Goal: Use online tool/utility: Use online tool/utility

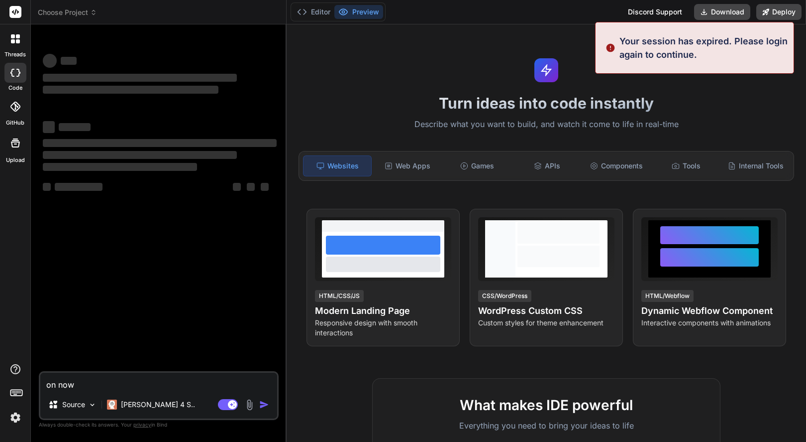
type textarea "x"
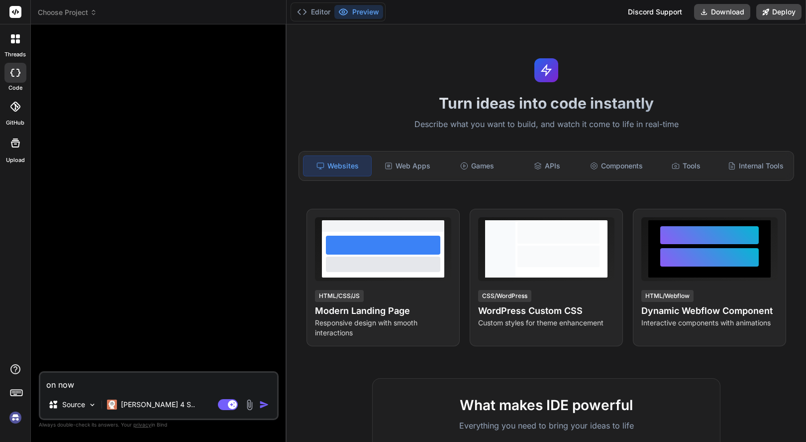
click at [15, 417] on img at bounding box center [15, 417] width 17 height 17
click at [263, 404] on img "button" at bounding box center [264, 404] width 10 height 10
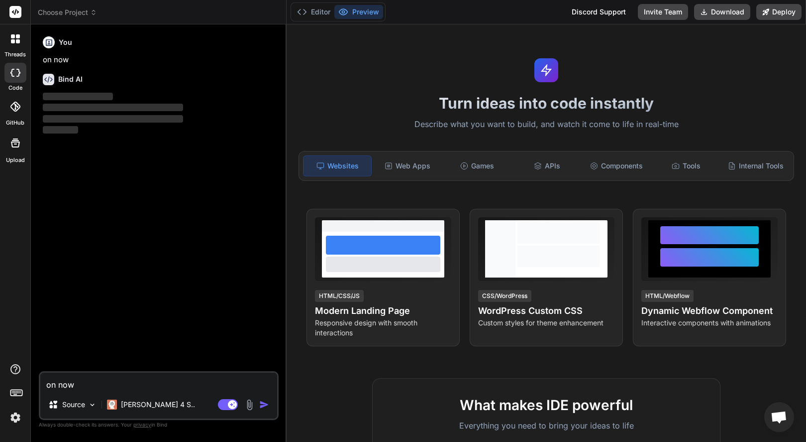
click at [7, 416] on img at bounding box center [15, 417] width 17 height 17
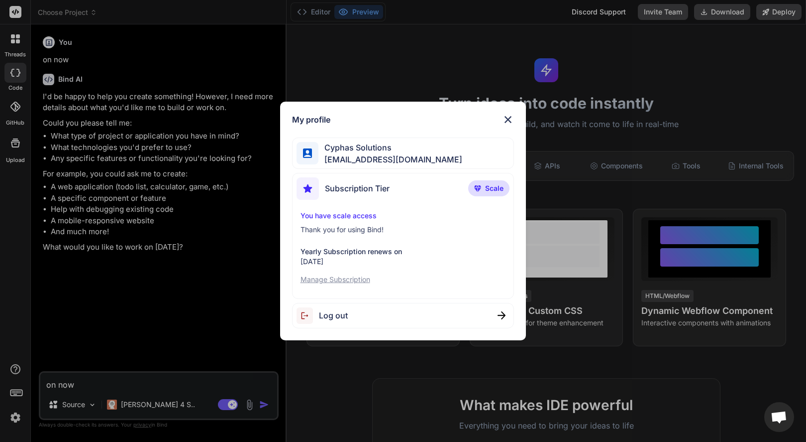
click at [514, 121] on img at bounding box center [508, 120] width 12 height 12
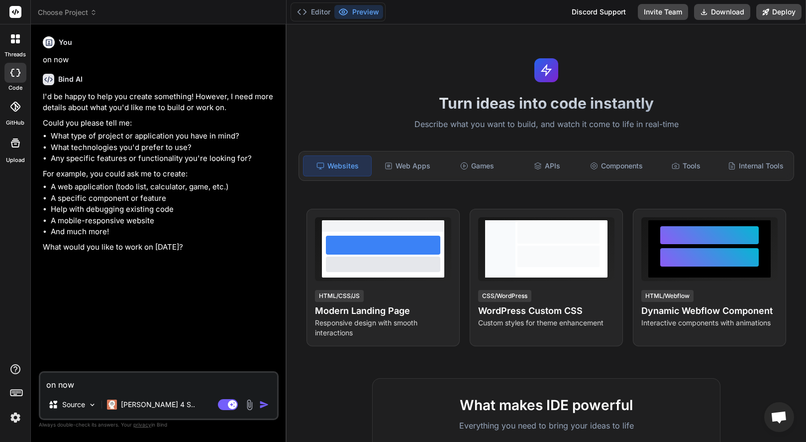
click at [96, 16] on span "Choose Project" at bounding box center [67, 12] width 59 height 10
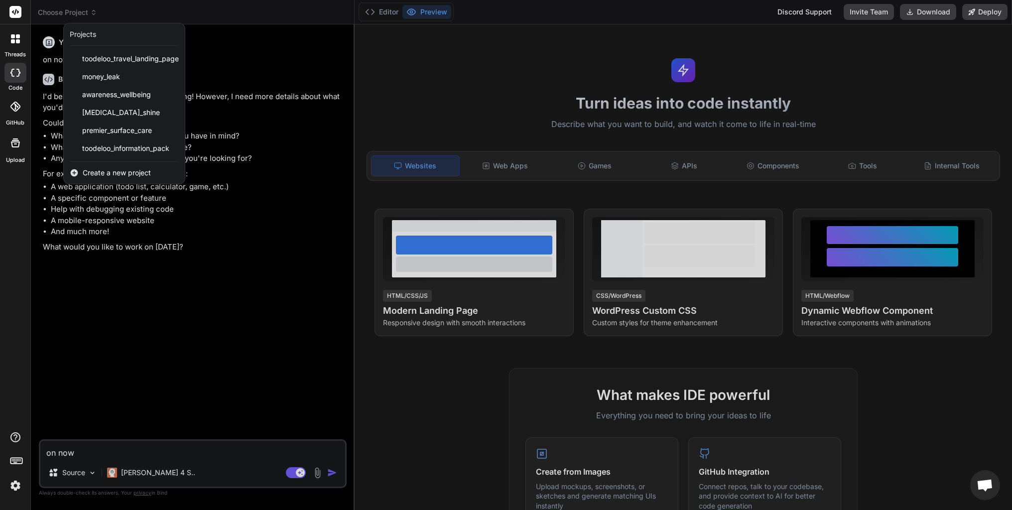
click at [317, 441] on div at bounding box center [506, 255] width 1012 height 510
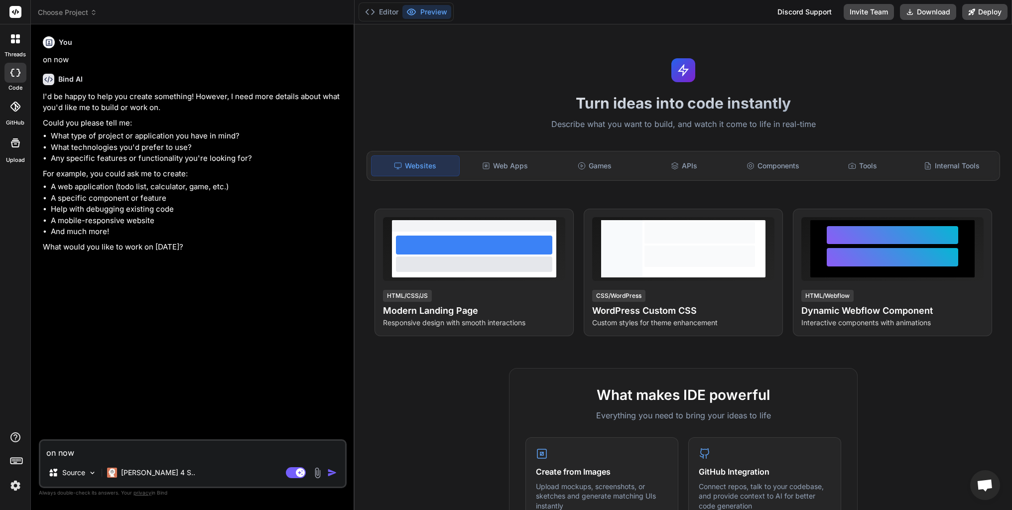
click at [317, 441] on img at bounding box center [317, 472] width 11 height 11
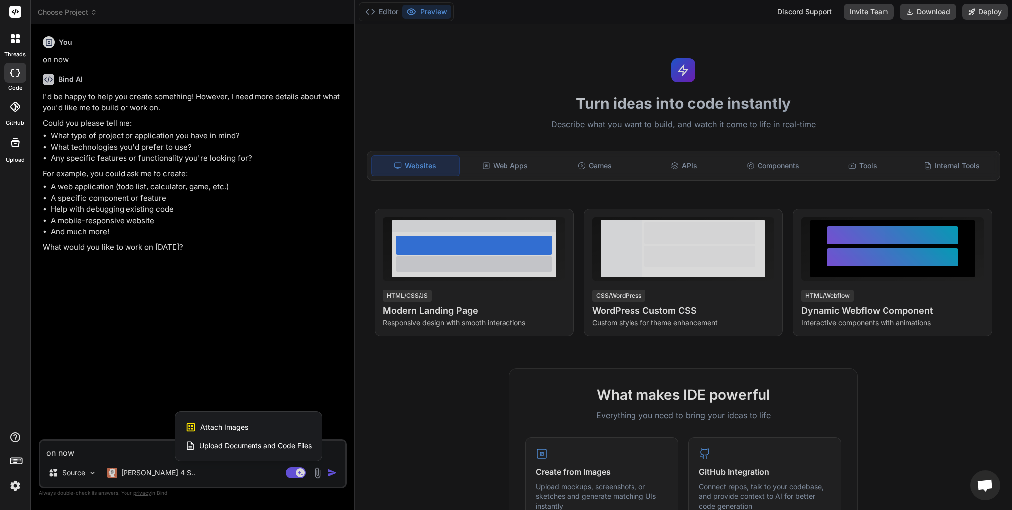
click at [266, 441] on span "Upload Documents and Code Files" at bounding box center [255, 446] width 113 height 10
type textarea "x"
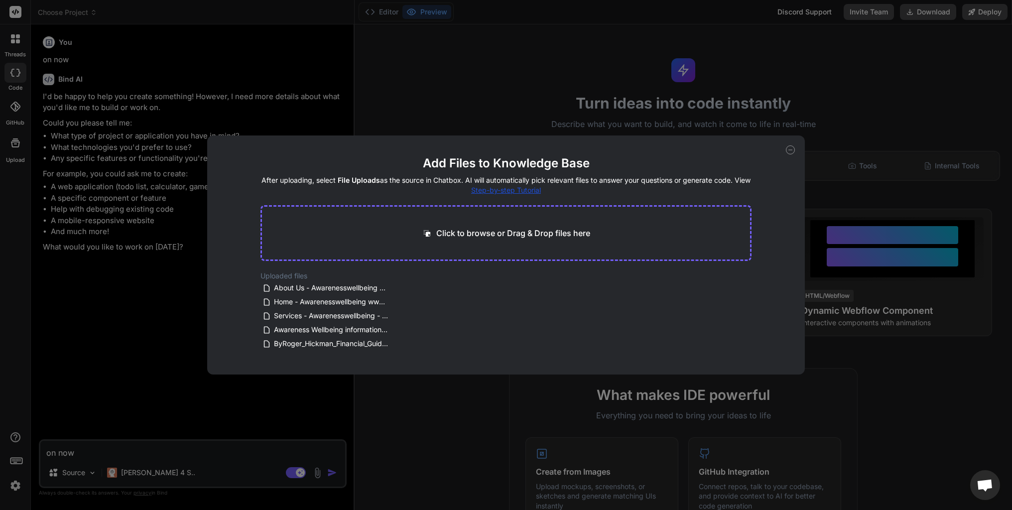
click at [473, 235] on p "Click to browse or Drag & Drop files here" at bounding box center [513, 233] width 154 height 12
type input "C:\fakepath\Terms of service + Privacy Policy.docx"
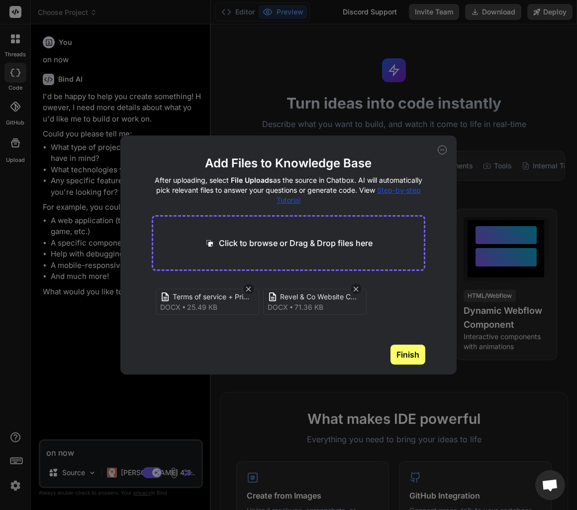
click at [415, 311] on div "Terms of service + Privacy Policy docx 25.49 KB Revel & Co Website Content Brie…" at bounding box center [289, 313] width 274 height 64
click at [418, 354] on button "Finish" at bounding box center [408, 354] width 35 height 20
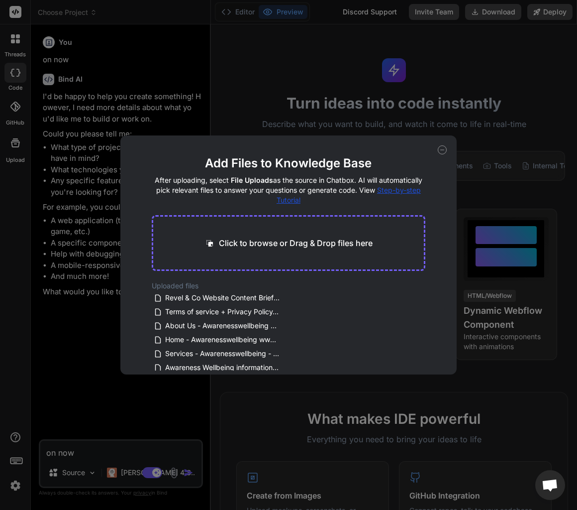
click at [445, 149] on icon at bounding box center [442, 149] width 9 height 9
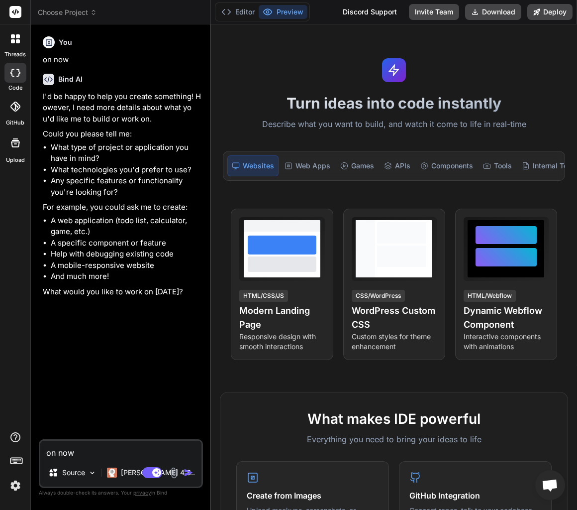
click at [172, 441] on img at bounding box center [173, 472] width 11 height 11
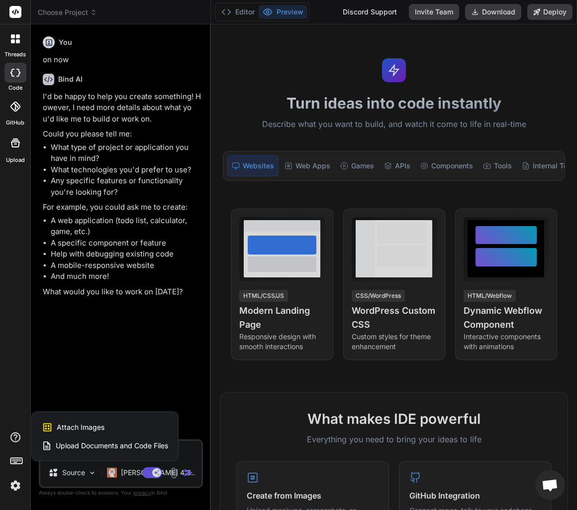
click at [114, 427] on div "Attach Images Image attachments are only supported in Claude and Gemini models." at bounding box center [105, 427] width 126 height 19
type textarea "x"
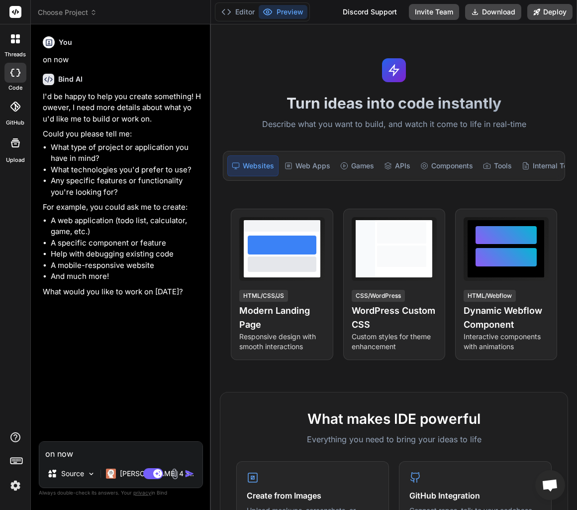
type input "C:\fakepath\REVEL & CO FINALS-05.jpg"
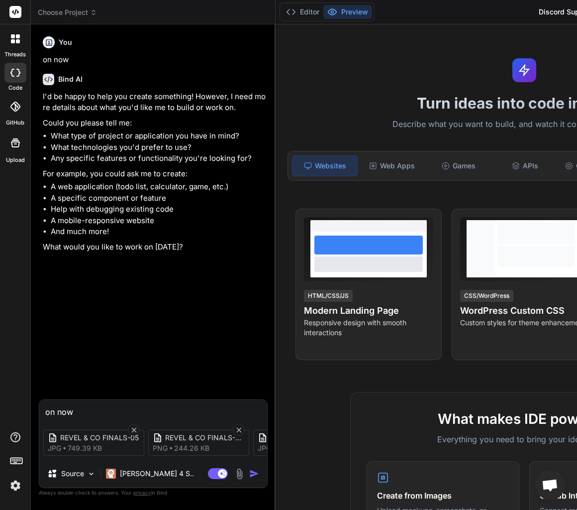
type textarea "x"
click at [91, 13] on icon at bounding box center [93, 12] width 7 height 7
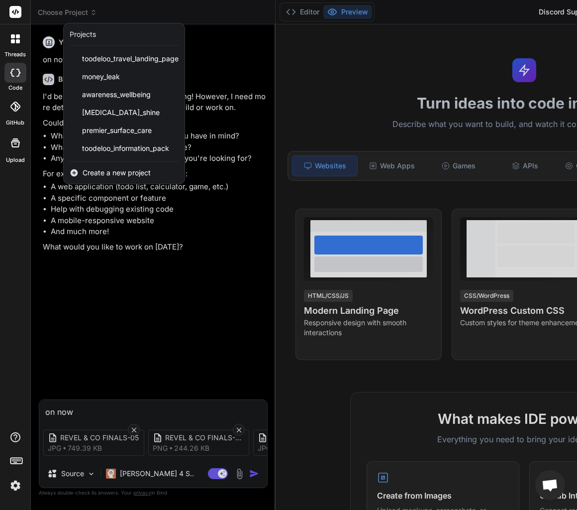
click at [127, 172] on span "Create a new project" at bounding box center [117, 173] width 68 height 10
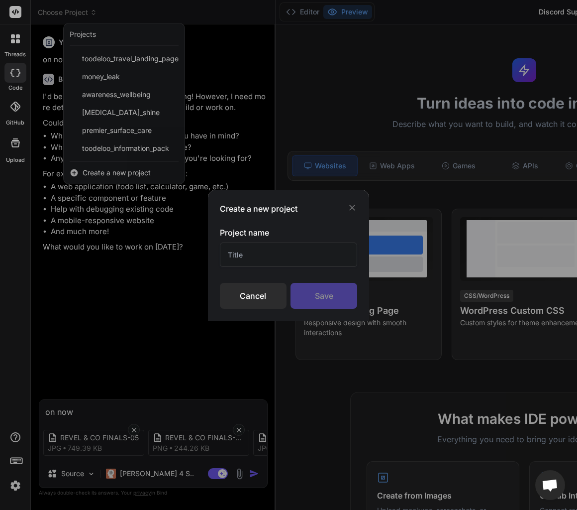
click at [300, 257] on input "text" at bounding box center [289, 254] width 138 height 24
type input "Revel & Co"
click at [333, 292] on div "Save" at bounding box center [324, 296] width 67 height 26
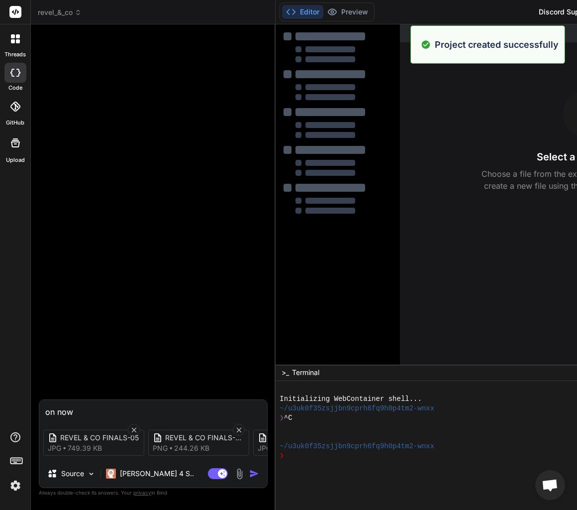
type textarea "x"
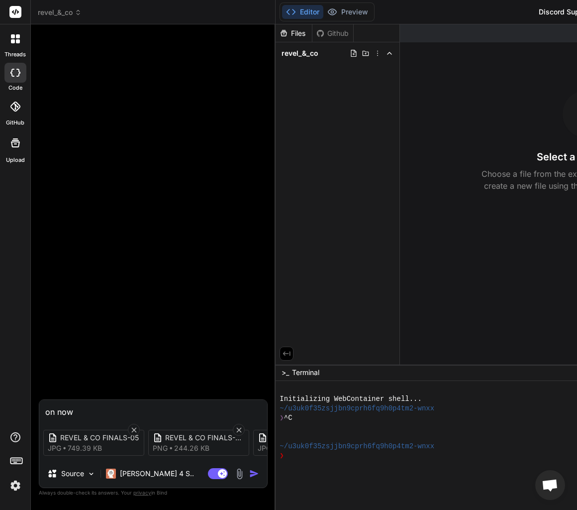
click at [179, 409] on textarea "on now" at bounding box center [153, 409] width 228 height 18
paste textarea "I've attached the documents for Revel & Co. They contain the client brief and d…"
type textarea "I've attached the documents for Revel & Co. They contain the client brief and d…"
type textarea "x"
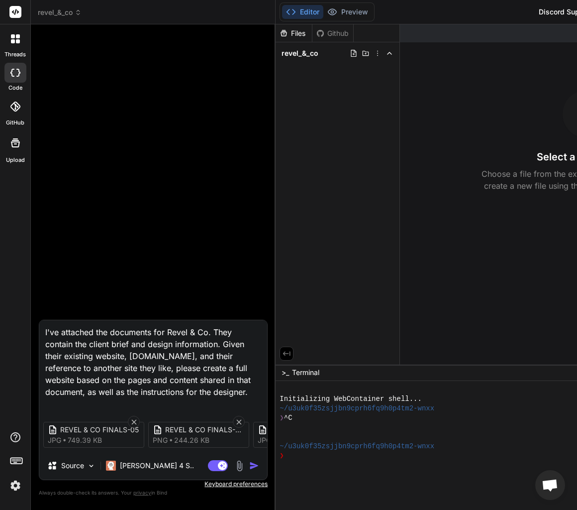
click at [216, 342] on textarea "I've attached the documents for Revel & Co. They contain the client brief and d…" at bounding box center [153, 365] width 228 height 90
type textarea "I've attached the documents for Revel & Co. They contain the client brief and d…"
type textarea "x"
type textarea "I've attached the documents for Revel & Co. They contain the client brief and d…"
type textarea "x"
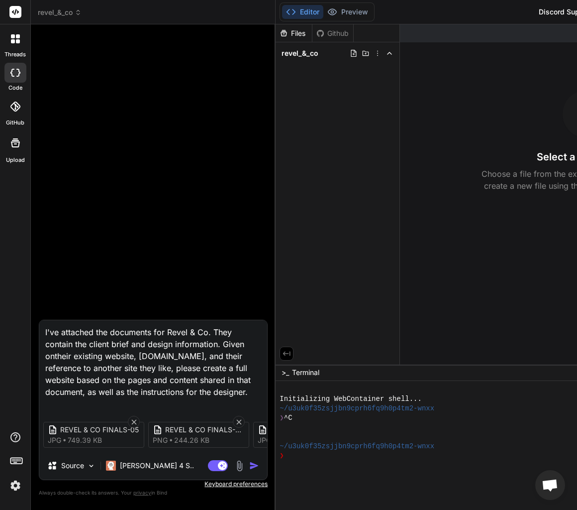
type textarea "I've attached the documents for Revel & Co. They contain the client brief and d…"
type textarea "x"
type textarea "I've attached the documents for Revel & Co. They contain the client brief and d…"
type textarea "x"
type textarea "I've attached the documents for Revel & Co. They contain the client brief and d…"
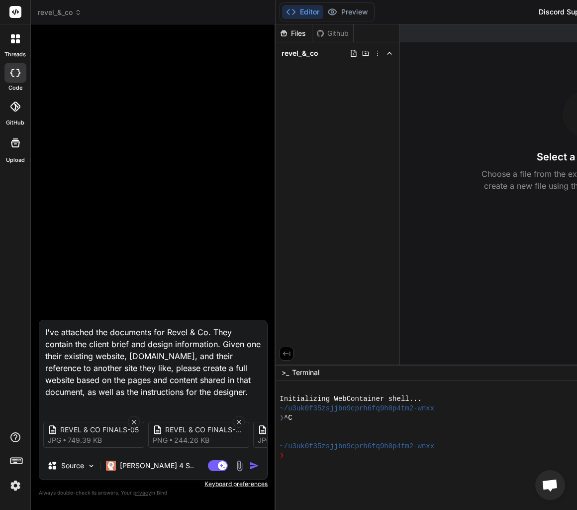
type textarea "x"
type textarea "I've attached the documents for Revel & Co. They contain the client brief and d…"
type textarea "x"
type textarea "I've attached the documents for Revel & Co. They contain the client brief and d…"
type textarea "x"
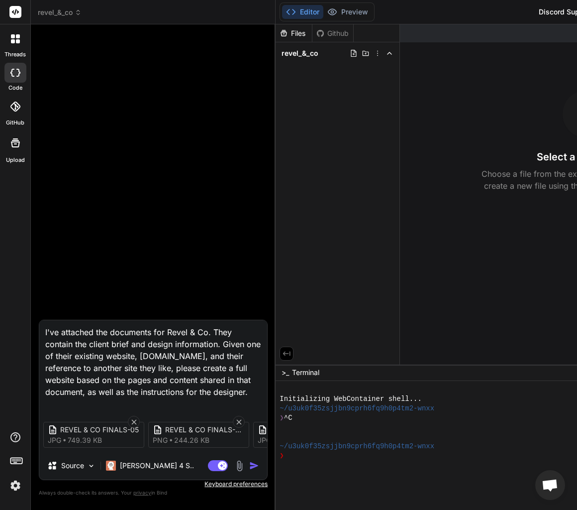
type textarea "I've attached the documents for Revel & Co. They contain the client brief and d…"
type textarea "x"
type textarea "I've attached the documents for Revel & Co. They contain the client brief and d…"
type textarea "x"
type textarea "I've attached the documents for Revel & Co. They contain the client brief and d…"
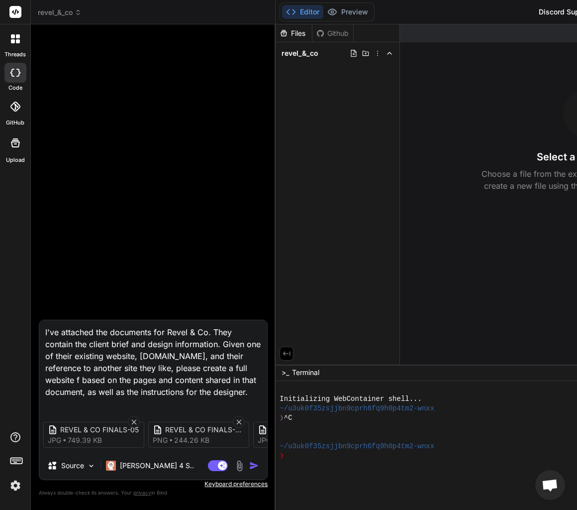
type textarea "x"
type textarea "I've attached the documents for Revel & Co. They contain the client brief and d…"
type textarea "x"
type textarea "I've attached the documents for Revel & Co. They contain the client brief and d…"
type textarea "x"
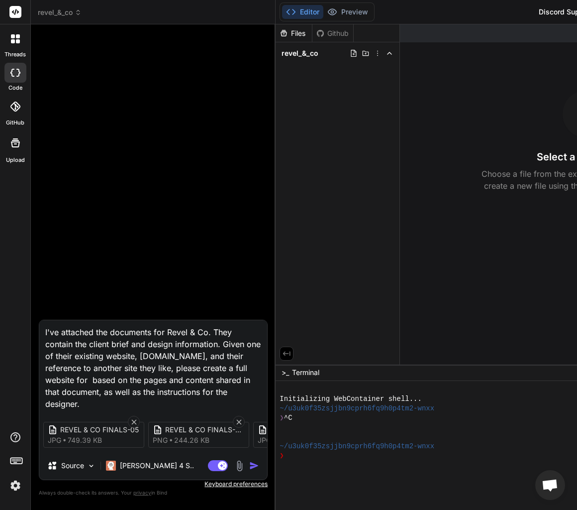
type textarea "I've attached the documents for Revel & Co. They contain the client brief and d…"
type textarea "x"
type textarea "I've attached the documents for Revel & Co. They contain the client brief and d…"
type textarea "x"
type textarea "I've attached the documents for Revel & Co. They contain the client brief and d…"
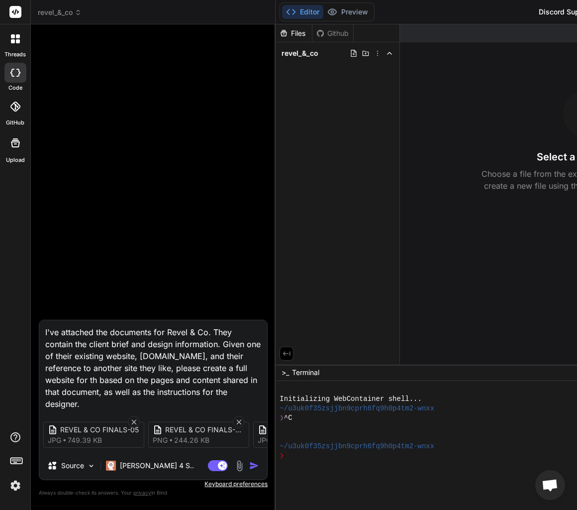
type textarea "x"
type textarea "I've attached the documents for Revel & Co. They contain the client brief and d…"
type textarea "x"
type textarea "I've attached the documents for Revel & Co. They contain the client brief and d…"
type textarea "x"
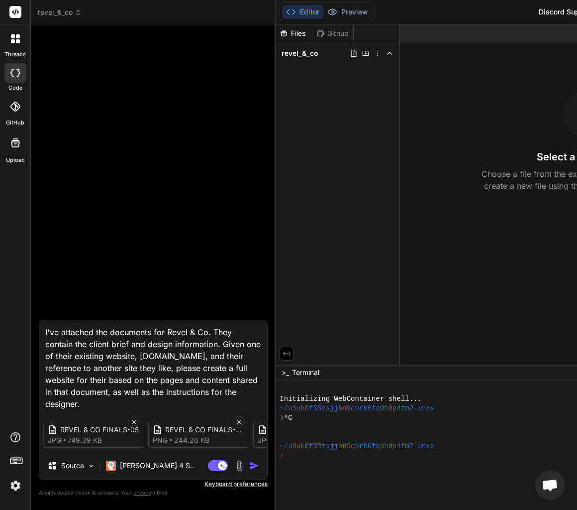
type textarea "I've attached the documents for Revel & Co. They contain the client brief and d…"
type textarea "x"
type textarea "I've attached the documents for Revel & Co. They contain the client brief and d…"
type textarea "x"
type textarea "I've attached the documents for Revel & Co. They contain the client brief and d…"
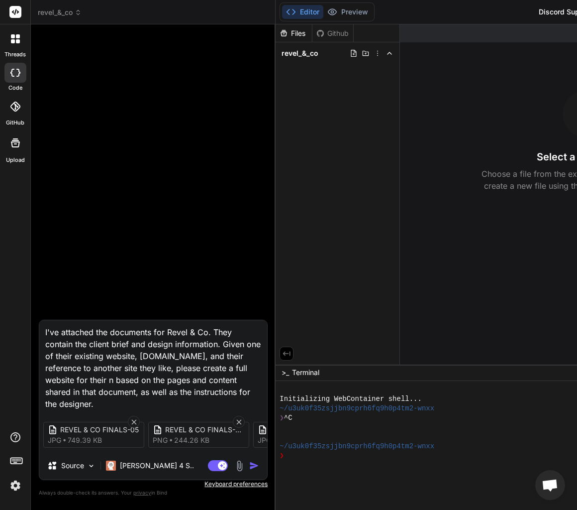
type textarea "x"
type textarea "I've attached the documents for Revel & Co. They contain the client brief and d…"
type textarea "x"
type textarea "I've attached the documents for Revel & Co. They contain the client brief and d…"
type textarea "x"
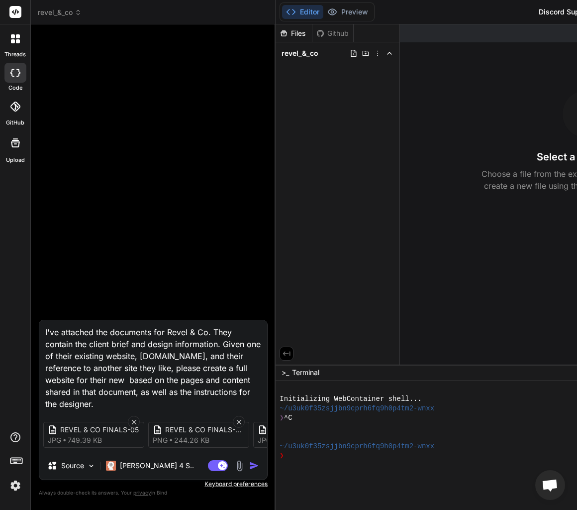
type textarea "I've attached the documents for Revel & Co. They contain the client brief and d…"
type textarea "x"
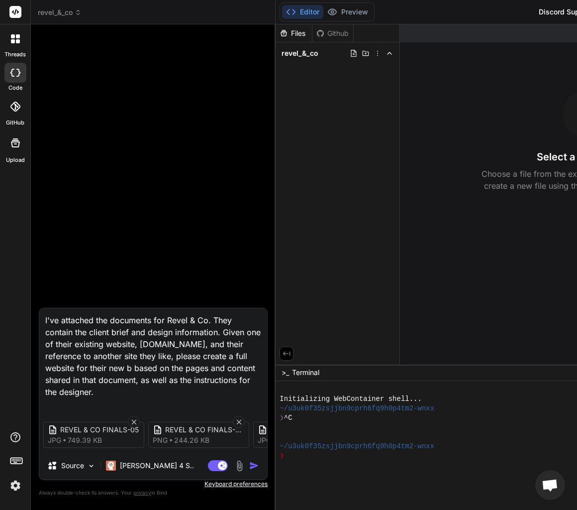
type textarea "I've attached the documents for Revel & Co. They contain the client brief and d…"
type textarea "x"
type textarea "I've attached the documents for Revel & Co. They contain the client brief and d…"
type textarea "x"
type textarea "I've attached the documents for Revel & Co. They contain the client brief and d…"
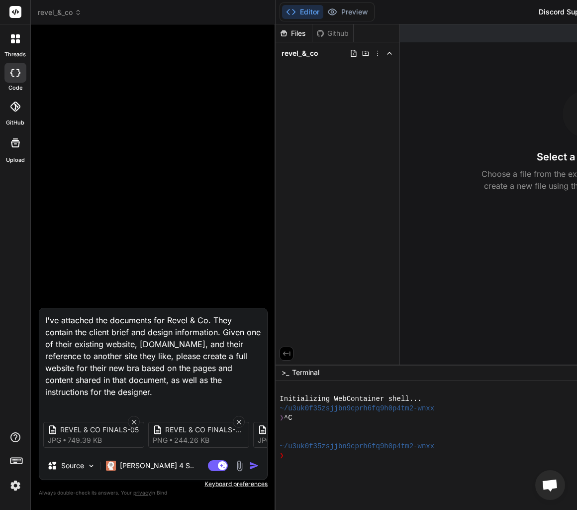
type textarea "x"
type textarea "I've attached the documents for Revel & Co. They contain the client brief and d…"
type textarea "x"
click at [105, 394] on textarea "I've attached the documents for Revel & Co. They contain the client brief and d…" at bounding box center [153, 359] width 228 height 102
type textarea "I've attached the documents for Revel & Co. They contain the client brief and d…"
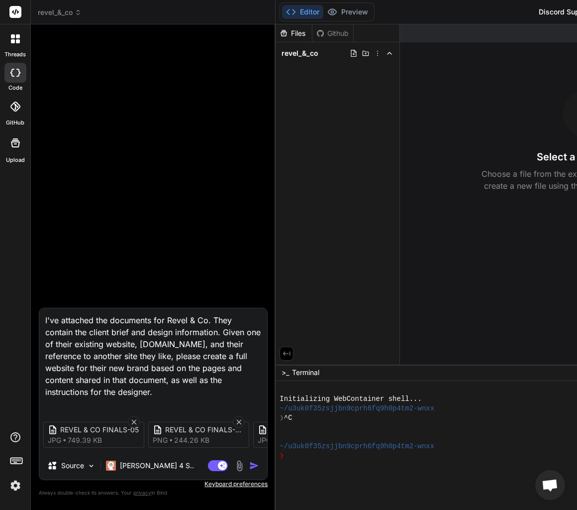
type textarea "x"
type textarea "I've attached the documents for Revel & Co. They contain the client brief and d…"
type textarea "x"
type textarea "I've attached the documents for Revel & Co. They contain the client brief and d…"
type textarea "x"
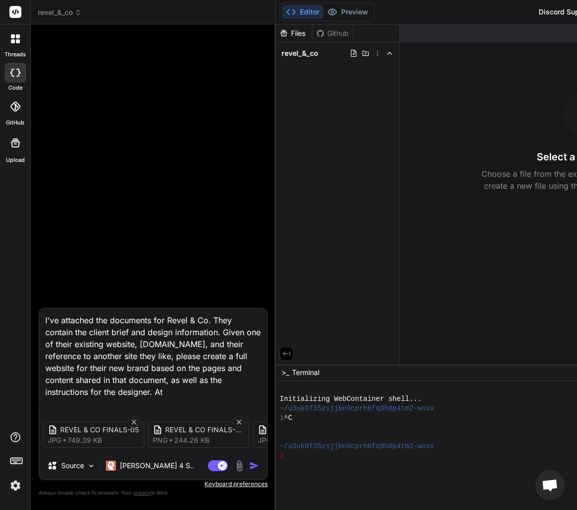
type textarea "I've attached the documents for Revel & Co. They contain the client brief and d…"
type textarea "x"
type textarea "I've attached the documents for Revel & Co. They contain the client brief and d…"
type textarea "x"
type textarea "I've attached the documents for Revel & Co. They contain the client brief and d…"
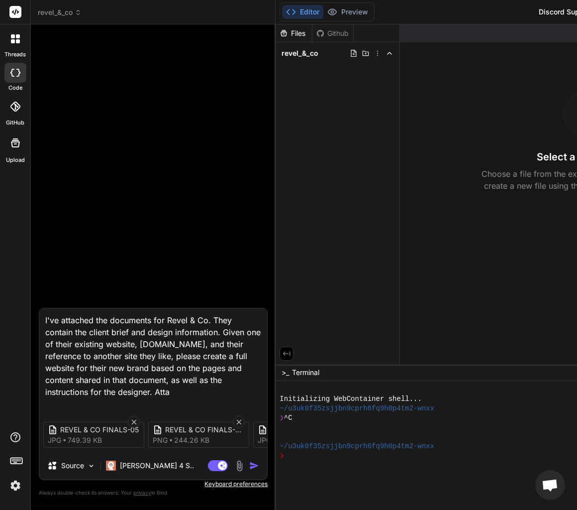
type textarea "x"
type textarea "I've attached the documents for Revel & Co. They contain the client brief and d…"
type textarea "x"
type textarea "I've attached the documents for Revel & Co. They contain the client brief and d…"
type textarea "x"
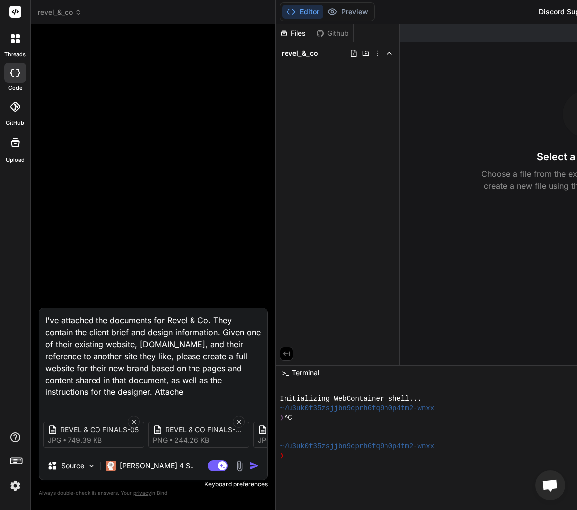
type textarea "I've attached the documents for Revel & Co. They contain the client brief and d…"
type textarea "x"
type textarea "I've attached the documents for Revel & Co. They contain the client brief and d…"
type textarea "x"
type textarea "I've attached the documents for Revel & Co. They contain the client brief and d…"
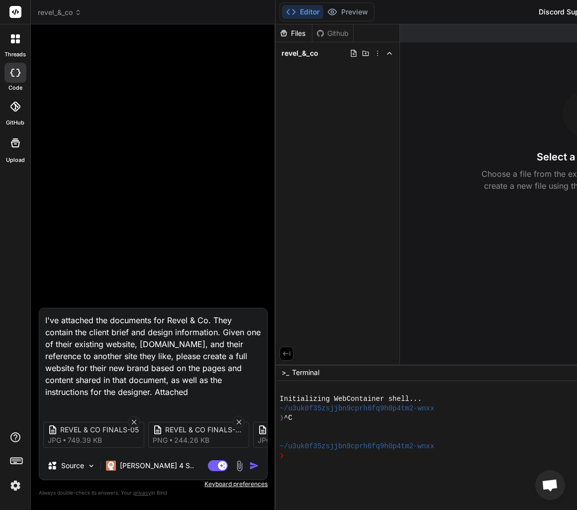
type textarea "x"
type textarea "I've attached the documents for Revel & Co. They contain the client brief and d…"
type textarea "x"
type textarea "I've attached the documents for Revel & Co. They contain the client brief and d…"
type textarea "x"
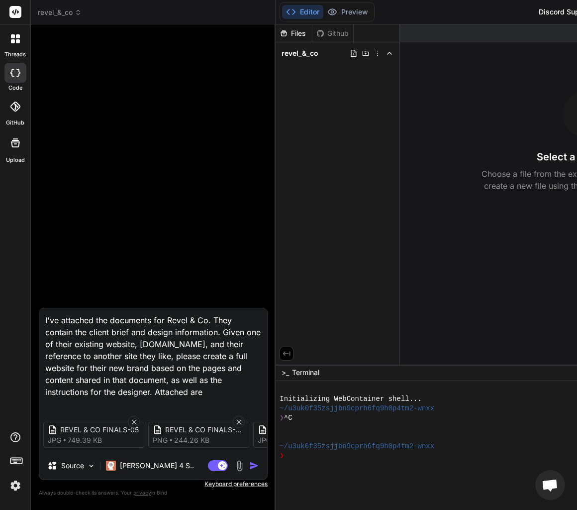
type textarea "I've attached the documents for Revel & Co. They contain the client brief and d…"
type textarea "x"
type textarea "I've attached the documents for Revel & Co. They contain the client brief and d…"
type textarea "x"
type textarea "I've attached the documents for Revel & Co. They contain the client brief and d…"
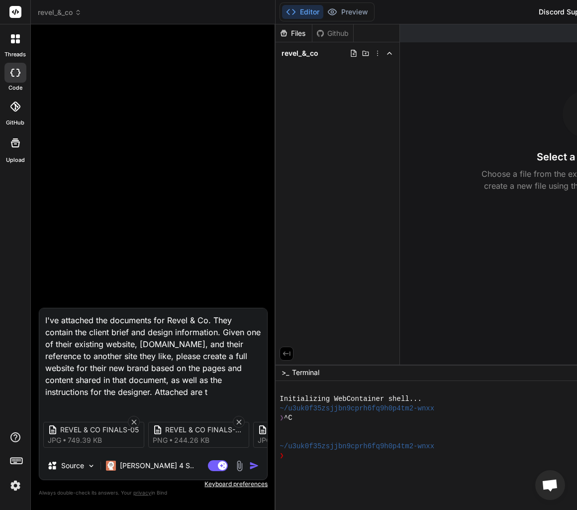
type textarea "x"
type textarea "I've attached the documents for Revel & Co. They contain the client brief and d…"
type textarea "x"
type textarea "I've attached the documents for Revel & Co. They contain the client brief and d…"
type textarea "x"
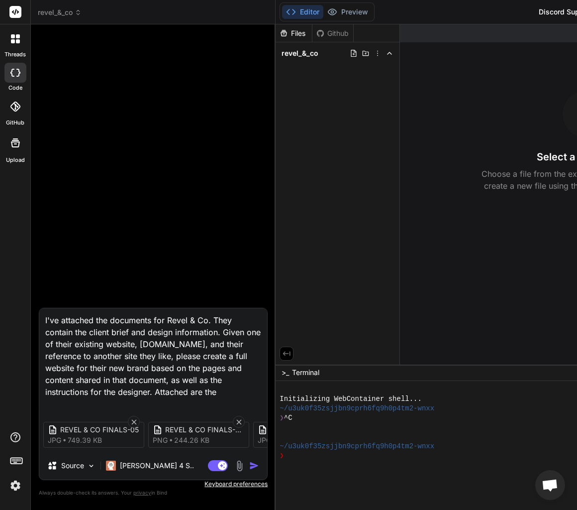
type textarea "I've attached the documents for Revel & Co. They contain the client brief and d…"
type textarea "x"
type textarea "I've attached the documents for Revel & Co. They contain the client brief and d…"
type textarea "x"
type textarea "I've attached the documents for Revel & Co. They contain the client brief and d…"
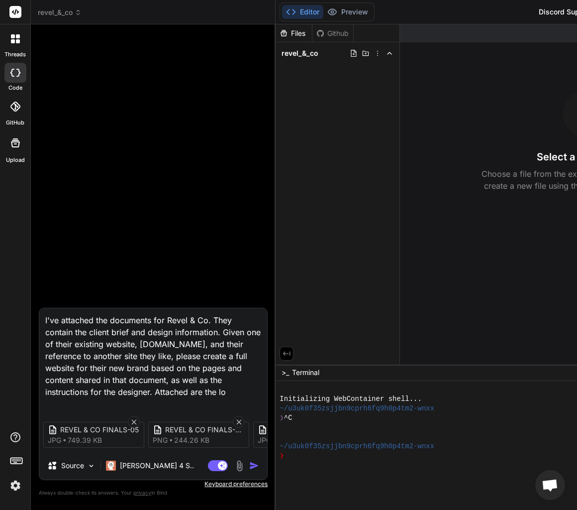
type textarea "x"
type textarea "I've attached the documents for Revel & Co. They contain the client brief and d…"
type textarea "x"
type textarea "I've attached the documents for Revel & Co. They contain the client brief and d…"
type textarea "x"
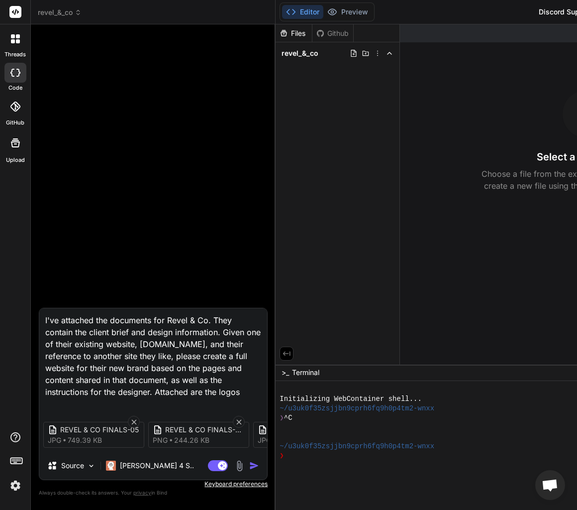
type textarea "I've attached the documents for Revel & Co. They contain the client brief and d…"
type textarea "x"
type textarea "I've attached the documents for Revel & Co. They contain the client brief and d…"
type textarea "x"
type textarea "I've attached the documents for Revel & Co. They contain the client brief and d…"
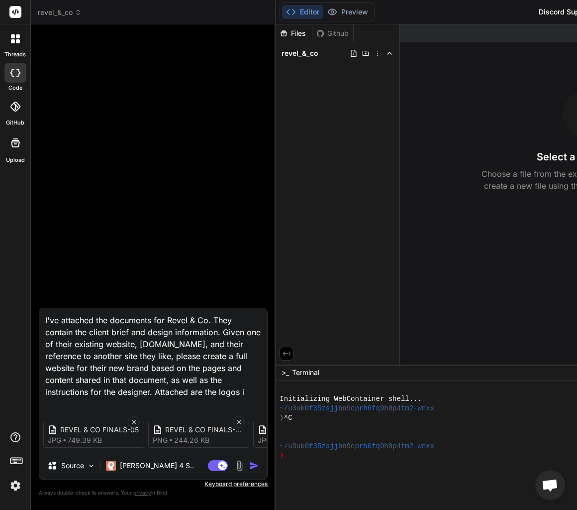
type textarea "x"
type textarea "I've attached the documents for Revel & Co. They contain the client brief and d…"
type textarea "x"
type textarea "I've attached the documents for Revel & Co. They contain the client brief and d…"
type textarea "x"
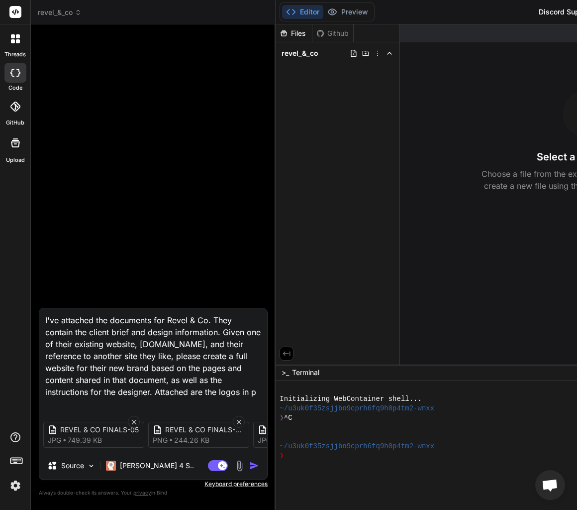
type textarea "I've attached the documents for Revel & Co. They contain the client brief and d…"
type textarea "x"
type textarea "I've attached the documents for Revel & Co. They contain the client brief and d…"
type textarea "x"
type textarea "I've attached the documents for Revel & Co. They contain the client brief and d…"
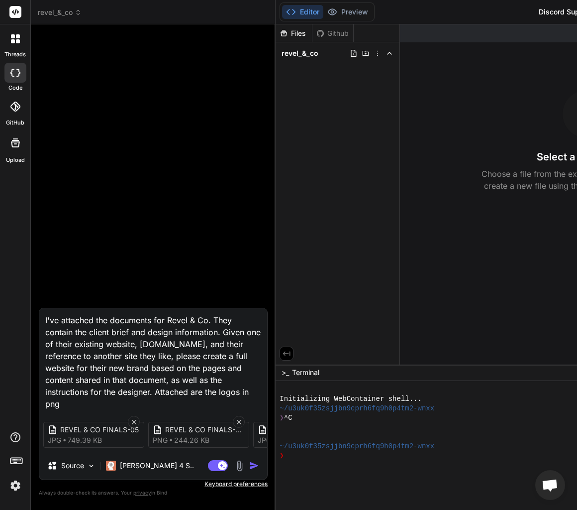
type textarea "x"
type textarea "I've attached the documents for Revel & Co. They contain the client brief and d…"
type textarea "x"
type textarea "I've attached the documents for Revel & Co. They contain the client brief and d…"
type textarea "x"
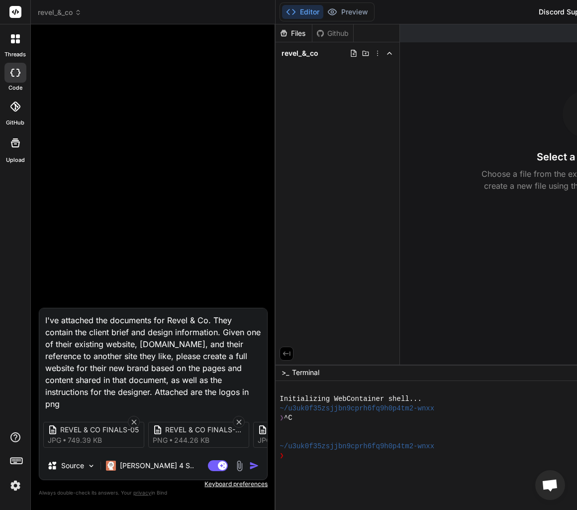
type textarea "I've attached the documents for Revel & Co. They contain the client brief and d…"
type textarea "x"
type textarea "I've attached the documents for Revel & Co. They contain the client brief and d…"
type textarea "x"
type textarea "I've attached the documents for Revel & Co. They contain the client brief and d…"
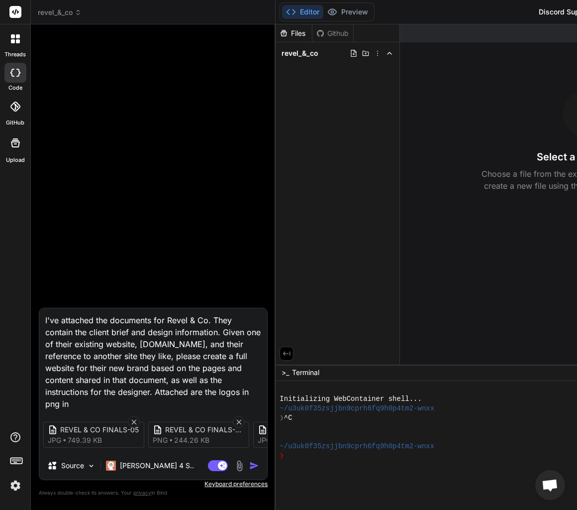
type textarea "x"
type textarea "I've attached the documents for Revel & Co. They contain the client brief and d…"
type textarea "x"
type textarea "I've attached the documents for Revel & Co. They contain the client brief and d…"
type textarea "x"
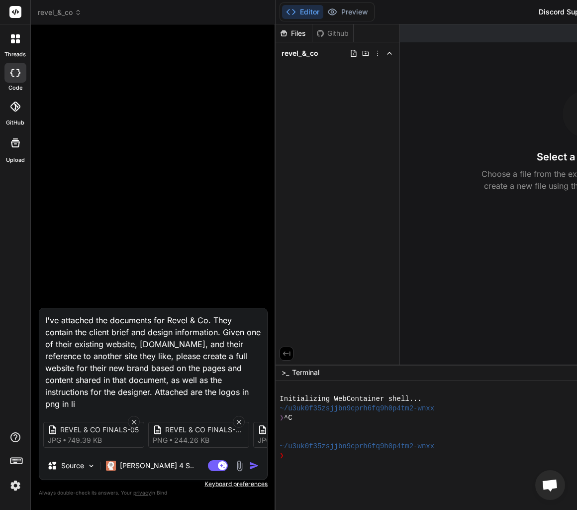
type textarea "I've attached the documents for Revel & Co. They contain the client brief and d…"
type textarea "x"
type textarea "I've attached the documents for Revel & Co. They contain the client brief and d…"
type textarea "x"
type textarea "I've attached the documents for Revel & Co. They contain the client brief and d…"
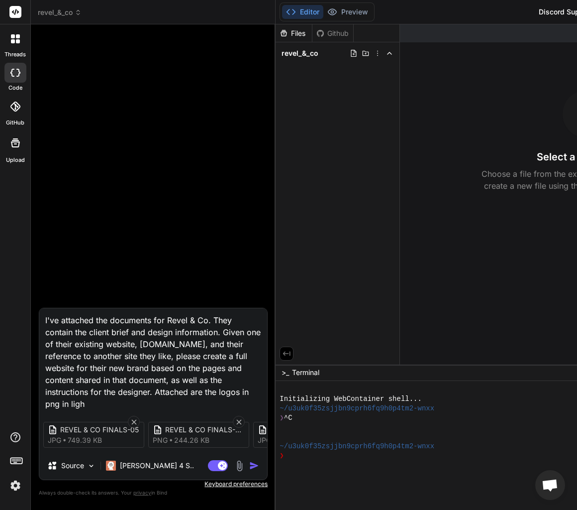
type textarea "x"
type textarea "I've attached the documents for Revel & Co. They contain the client brief and d…"
type textarea "x"
type textarea "I've attached the documents for Revel & Co. They contain the client brief and d…"
type textarea "x"
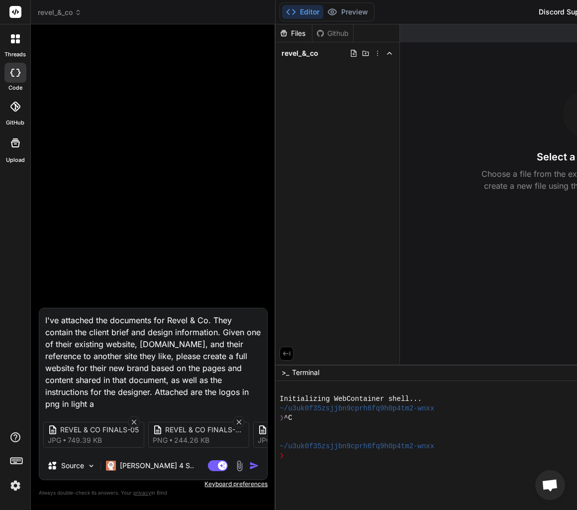
type textarea "I've attached the documents for Revel & Co. They contain the client brief and d…"
type textarea "x"
type textarea "I've attached the documents for Revel & Co. They contain the client brief and d…"
type textarea "x"
type textarea "I've attached the documents for Revel & Co. They contain the client brief and d…"
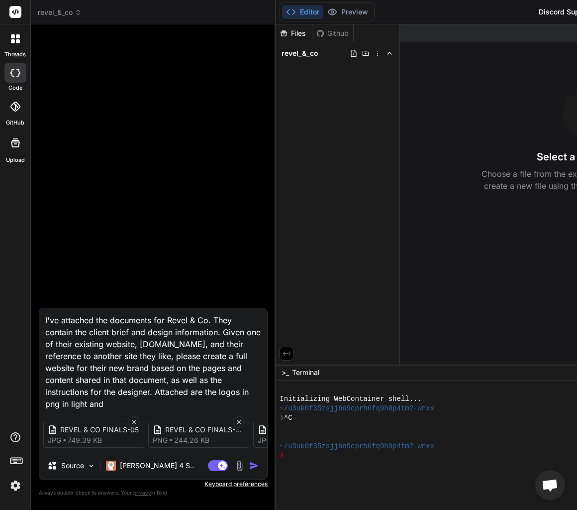
type textarea "x"
type textarea "I've attached the documents for Revel & Co. They contain the client brief and d…"
type textarea "x"
type textarea "I've attached the documents for Revel & Co. They contain the client brief and d…"
type textarea "x"
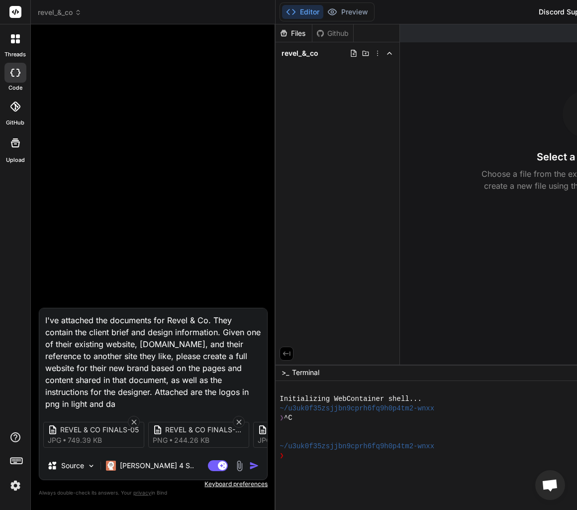
type textarea "I've attached the documents for Revel & Co. They contain the client brief and d…"
type textarea "x"
type textarea "I've attached the documents for Revel & Co. They contain the client brief and d…"
type textarea "x"
type textarea "I've attached the documents for Revel & Co. They contain the client brief and d…"
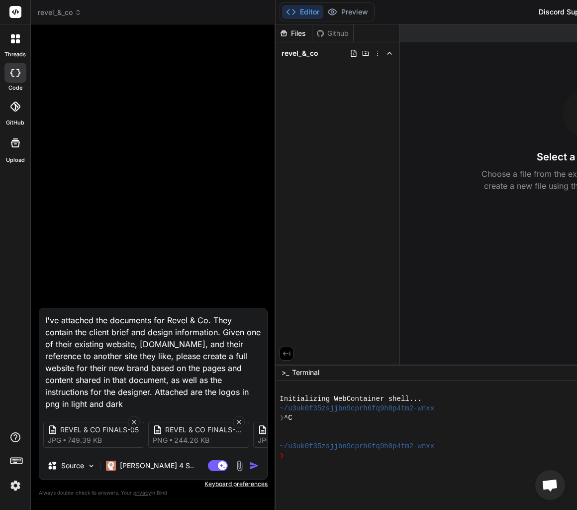
type textarea "x"
type textarea "I've attached the documents for Revel & Co. They contain the client brief and d…"
type textarea "x"
type textarea "I've attached the documents for Revel & Co. They contain the client brief and d…"
type textarea "x"
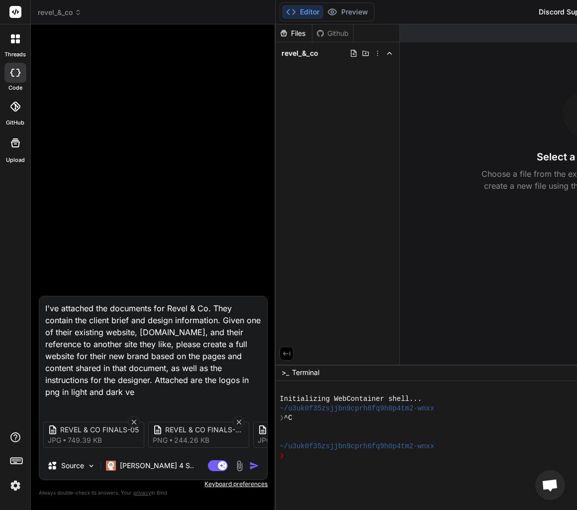
type textarea "I've attached the documents for Revel & Co. They contain the client brief and d…"
type textarea "x"
type textarea "I've attached the documents for Revel & Co. They contain the client brief and d…"
type textarea "x"
type textarea "I've attached the documents for Revel & Co. They contain the client brief and d…"
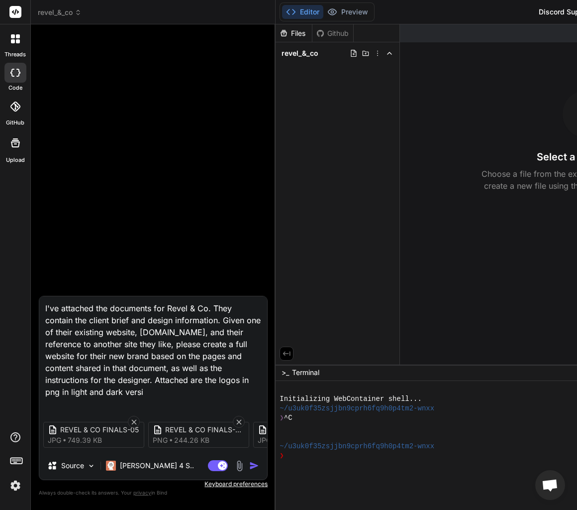
type textarea "x"
type textarea "I've attached the documents for Revel & Co. They contain the client brief and d…"
type textarea "x"
type textarea "I've attached the documents for Revel & Co. They contain the client brief and d…"
type textarea "x"
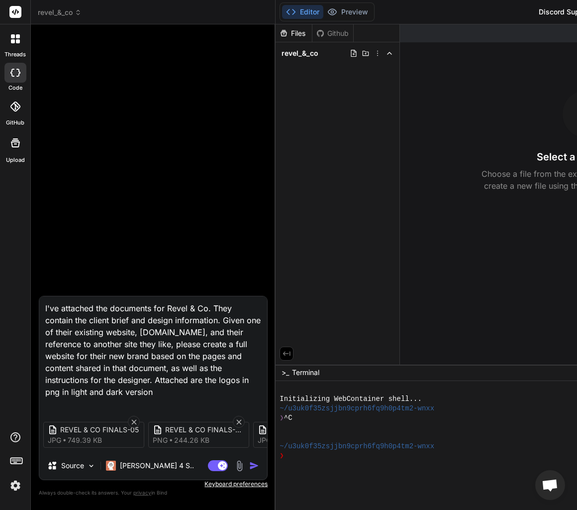
type textarea "I've attached the documents for Revel & Co. They contain the client brief and d…"
type textarea "x"
type textarea "I've attached the documents for Revel & Co. They contain the client brief and d…"
type textarea "x"
type textarea "I've attached the documents for Revel & Co. They contain the client brief and d…"
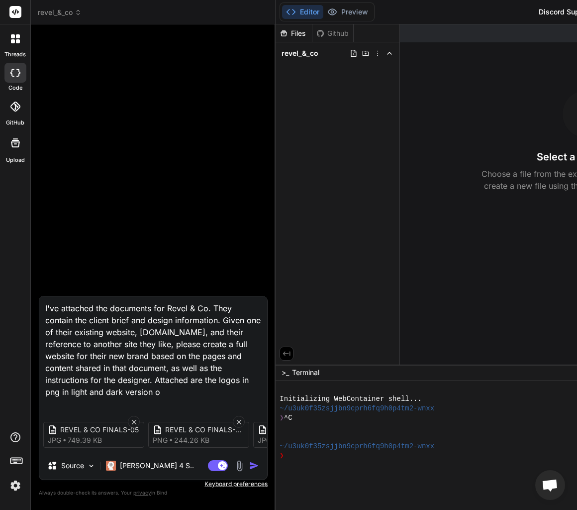
type textarea "x"
type textarea "I've attached the documents for Revel & Co. They contain the client brief and d…"
type textarea "x"
type textarea "I've attached the documents for Revel & Co. They contain the client brief and d…"
type textarea "x"
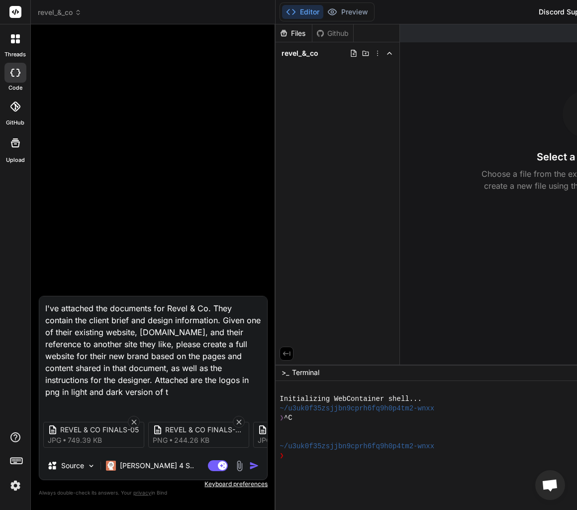
type textarea "I've attached the documents for Revel & Co. They contain the client brief and d…"
type textarea "x"
type textarea "I've attached the documents for Revel & Co. They contain the client brief and d…"
type textarea "x"
type textarea "I've attached the documents for Revel & Co. They contain the client brief and d…"
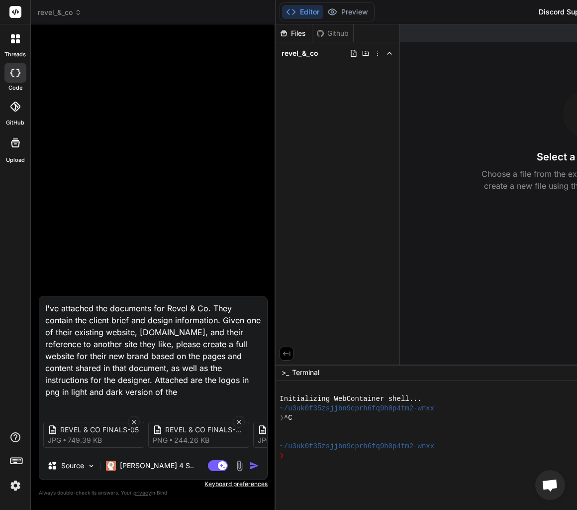
type textarea "x"
type textarea "I've attached the documents for Revel & Co. They contain the client brief and d…"
type textarea "x"
type textarea "I've attached the documents for Revel & Co. They contain the client brief and d…"
type textarea "x"
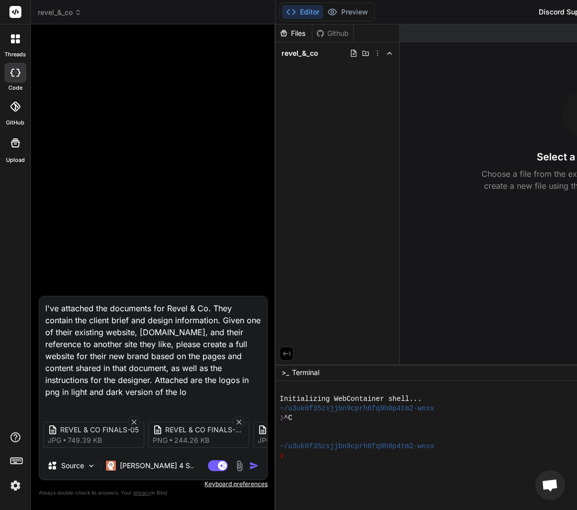
type textarea "I've attached the documents for Revel & Co. They contain the client brief and d…"
click at [196, 378] on textarea "I've attached the documents for Revel & Co. They contain the client brief and d…" at bounding box center [153, 353] width 228 height 114
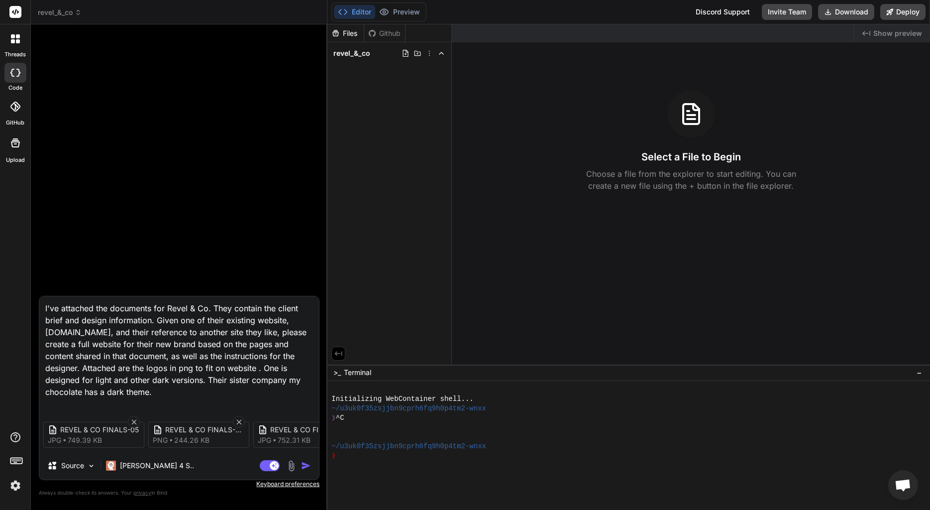
click at [304, 441] on img "button" at bounding box center [306, 465] width 10 height 10
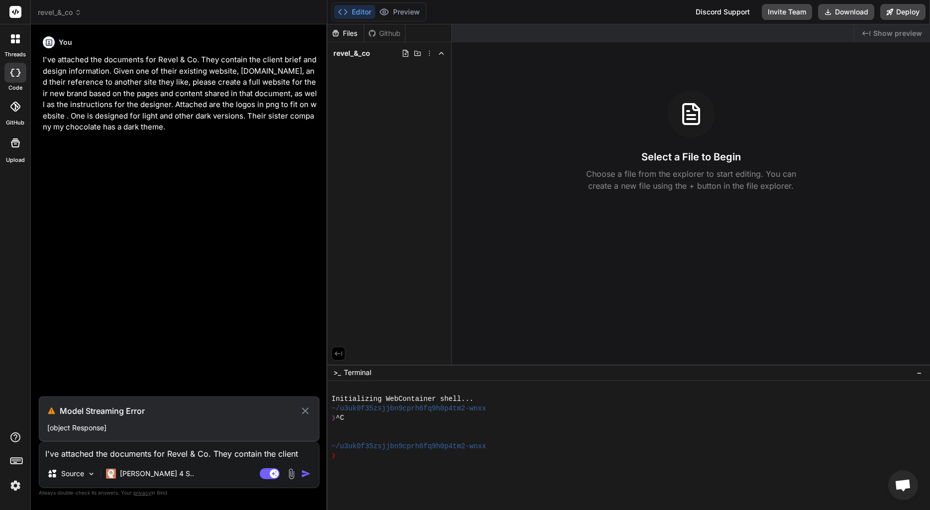
click at [658, 140] on div "Select a File to Begin Choose a file from the explorer to start editing. You ca…" at bounding box center [691, 141] width 478 height 102
drag, startPoint x: 154, startPoint y: 135, endPoint x: 34, endPoint y: 63, distance: 139.8
click at [34, 63] on div "Bind AI Web Search Created with Pixso. Code Generator You I've attached the doc…" at bounding box center [179, 266] width 297 height 485
copy p "I've attached the documents for Revel & Co. They contain the client brief and d…"
click at [366, 56] on span "revel_&_co" at bounding box center [352, 53] width 37 height 10
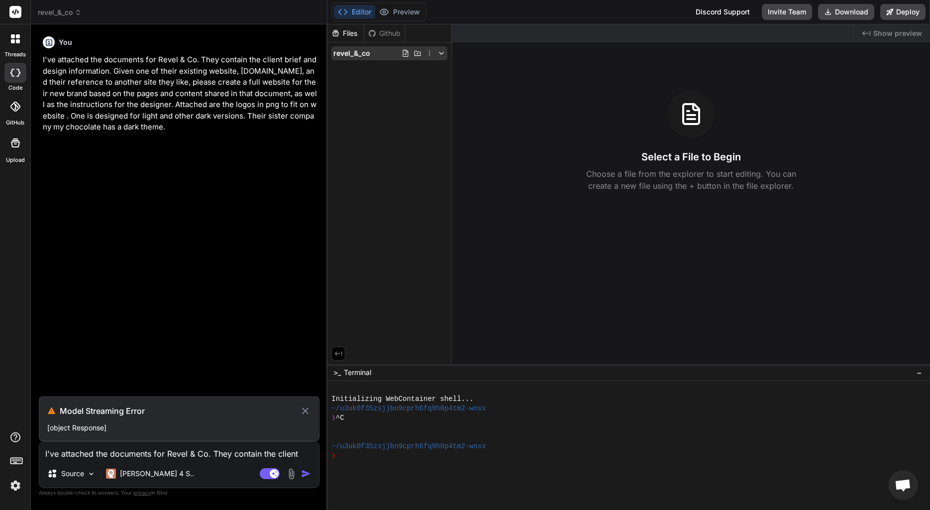
click at [443, 55] on icon at bounding box center [442, 53] width 8 height 8
copy p "I've attached the documents for Revel & Co. They contain the client brief and d…"
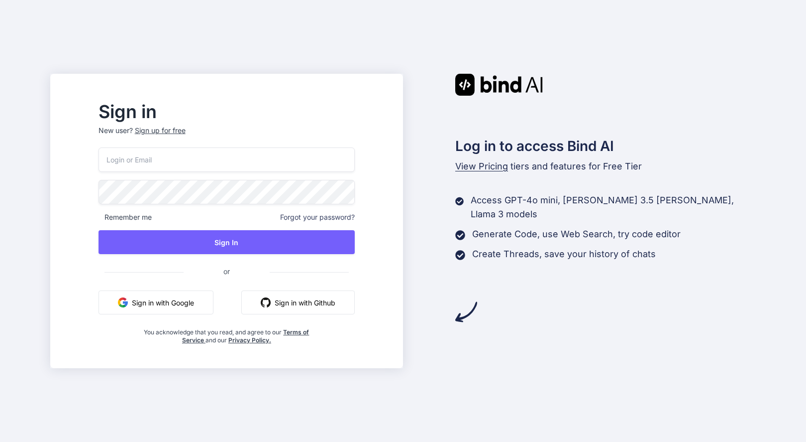
click at [188, 311] on button "Sign in with Google" at bounding box center [156, 302] width 115 height 24
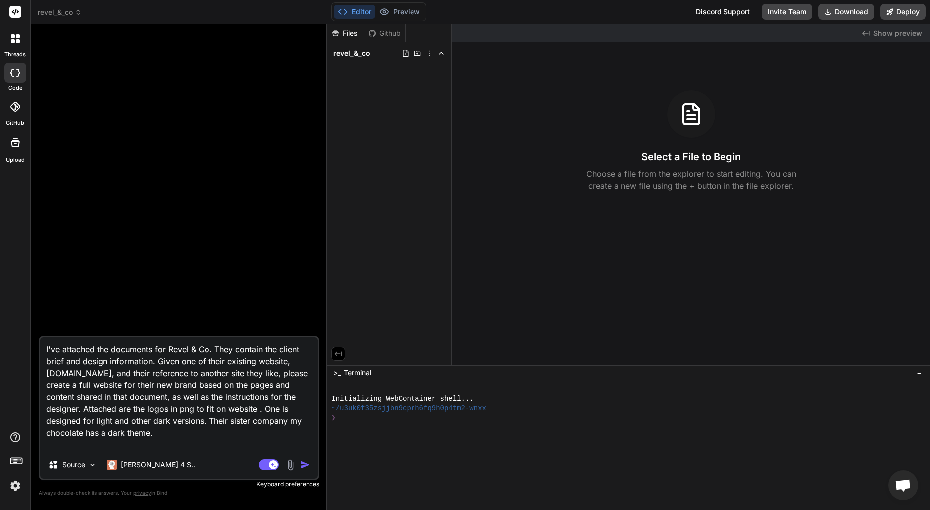
click at [294, 465] on img at bounding box center [290, 464] width 11 height 11
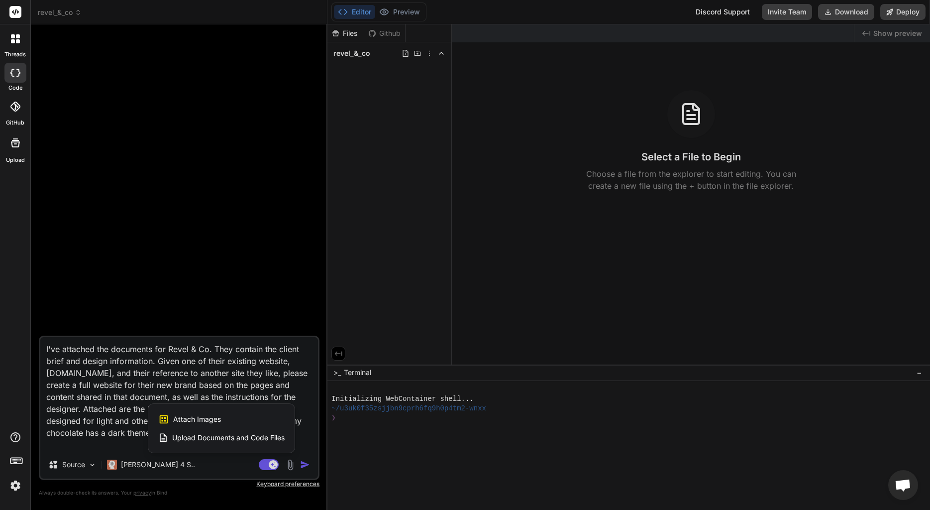
click at [203, 458] on div at bounding box center [465, 255] width 930 height 510
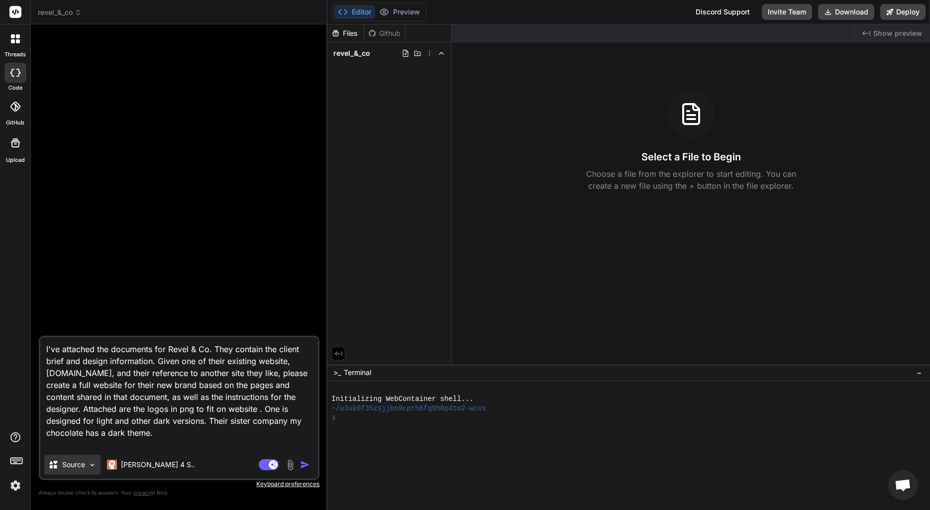
click at [87, 467] on div "Source" at bounding box center [72, 465] width 56 height 20
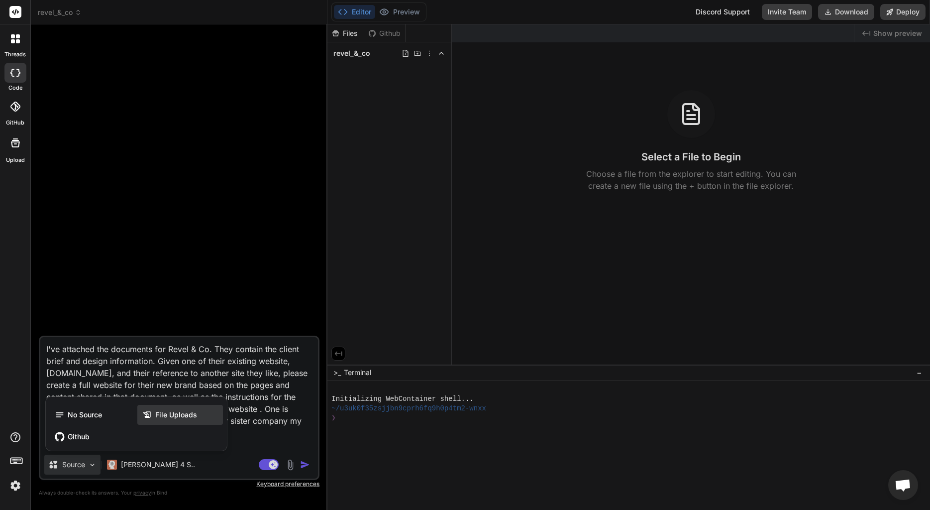
click at [145, 415] on icon at bounding box center [147, 415] width 10 height 10
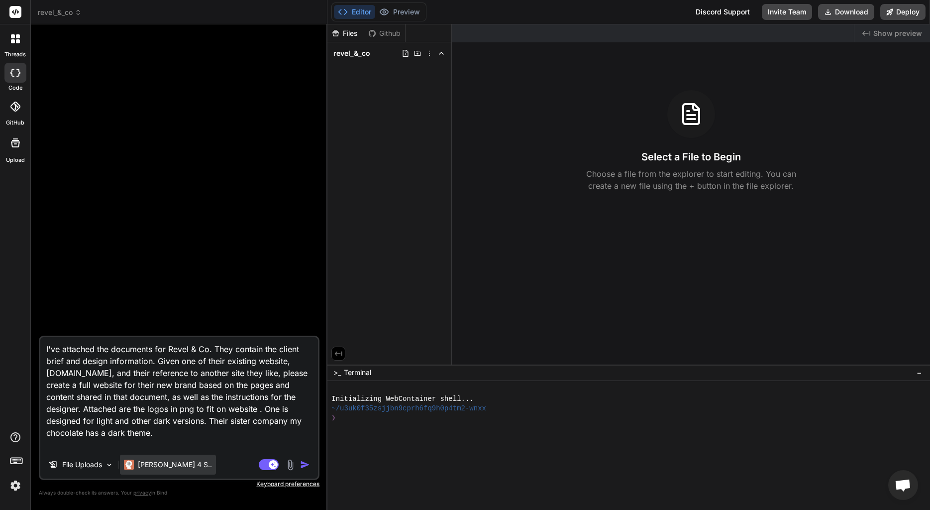
click at [180, 468] on div "[PERSON_NAME] 4 S.." at bounding box center [168, 465] width 96 height 20
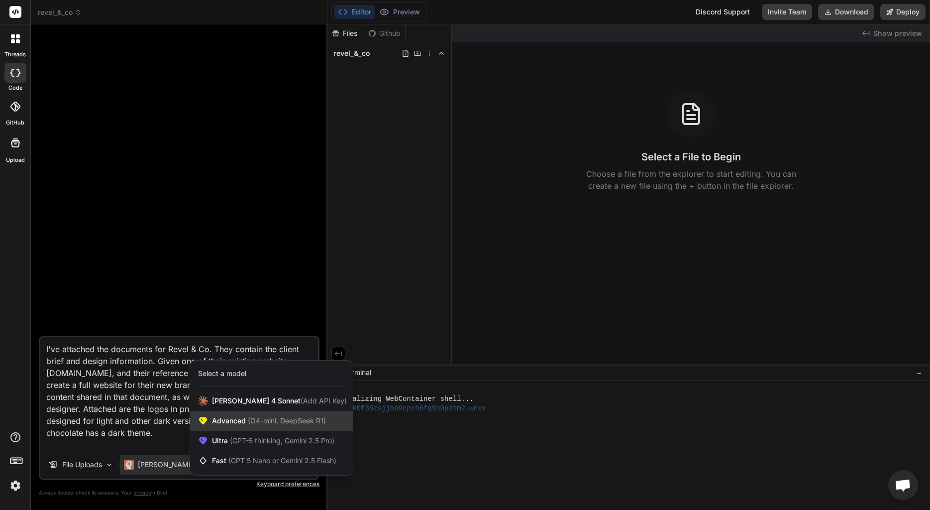
click at [261, 421] on span "(O4-mini, DeepSeek R1)" at bounding box center [286, 420] width 80 height 8
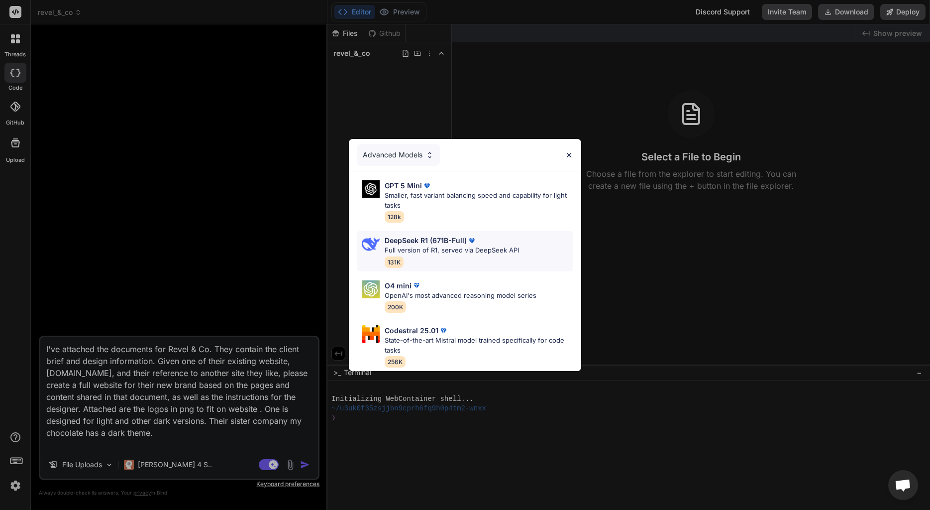
click at [468, 255] on div "DeepSeek R1 (671B-Full) Full version of R1, served via DeepSeek API 131K" at bounding box center [452, 251] width 134 height 32
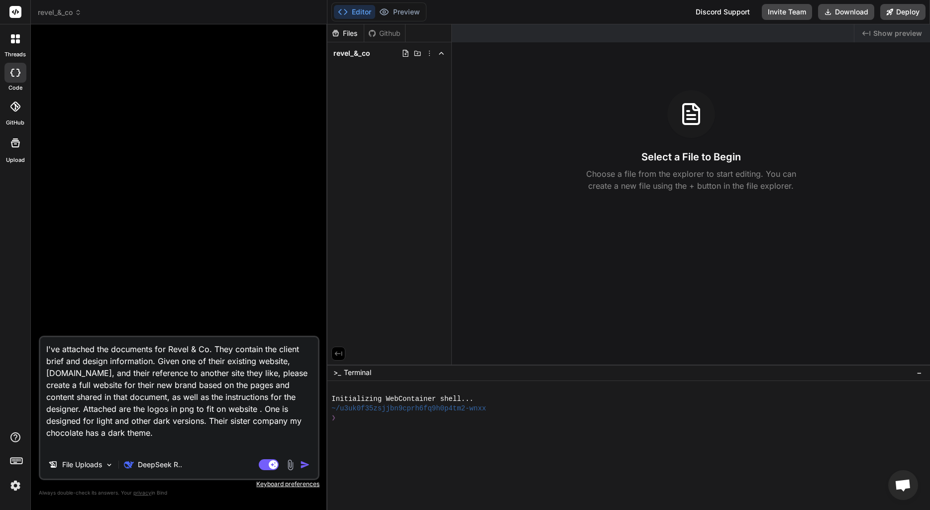
click at [304, 467] on img "button" at bounding box center [305, 464] width 10 height 10
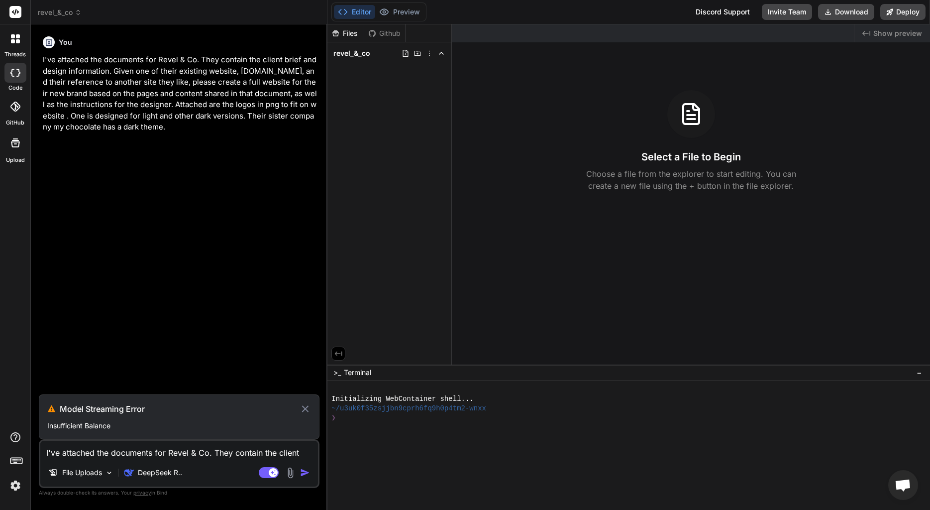
click at [305, 410] on icon at bounding box center [305, 408] width 6 height 6
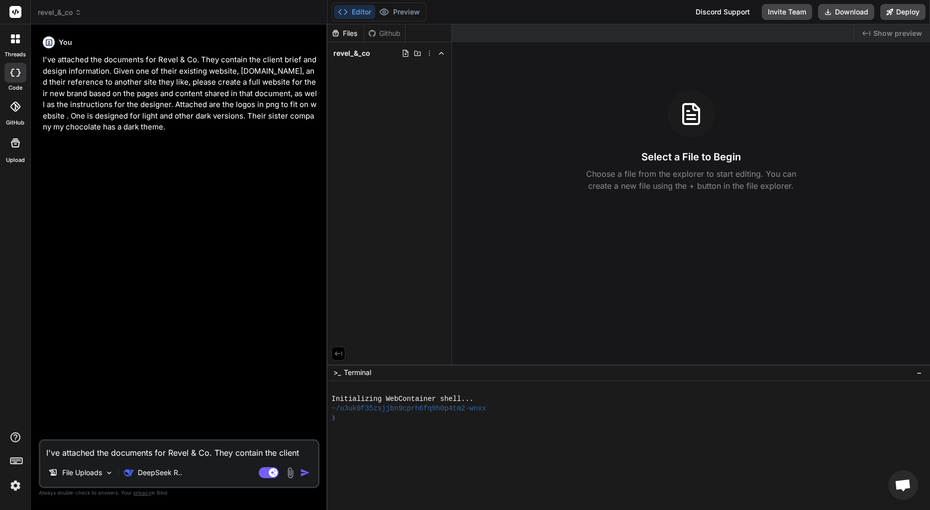
click at [21, 486] on img at bounding box center [15, 485] width 17 height 17
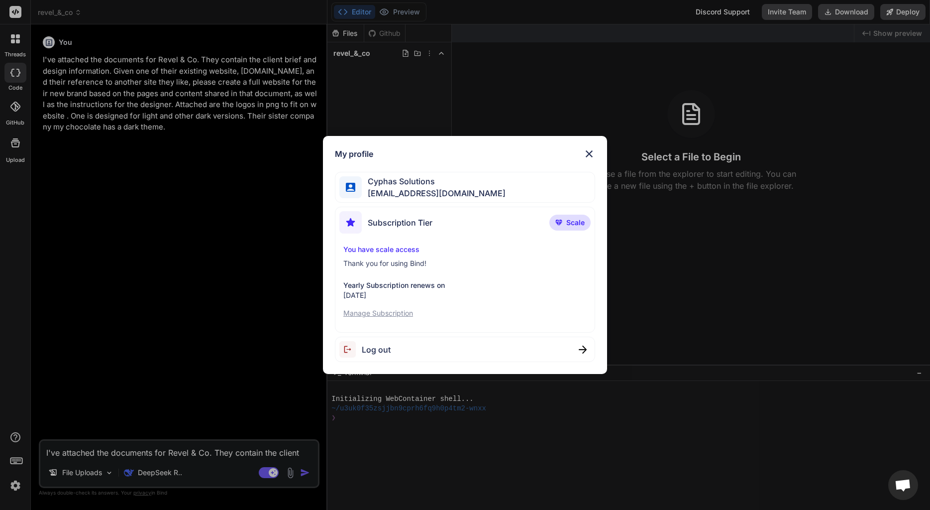
click at [387, 313] on p "Manage Subscription" at bounding box center [464, 313] width 243 height 10
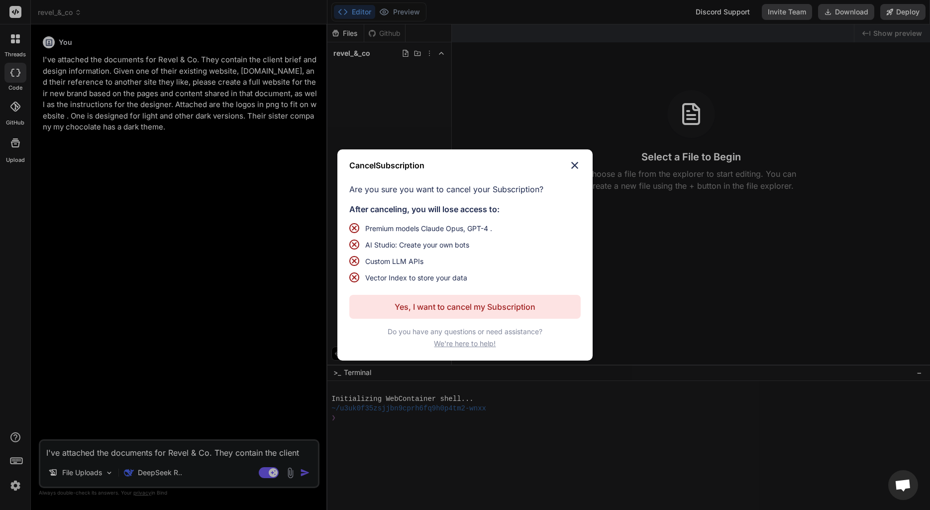
click at [456, 312] on p "Yes, I want to cancel my Subscription" at bounding box center [465, 307] width 141 height 12
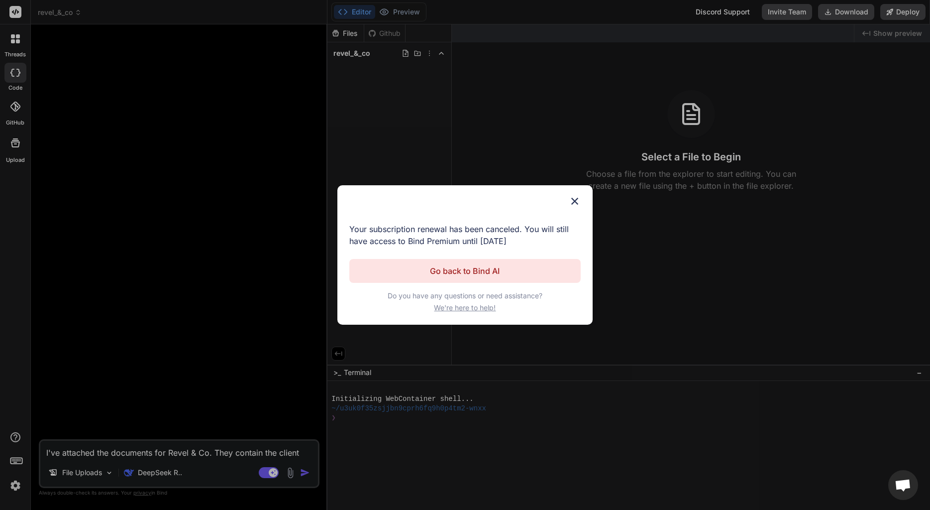
click at [572, 204] on img at bounding box center [575, 201] width 12 height 12
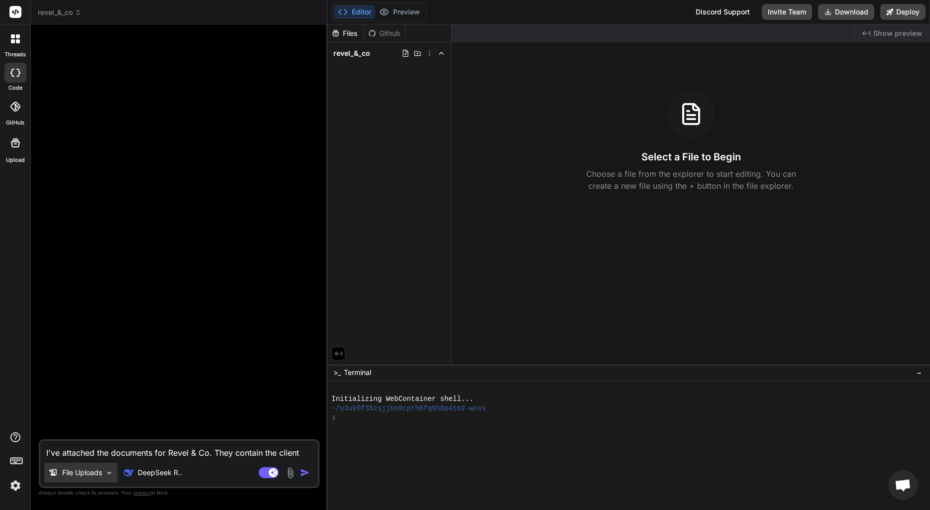
click at [94, 475] on p "File Uploads" at bounding box center [82, 472] width 40 height 10
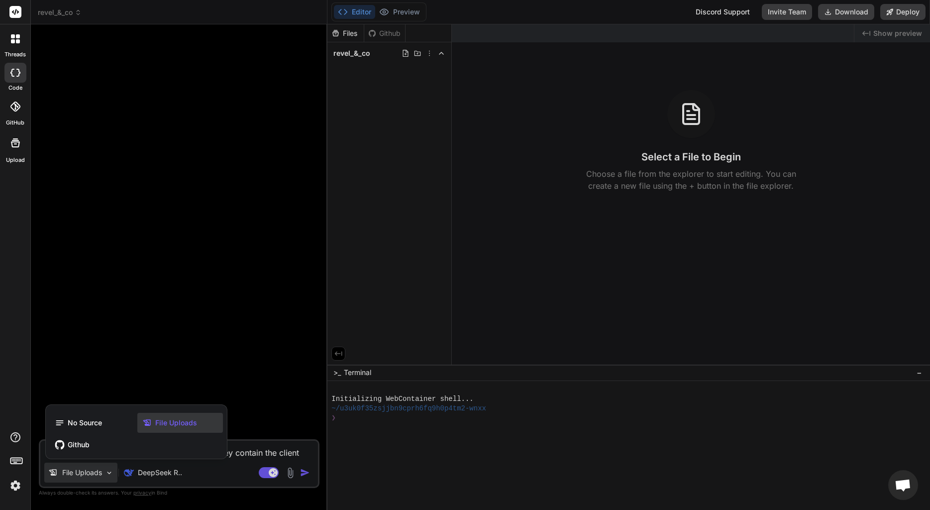
click at [246, 475] on div at bounding box center [465, 255] width 930 height 510
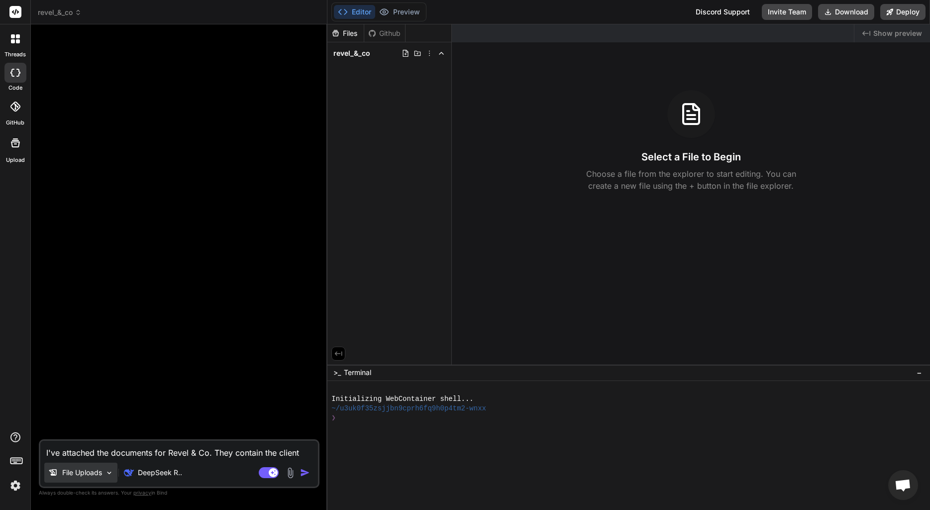
click at [82, 476] on p "File Uploads" at bounding box center [82, 472] width 40 height 10
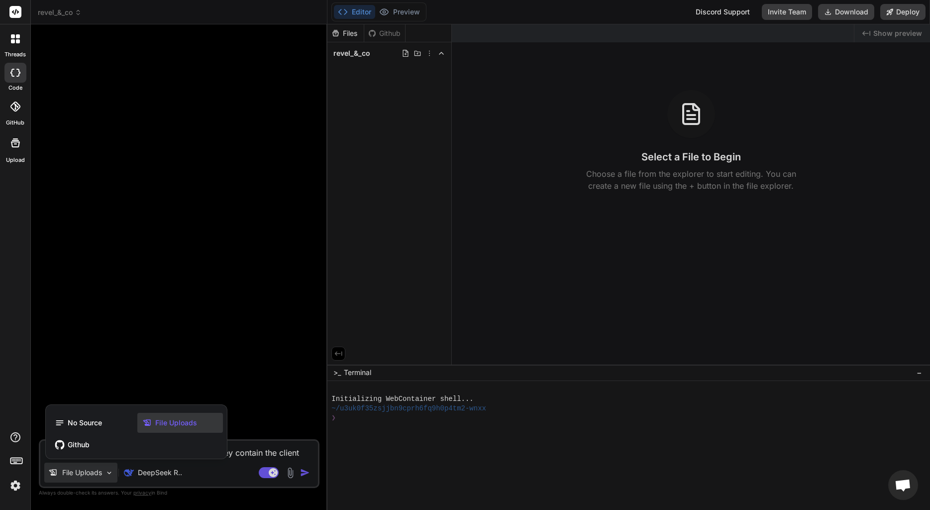
click at [305, 474] on div at bounding box center [465, 255] width 930 height 510
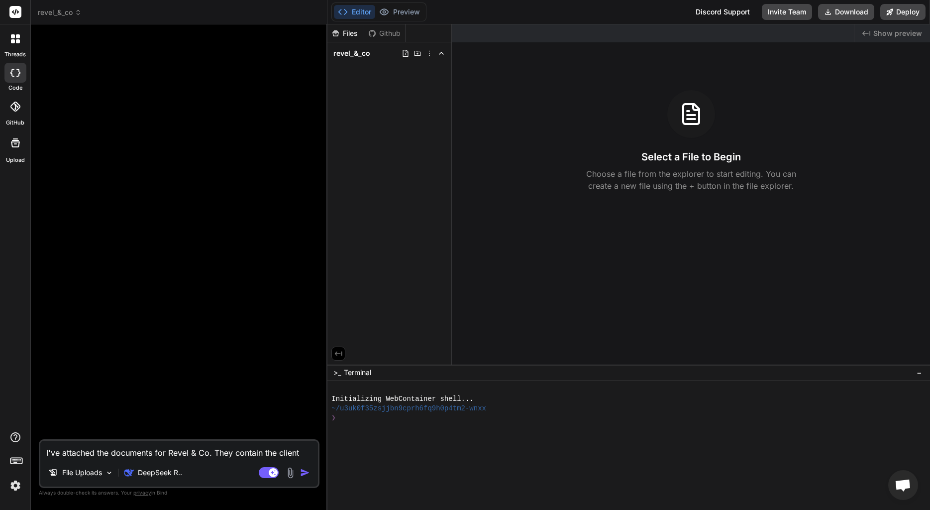
click at [305, 474] on img "button" at bounding box center [305, 472] width 10 height 10
click at [65, 13] on span "revel_&_co" at bounding box center [60, 12] width 44 height 10
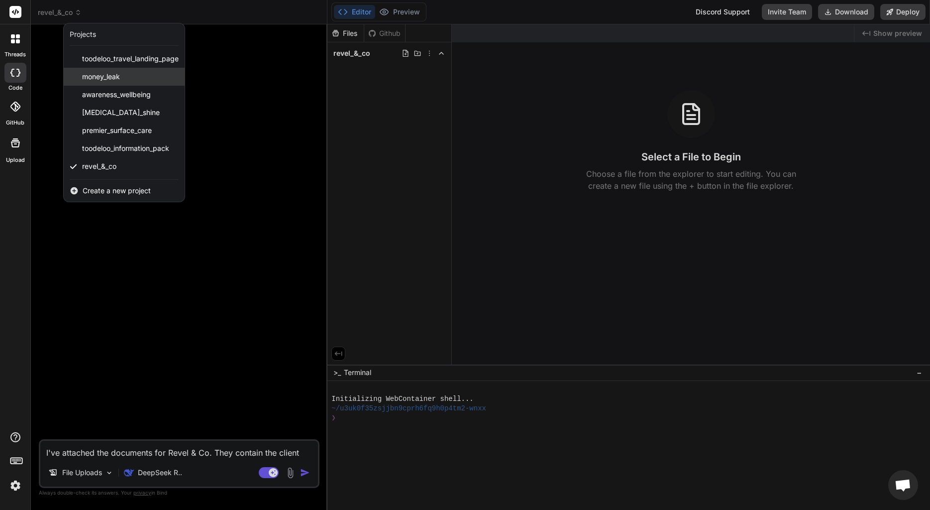
click at [127, 77] on div "money_leak" at bounding box center [124, 77] width 121 height 18
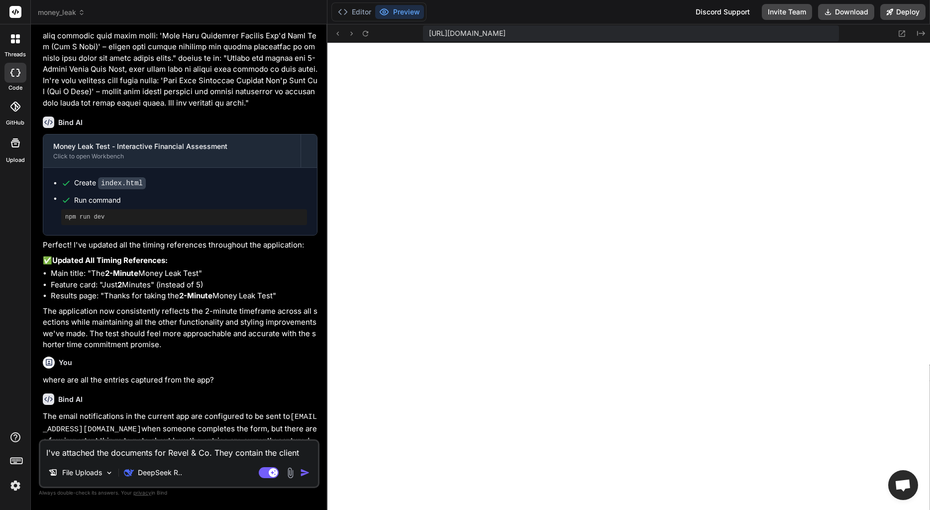
scroll to position [331, 0]
click at [363, 14] on button "Editor" at bounding box center [354, 12] width 41 height 14
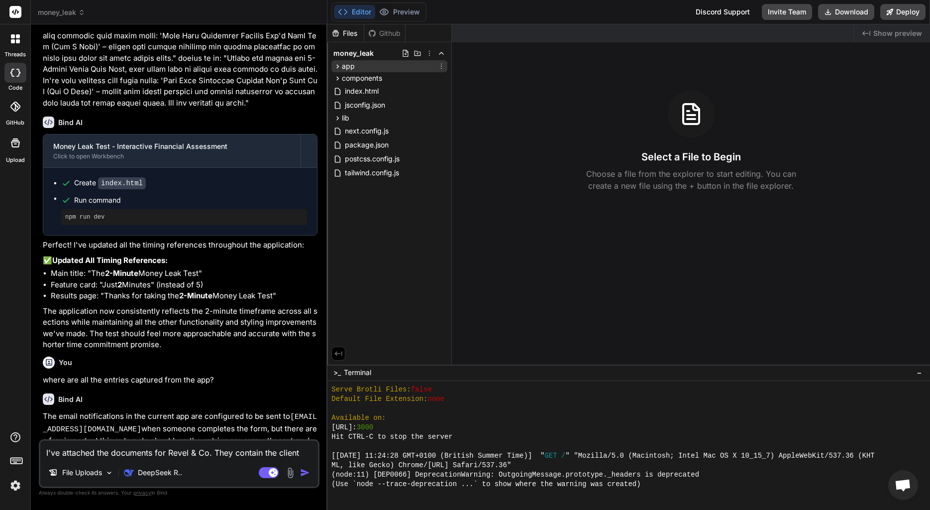
click at [340, 64] on icon at bounding box center [338, 66] width 8 height 8
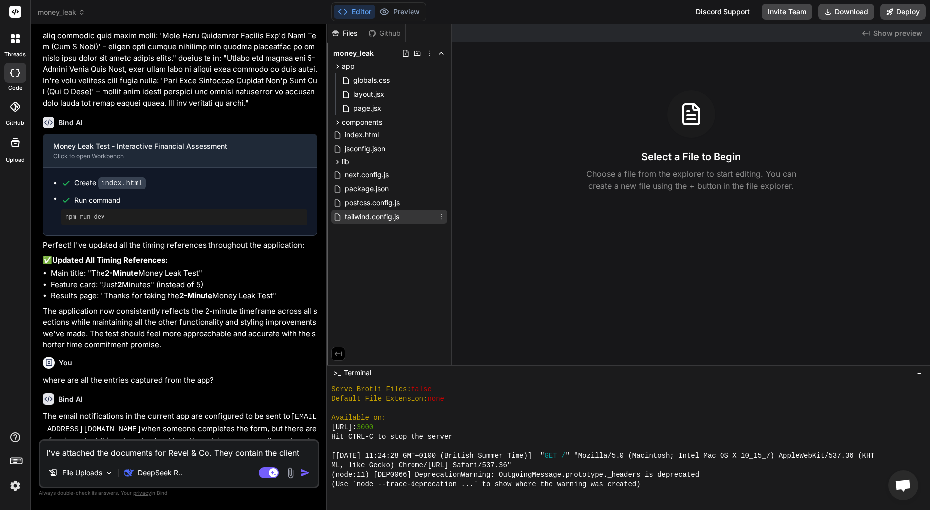
click at [344, 218] on span "tailwind.config.js" at bounding box center [372, 217] width 56 height 12
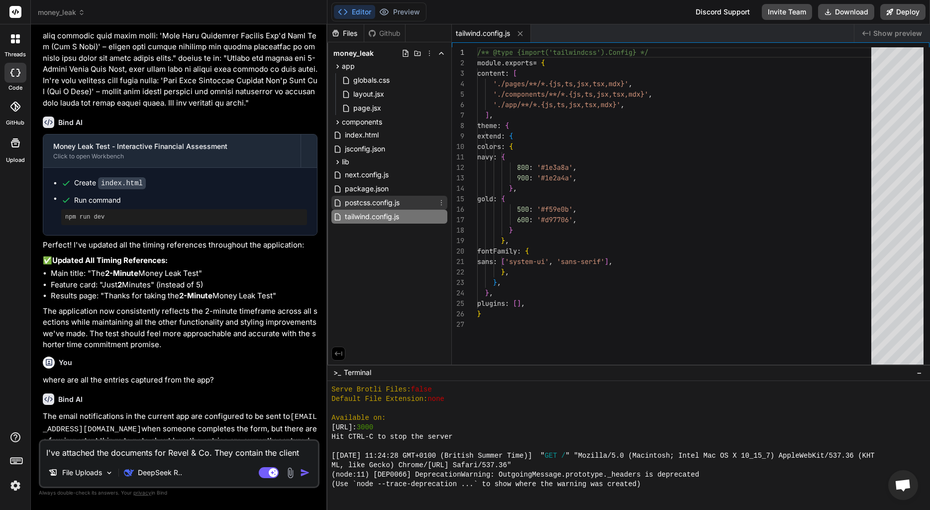
type textarea "x"
click at [346, 197] on span "postcss.config.js" at bounding box center [372, 203] width 57 height 12
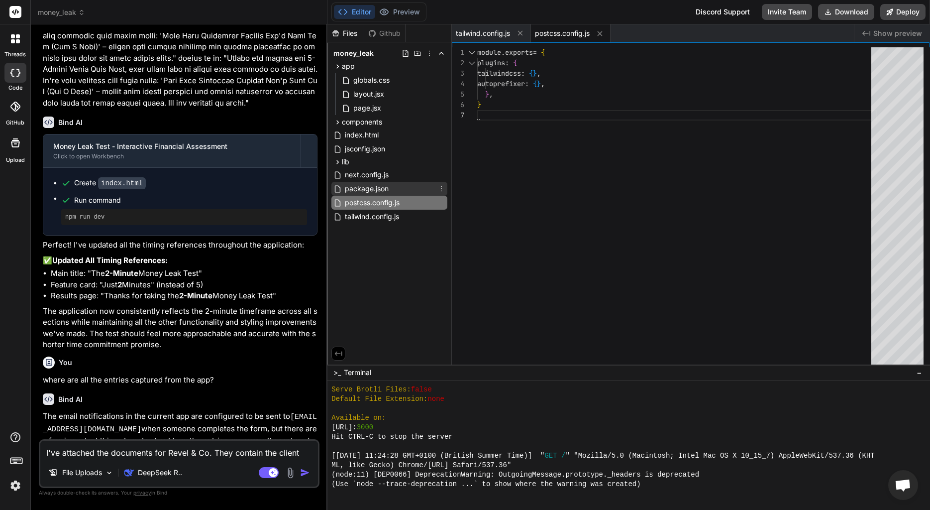
click at [351, 187] on span "package.json" at bounding box center [367, 189] width 46 height 12
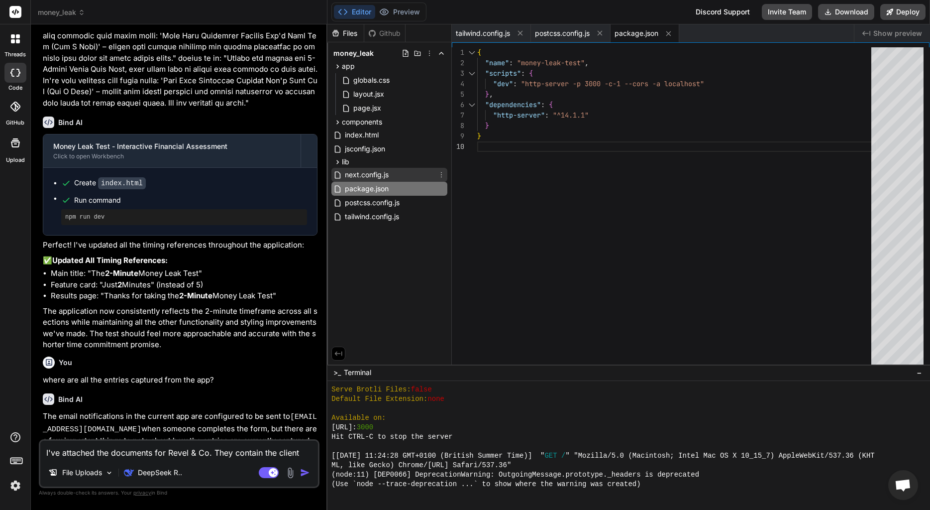
click at [353, 179] on span "next.config.js" at bounding box center [367, 175] width 46 height 12
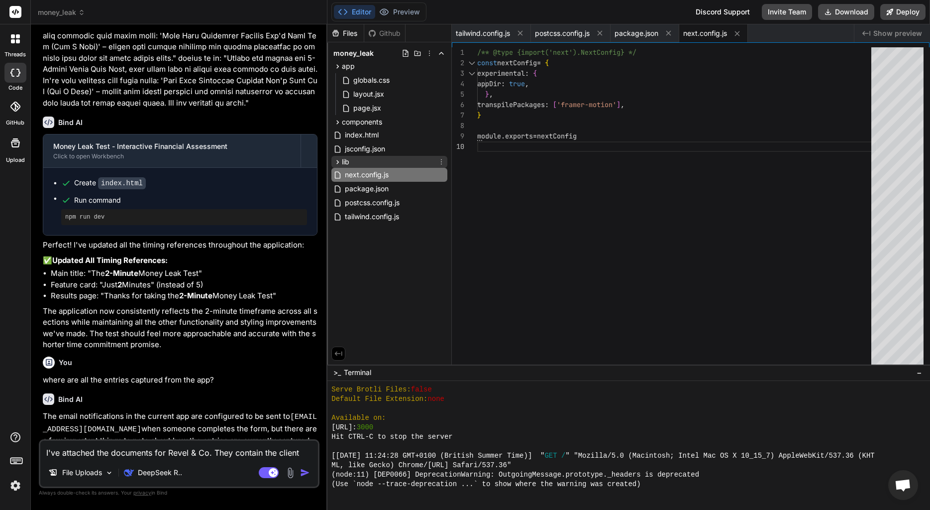
click at [337, 162] on icon at bounding box center [338, 162] width 8 height 8
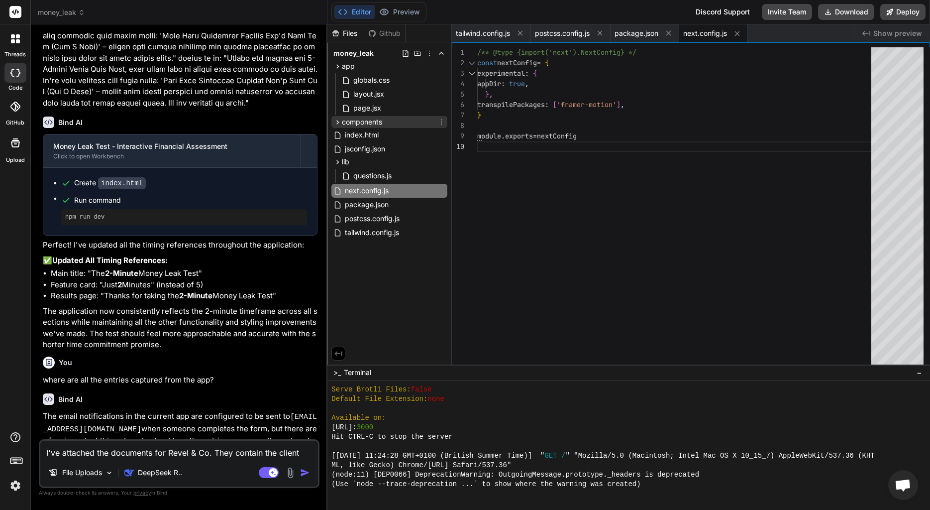
click at [341, 118] on icon at bounding box center [338, 122] width 8 height 8
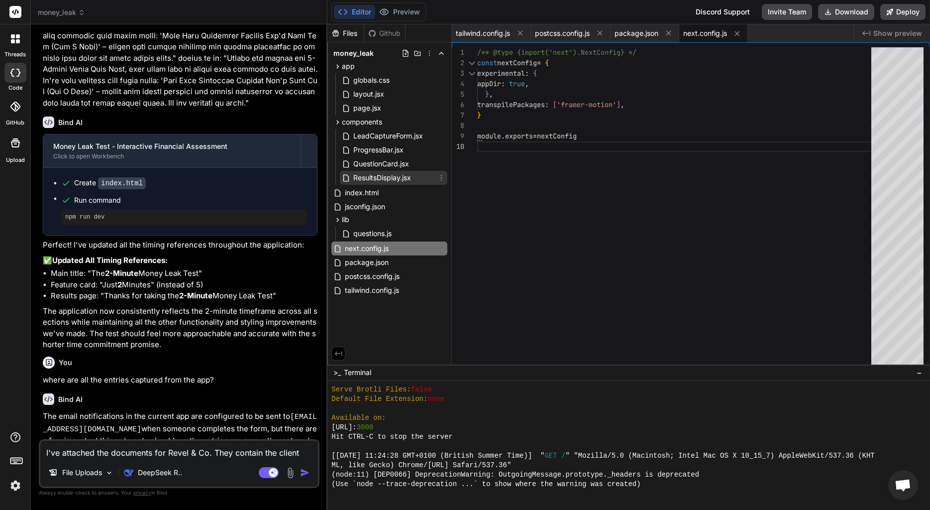
click at [373, 173] on span "ResultsDisplay.jsx" at bounding box center [382, 178] width 60 height 12
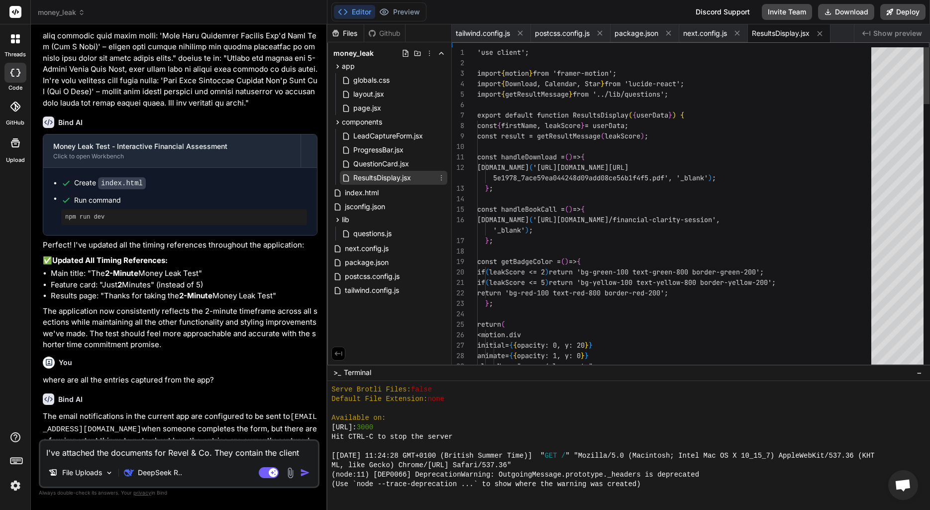
scroll to position [31, 0]
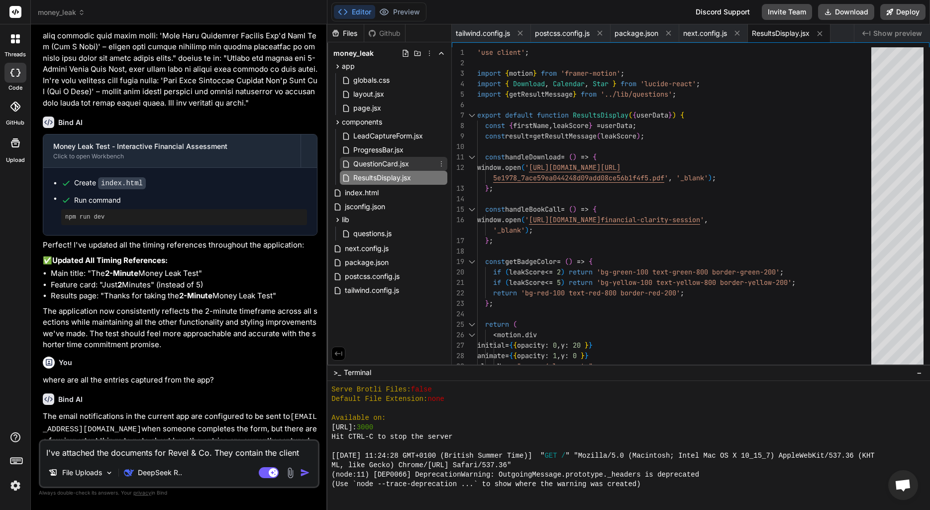
click at [374, 165] on span "QuestionCard.jsx" at bounding box center [381, 164] width 58 height 12
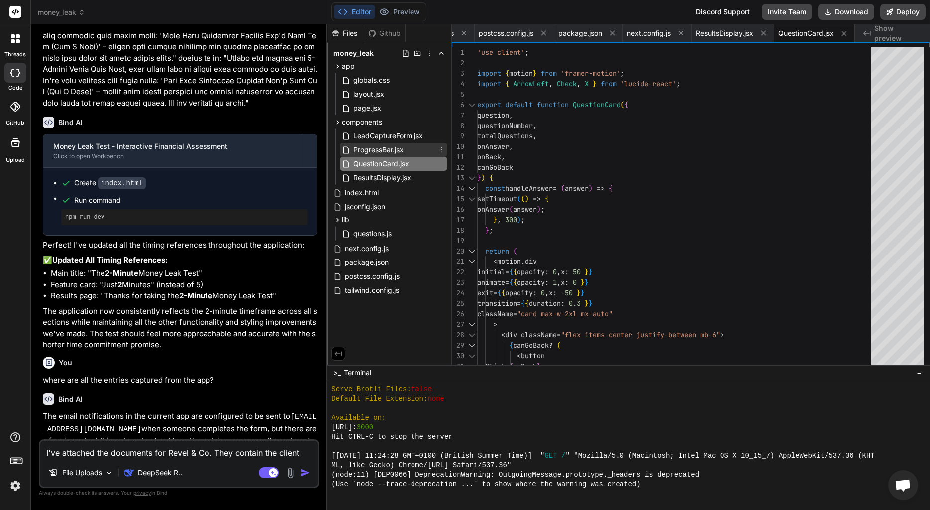
click at [373, 151] on span "ProgressBar.jsx" at bounding box center [378, 150] width 52 height 12
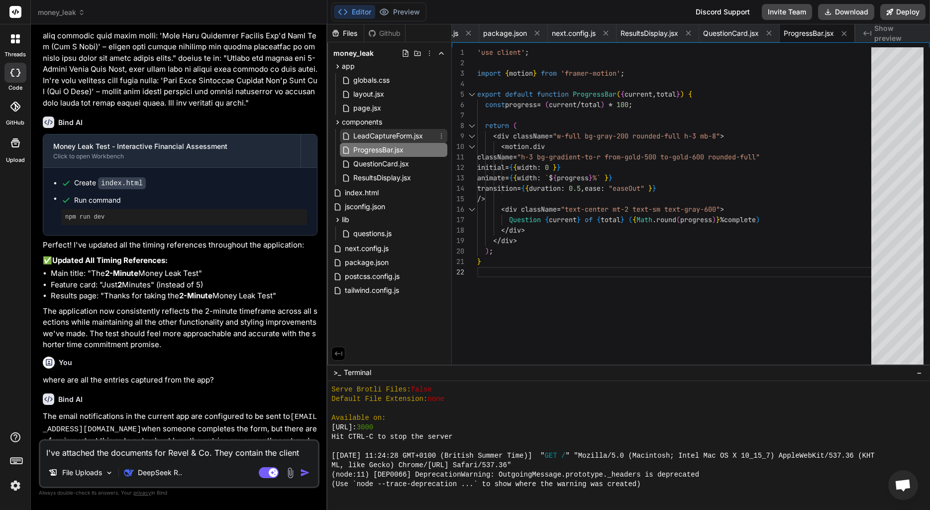
click at [382, 133] on span "LeadCaptureForm.jsx" at bounding box center [388, 136] width 72 height 12
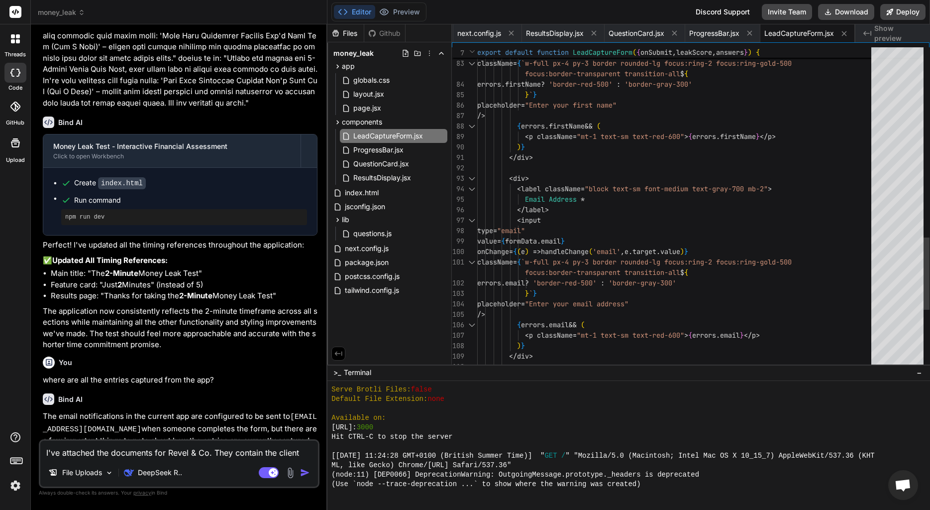
scroll to position [63, 0]
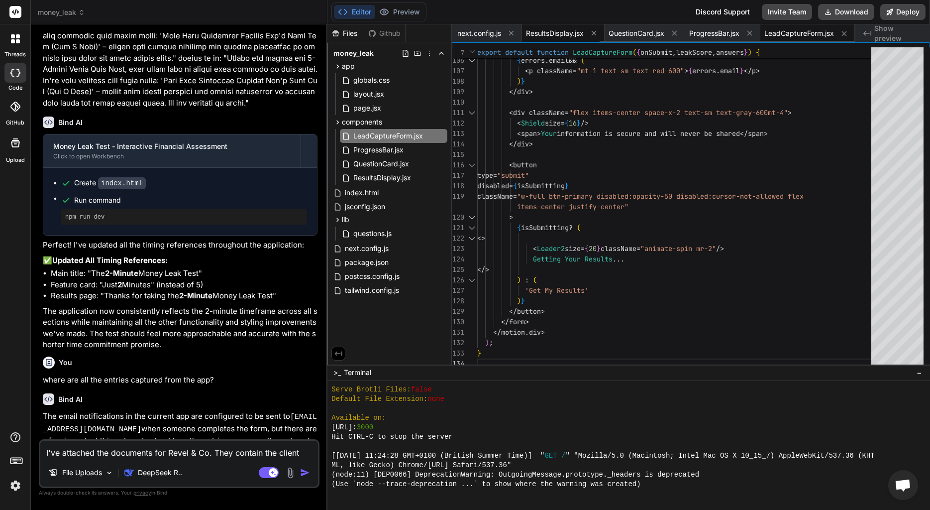
click at [546, 34] on span "ResultsDisplay.jsx" at bounding box center [555, 33] width 58 height 10
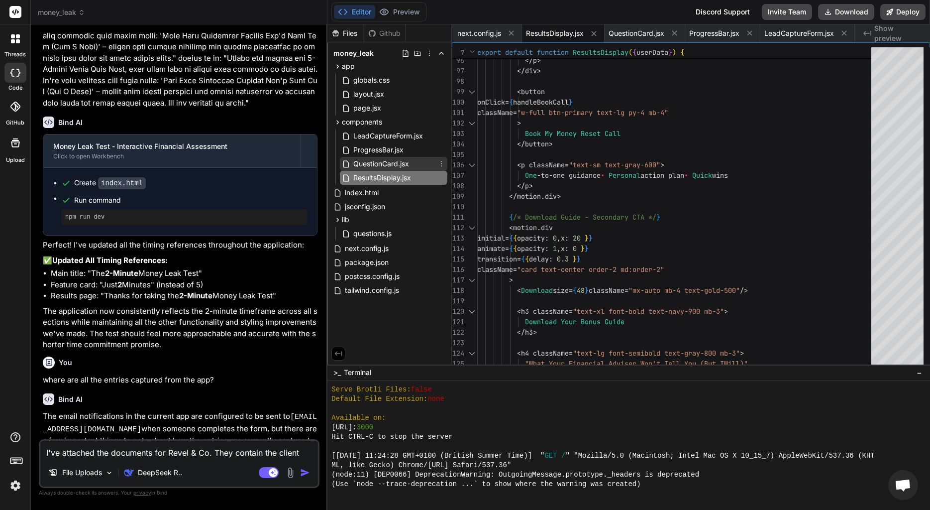
click at [357, 163] on span "QuestionCard.jsx" at bounding box center [381, 164] width 58 height 12
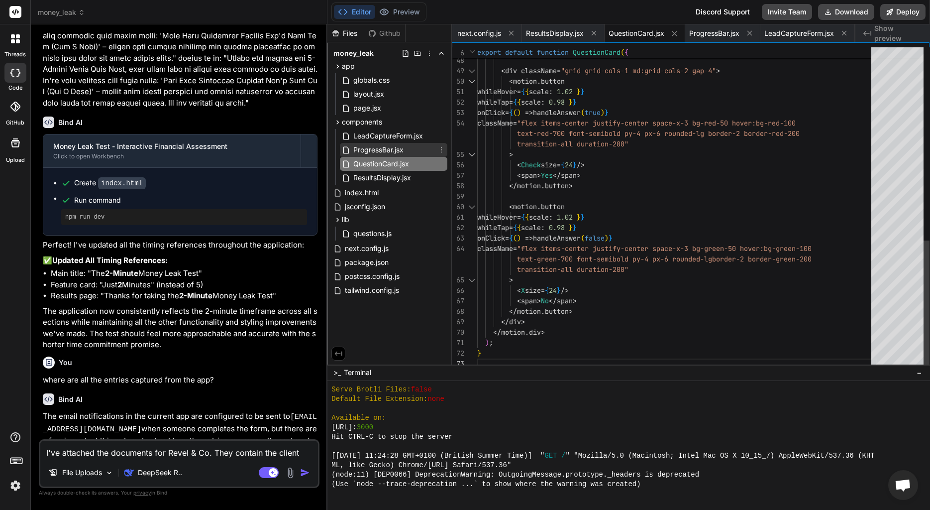
click at [362, 149] on span "ProgressBar.jsx" at bounding box center [378, 150] width 52 height 12
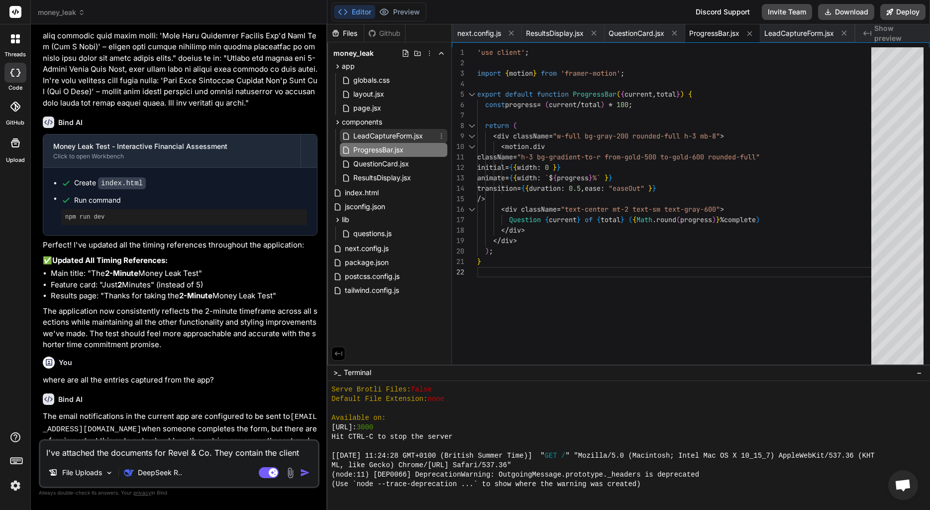
click at [367, 137] on span "LeadCaptureForm.jsx" at bounding box center [388, 136] width 72 height 12
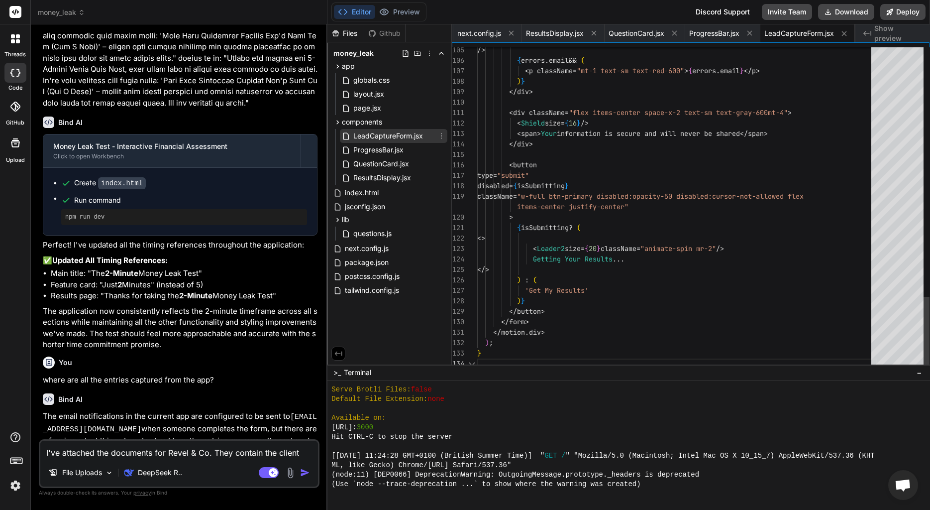
scroll to position [63, 0]
click at [393, 13] on button "Preview" at bounding box center [399, 12] width 49 height 14
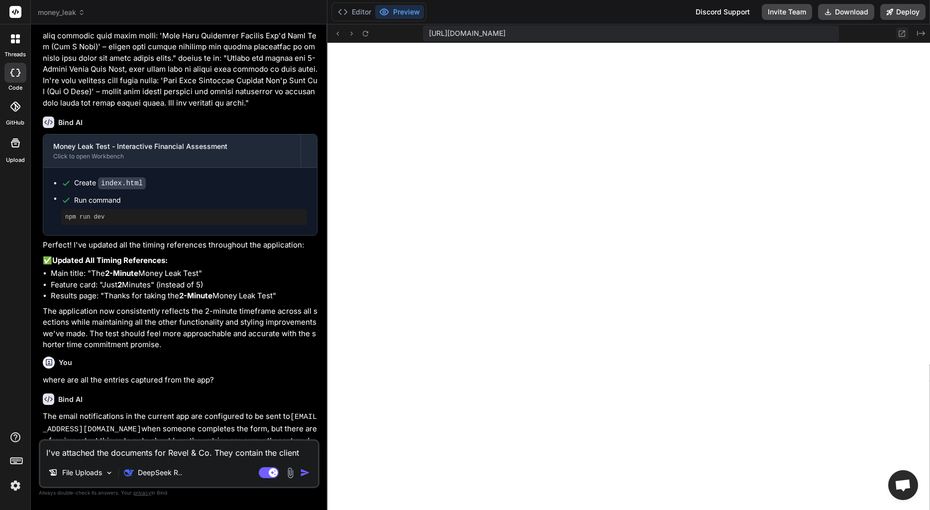
click at [905, 33] on icon at bounding box center [903, 33] width 6 height 6
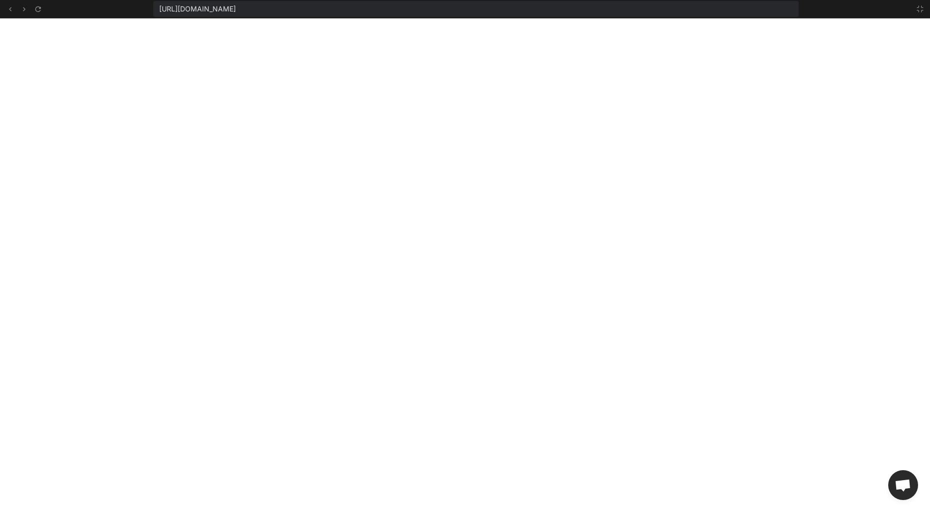
scroll to position [350, 0]
click at [918, 9] on icon at bounding box center [920, 9] width 8 height 8
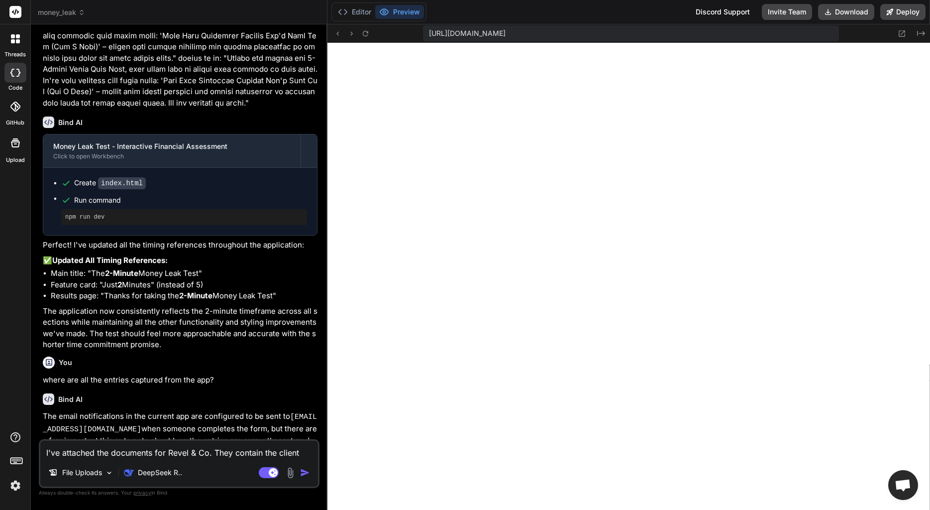
scroll to position [369, 0]
click at [362, 19] on div "Editor Preview" at bounding box center [379, 11] width 95 height 19
click at [359, 17] on button "Editor" at bounding box center [354, 12] width 41 height 14
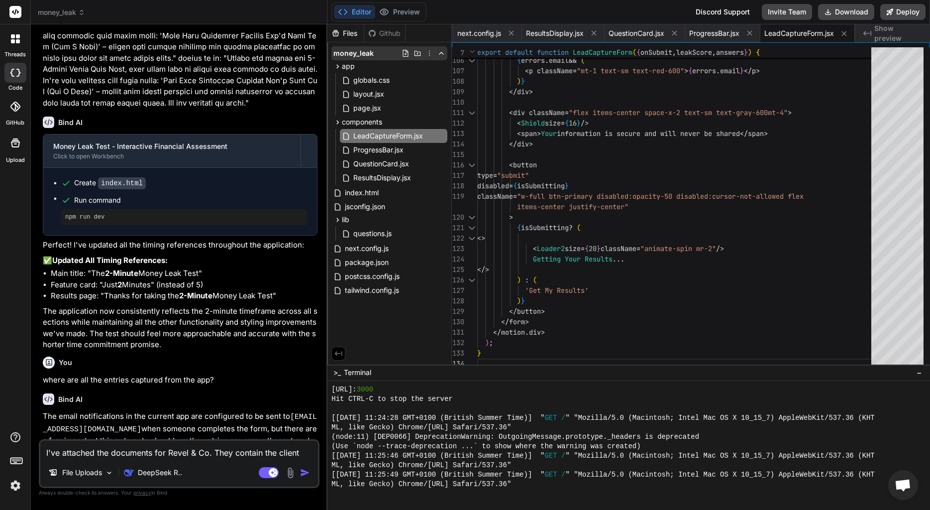
click at [440, 55] on icon at bounding box center [442, 53] width 8 height 8
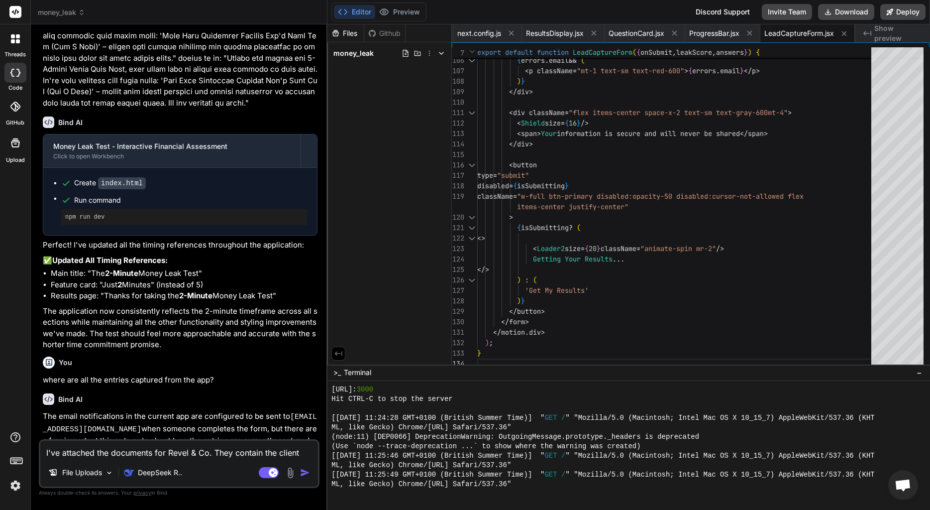
click at [440, 55] on icon at bounding box center [442, 53] width 8 height 8
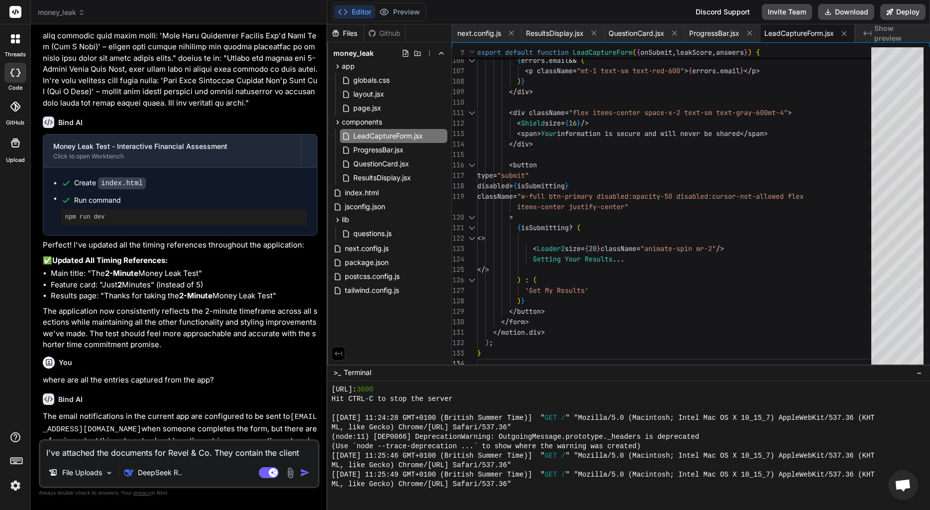
click at [333, 351] on button at bounding box center [339, 353] width 14 height 14
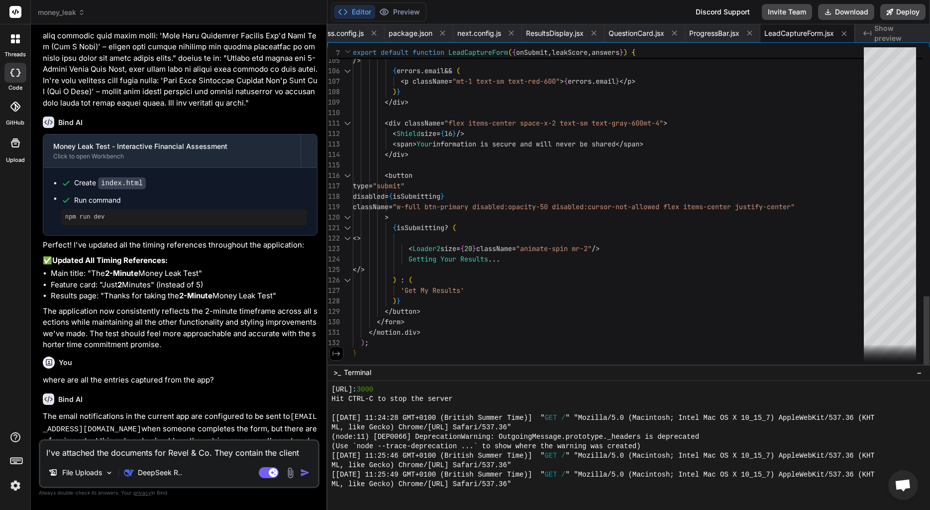
scroll to position [52, 0]
click at [337, 354] on icon at bounding box center [336, 353] width 9 height 9
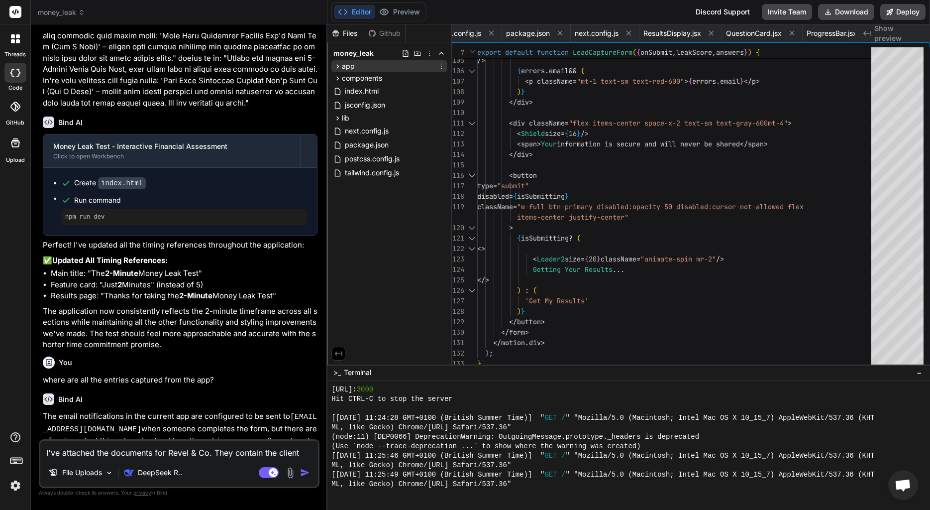
click at [347, 66] on span "app" at bounding box center [348, 66] width 13 height 10
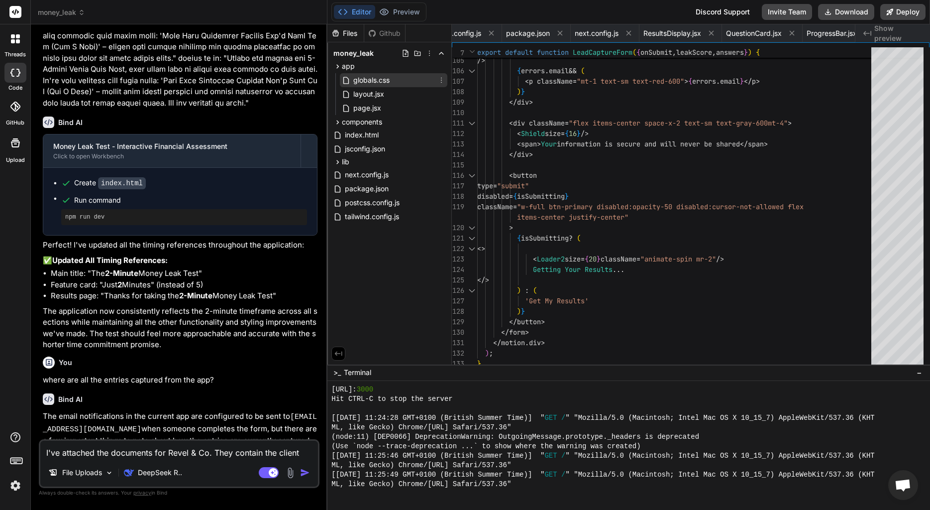
click at [346, 74] on div "globals.css" at bounding box center [366, 80] width 49 height 12
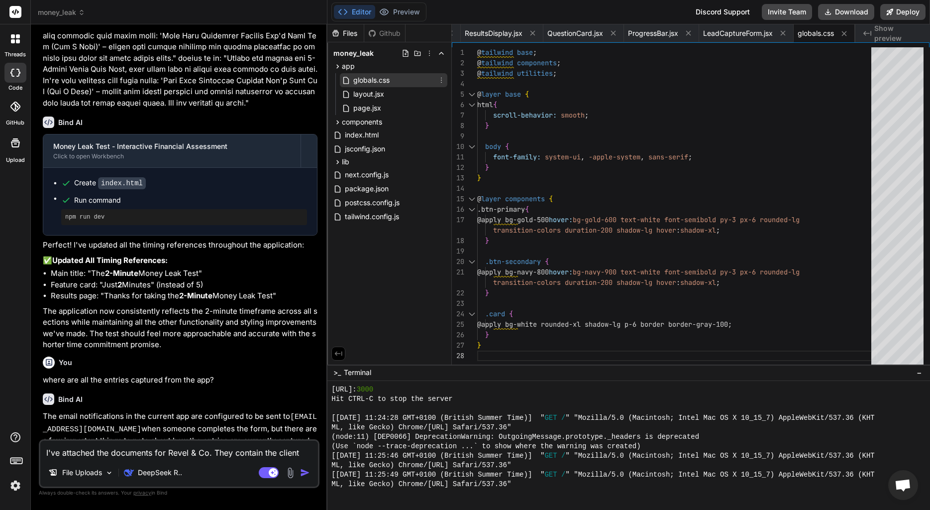
click at [352, 86] on span "globals.css" at bounding box center [371, 80] width 38 height 12
click at [356, 92] on span "layout.jsx" at bounding box center [368, 94] width 33 height 12
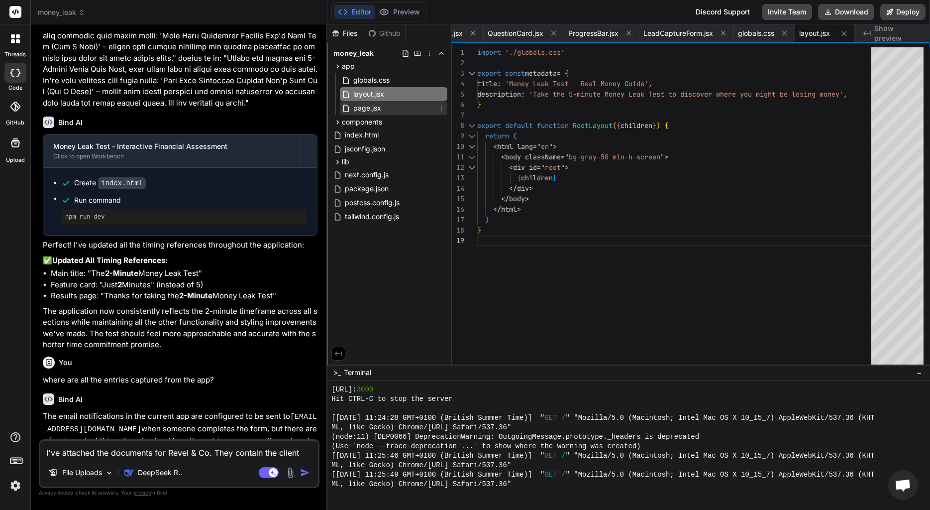
click at [360, 106] on span "page.jsx" at bounding box center [367, 108] width 30 height 12
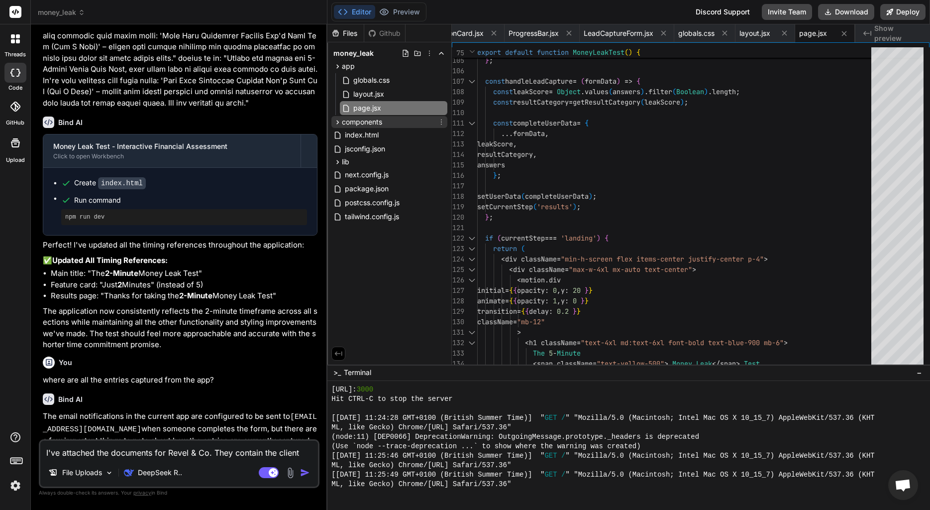
click at [348, 123] on span "components" at bounding box center [362, 122] width 40 height 10
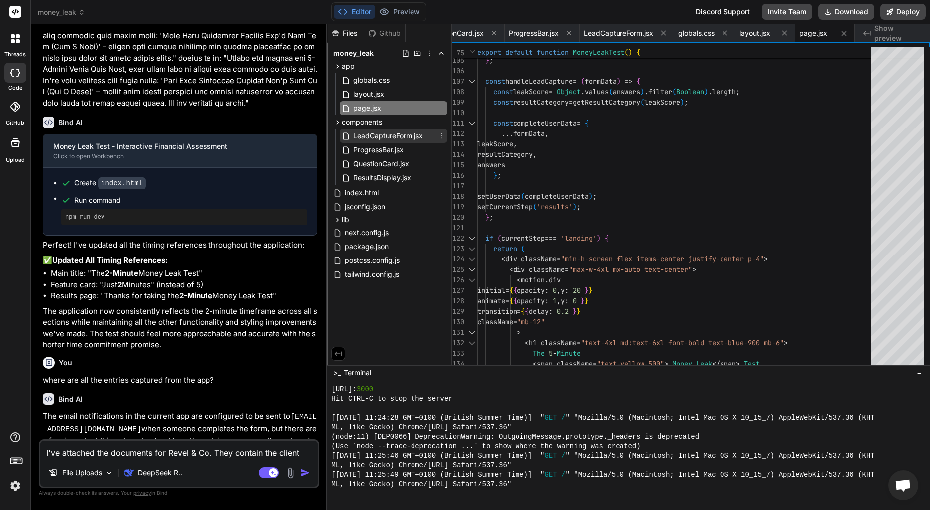
click at [357, 136] on span "LeadCaptureForm.jsx" at bounding box center [388, 136] width 72 height 12
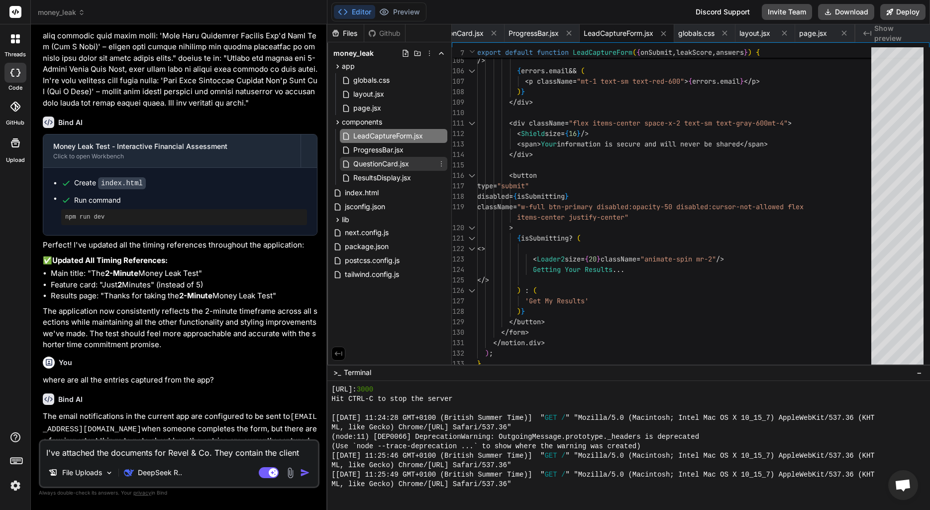
click at [360, 157] on div "QuestionCard.jsx" at bounding box center [394, 164] width 108 height 14
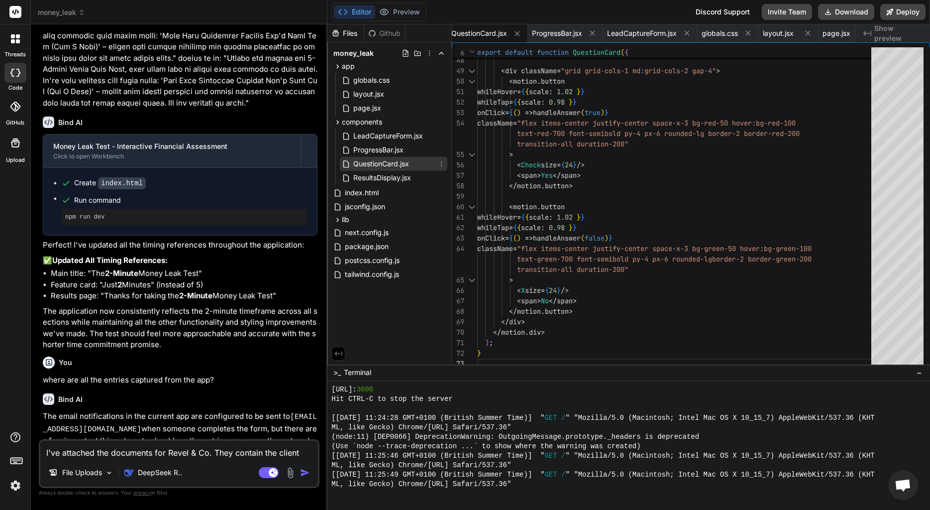
click at [359, 164] on span "QuestionCard.jsx" at bounding box center [381, 164] width 58 height 12
click at [358, 179] on span "ResultsDisplay.jsx" at bounding box center [382, 178] width 60 height 12
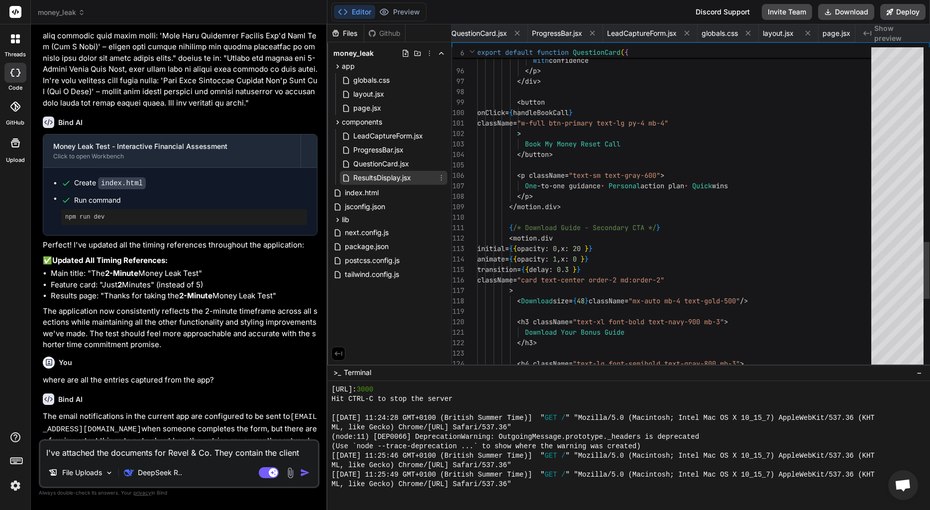
scroll to position [31, 0]
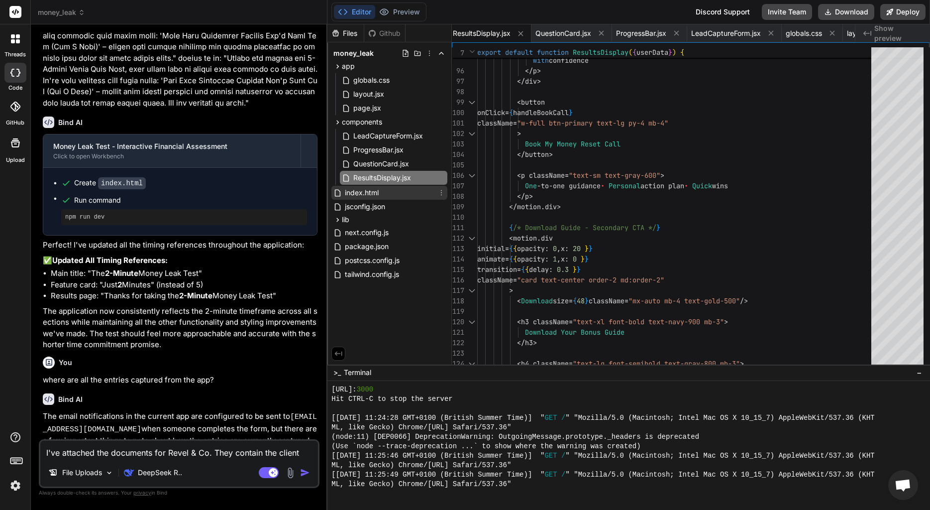
click at [359, 195] on span "index.html" at bounding box center [362, 193] width 36 height 12
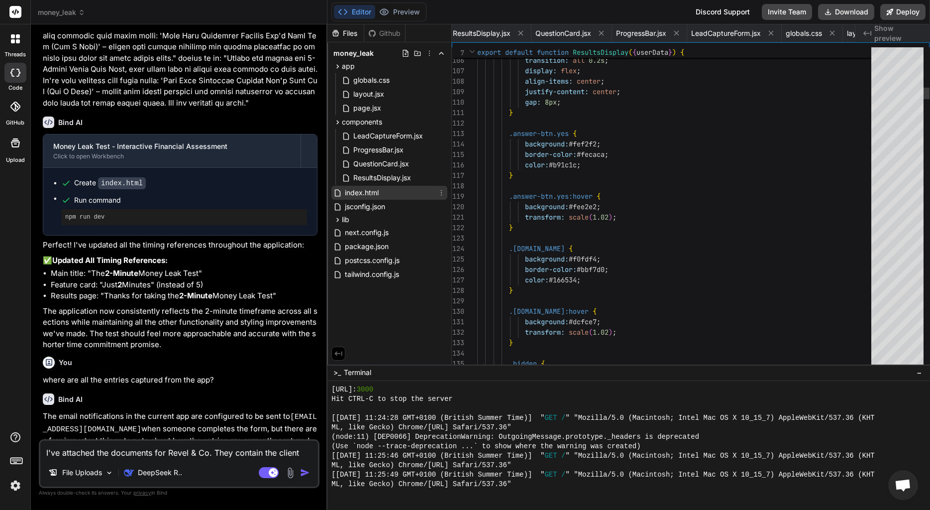
scroll to position [20, 0]
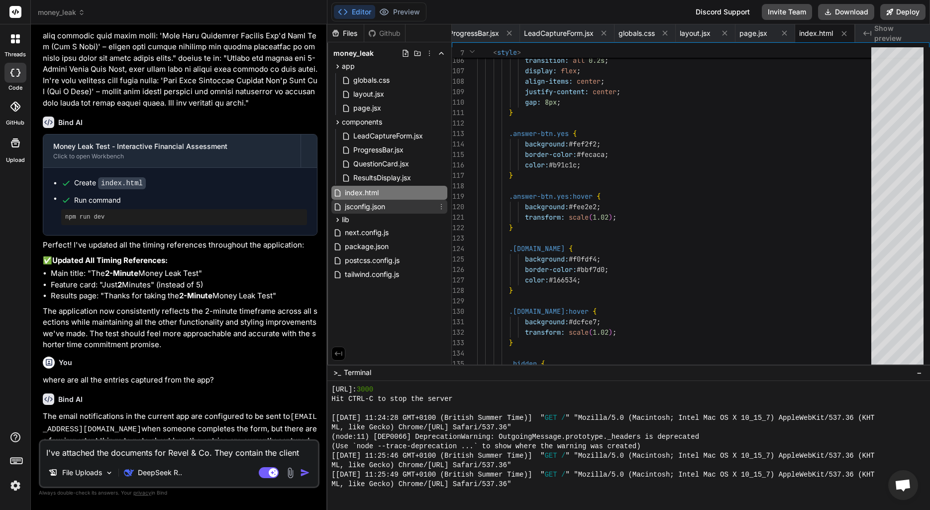
click at [356, 209] on span "jsconfig.json" at bounding box center [365, 207] width 42 height 12
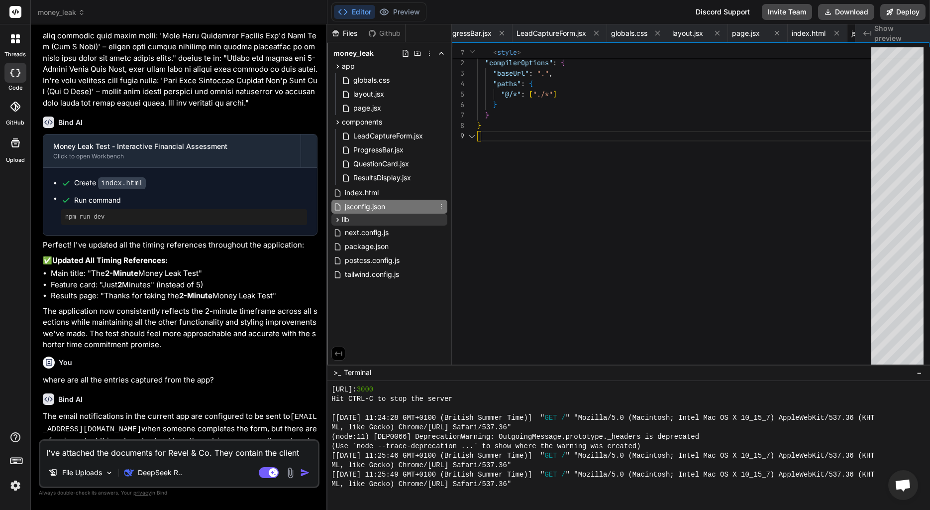
scroll to position [84, 0]
click at [352, 219] on div "lib" at bounding box center [390, 220] width 116 height 12
click at [357, 236] on span "questions.js" at bounding box center [372, 234] width 40 height 12
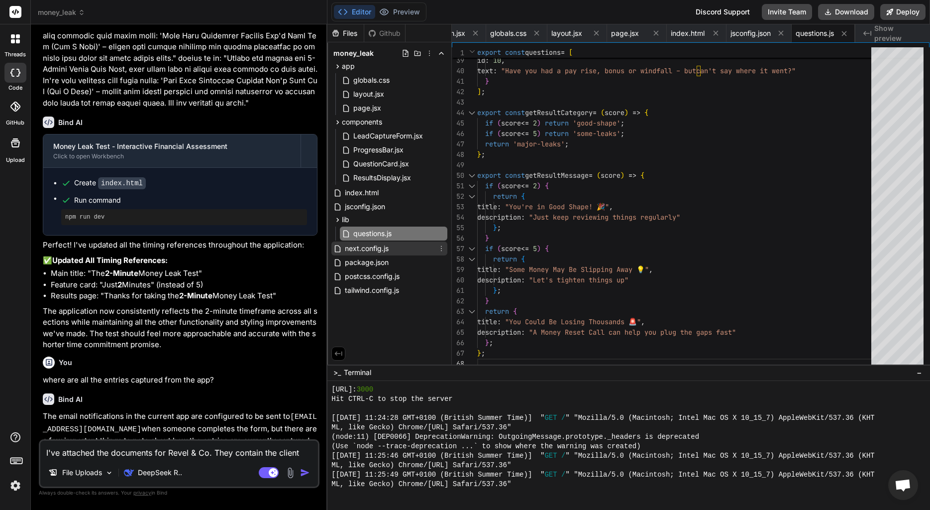
click at [362, 252] on span "next.config.js" at bounding box center [367, 248] width 46 height 12
type textarea "/** @type {import('next').NextConfig} */ const nextConfig = { experimental: { a…"
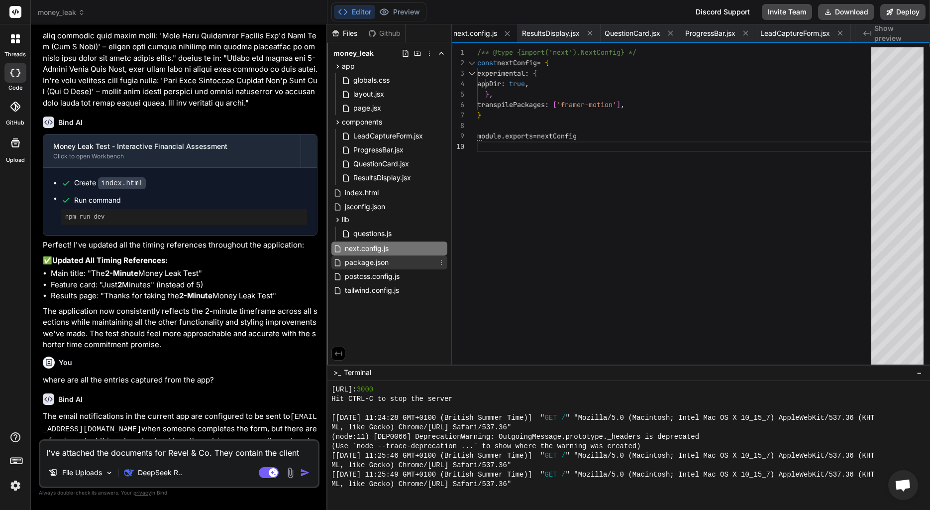
click at [361, 261] on span "package.json" at bounding box center [367, 262] width 46 height 12
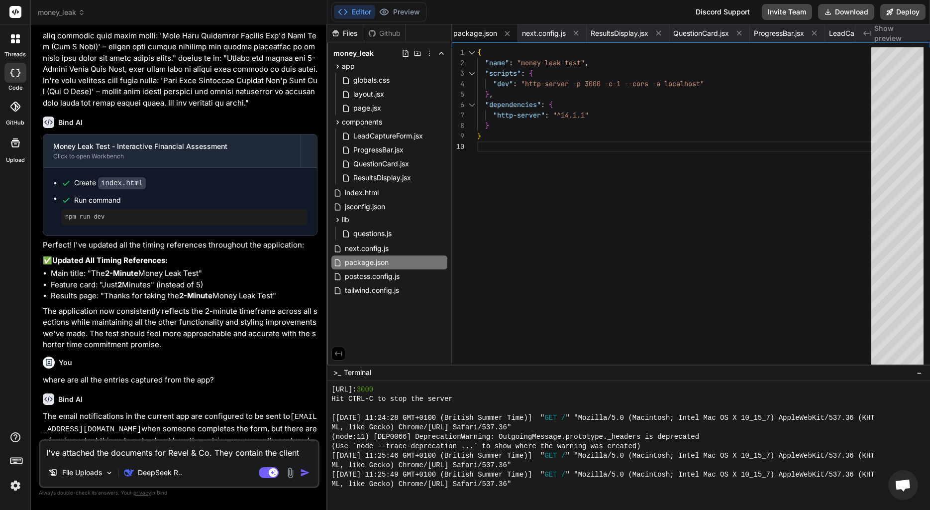
click at [80, 15] on icon at bounding box center [81, 12] width 7 height 7
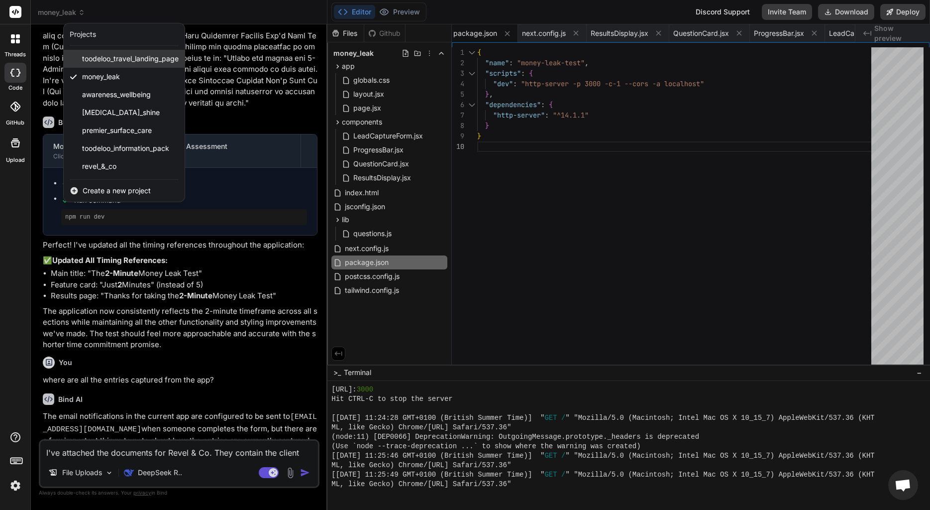
click at [111, 54] on span "toodeloo_travel_landing_page" at bounding box center [130, 59] width 97 height 10
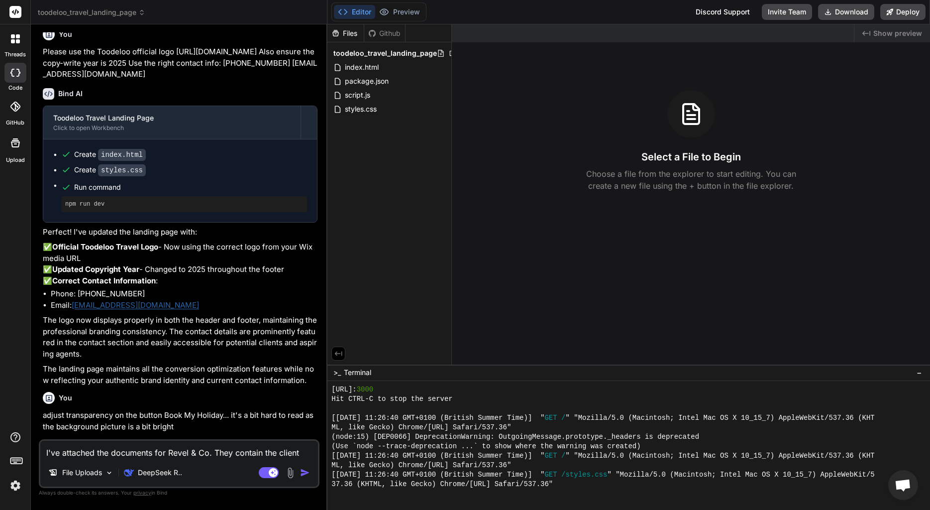
scroll to position [899, 0]
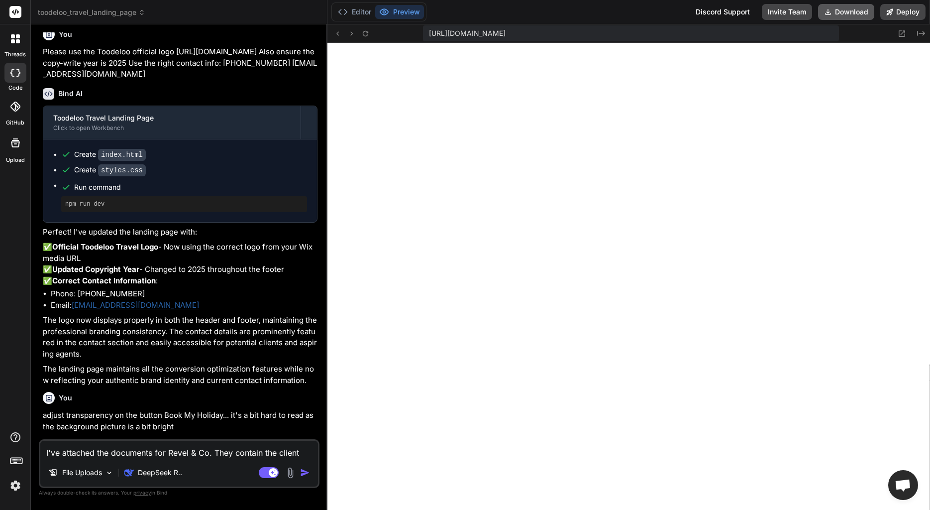
click at [843, 16] on button "Download" at bounding box center [846, 12] width 56 height 16
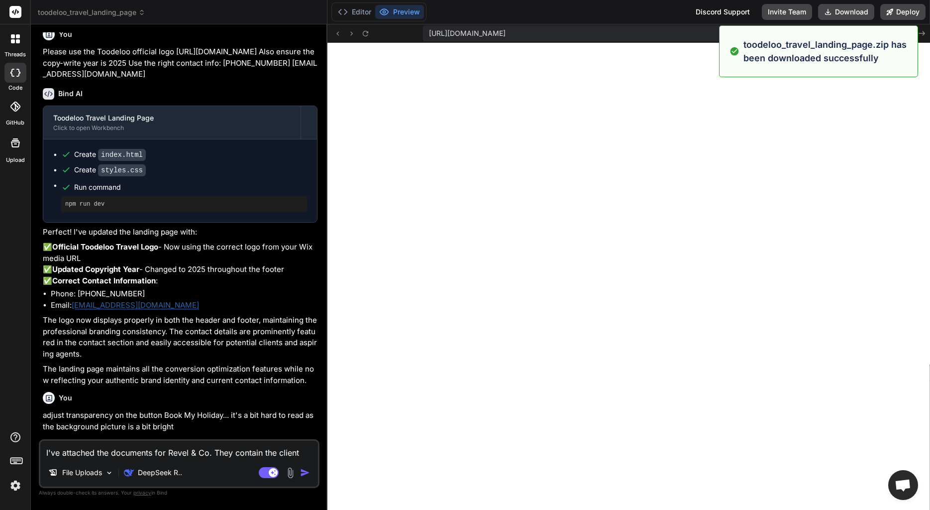
click at [118, 21] on header "toodeloo_travel_landing_page Created with Pixso." at bounding box center [179, 12] width 297 height 24
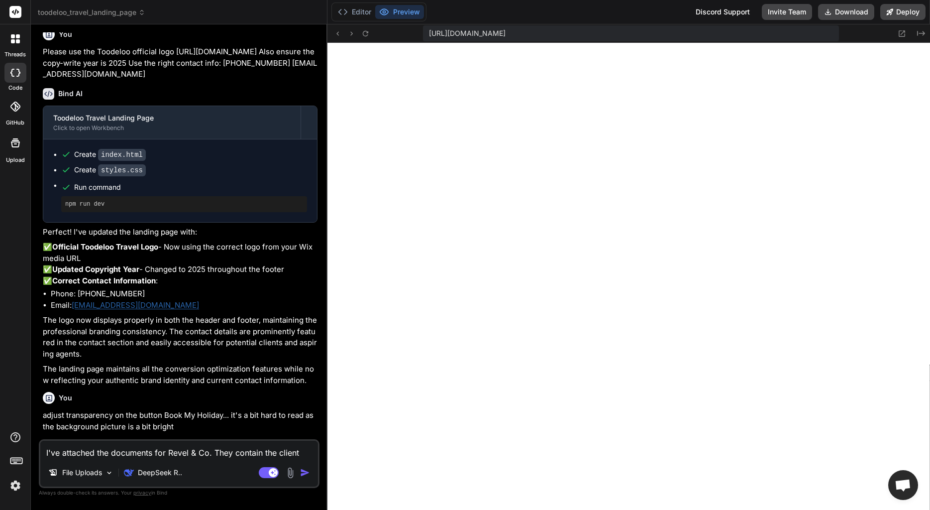
click at [122, 15] on span "toodeloo_travel_landing_page" at bounding box center [92, 12] width 108 height 10
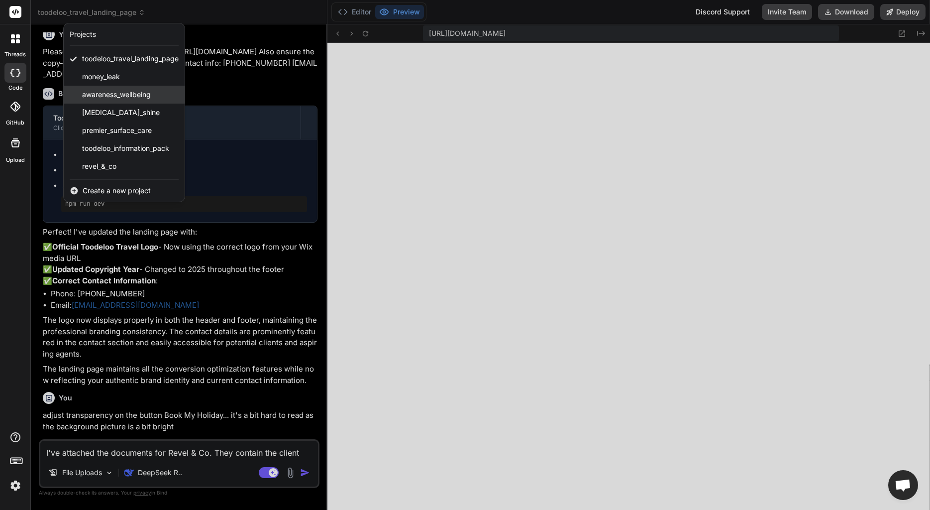
click at [115, 99] on span "awareness_wellbeing" at bounding box center [116, 95] width 69 height 10
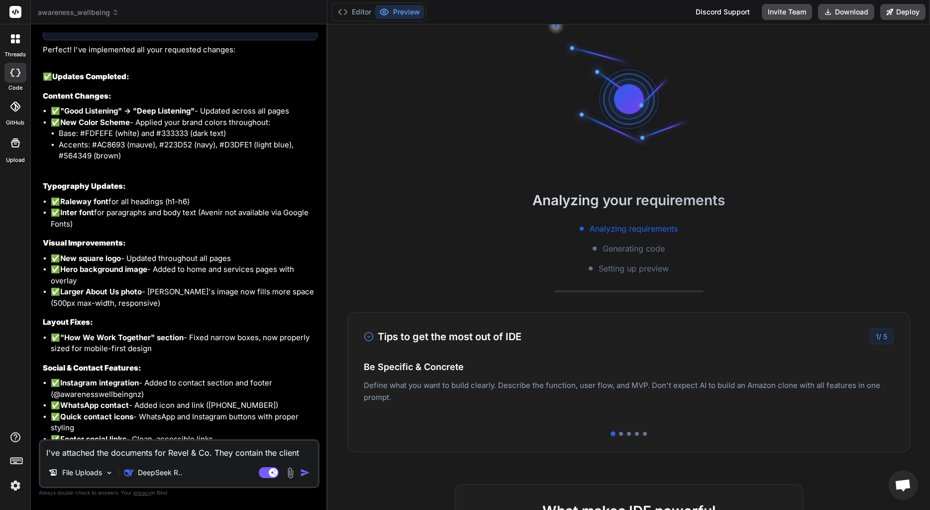
scroll to position [0, 0]
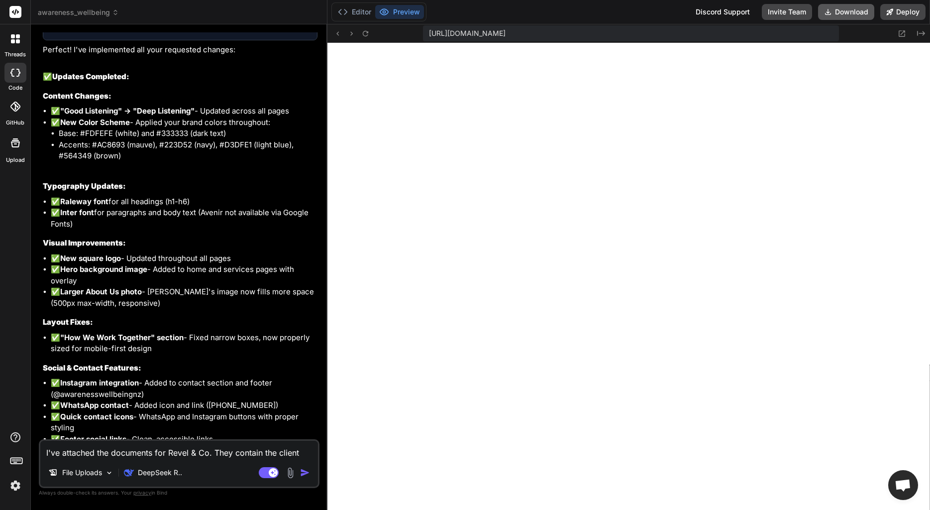
click at [846, 16] on button "Download" at bounding box center [846, 12] width 56 height 16
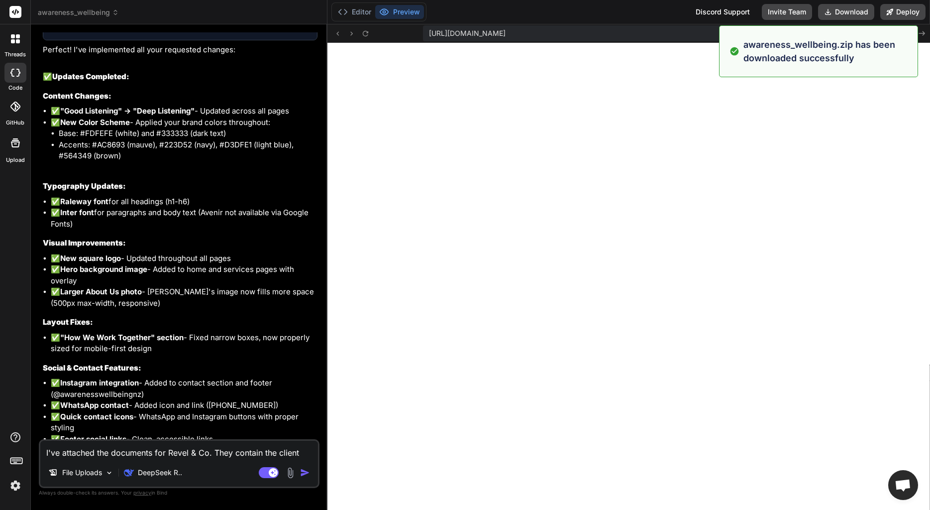
click at [113, 16] on span "awareness_wellbeing" at bounding box center [78, 12] width 81 height 10
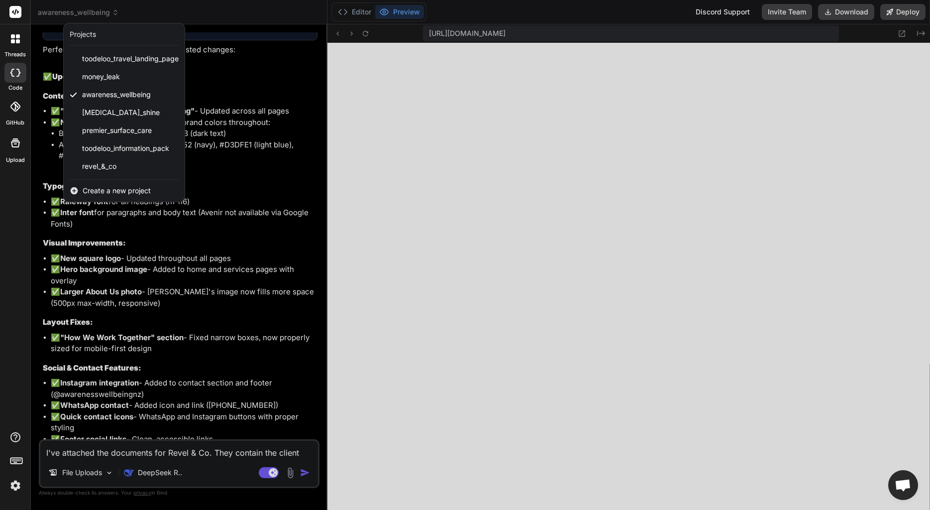
click at [392, 86] on div at bounding box center [465, 255] width 930 height 510
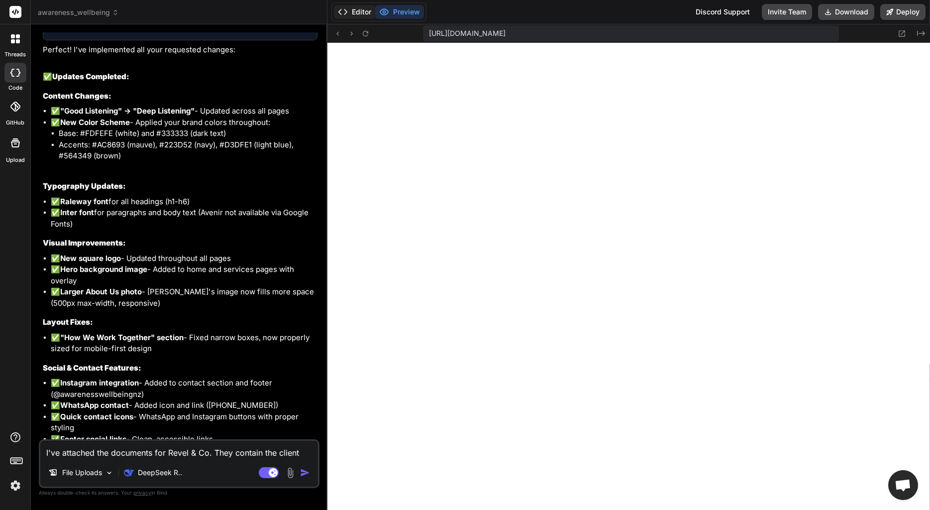
click at [362, 14] on button "Editor" at bounding box center [354, 12] width 41 height 14
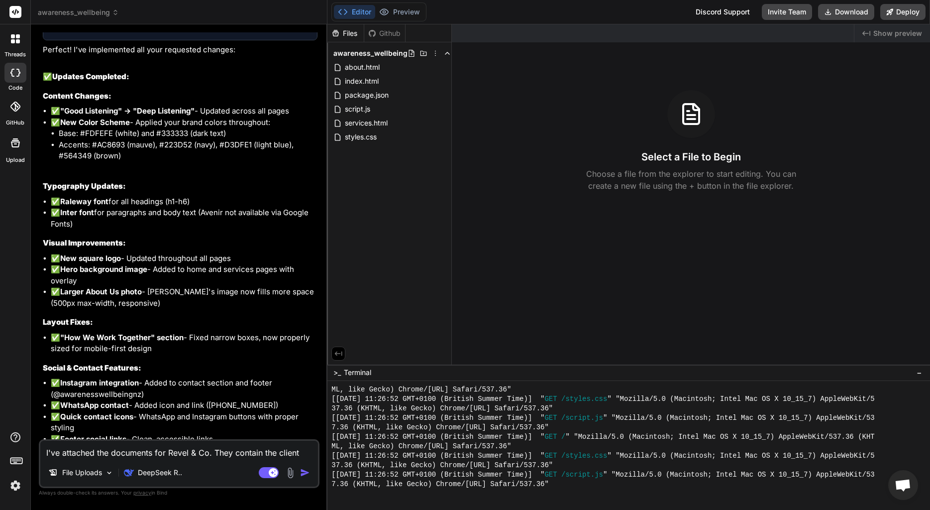
click at [117, 15] on icon at bounding box center [115, 12] width 7 height 7
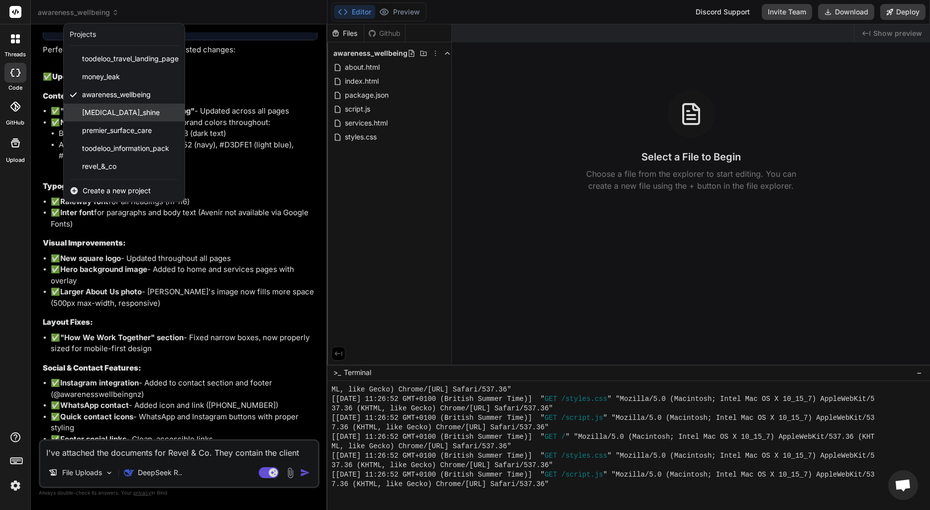
click at [122, 117] on div "[MEDICAL_DATA]_shine" at bounding box center [124, 113] width 121 height 18
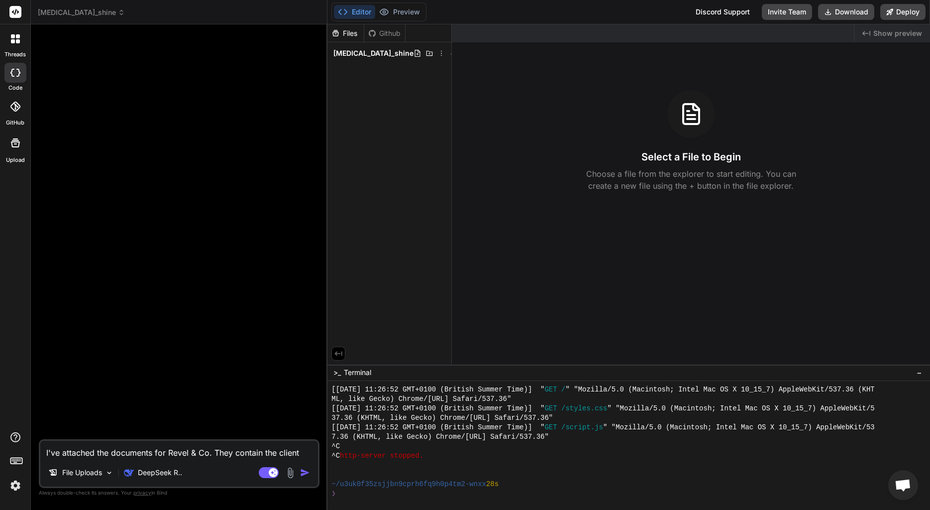
click at [85, 17] on div "[MEDICAL_DATA]_shine" at bounding box center [179, 12] width 282 height 10
click at [82, 17] on header "[MEDICAL_DATA]_shine Created with Pixso." at bounding box center [179, 12] width 297 height 24
click at [120, 13] on icon at bounding box center [121, 13] width 3 height 1
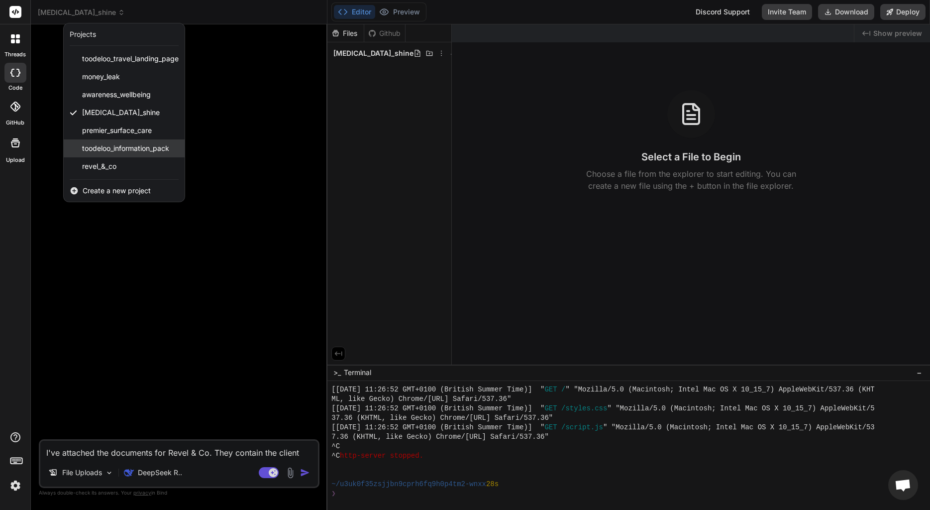
click at [114, 147] on span "toodeloo_information_pack" at bounding box center [125, 148] width 87 height 10
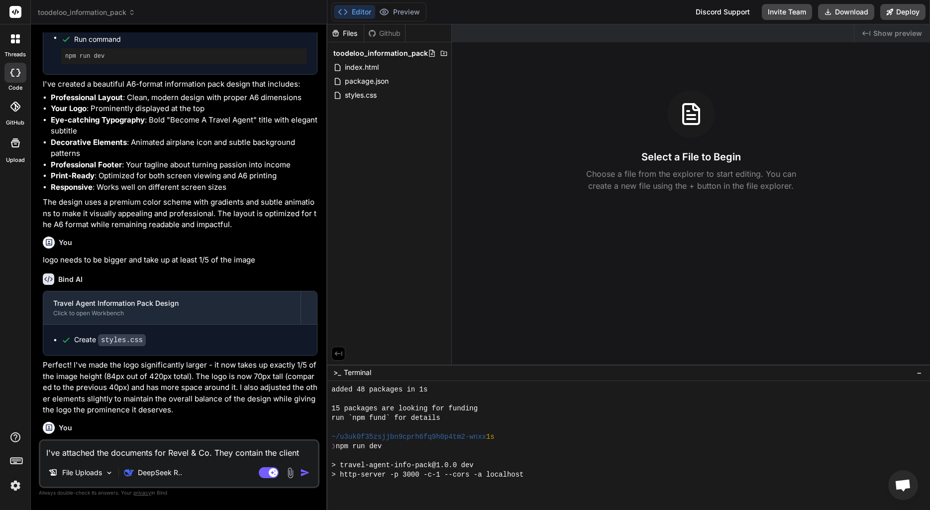
scroll to position [1958, 0]
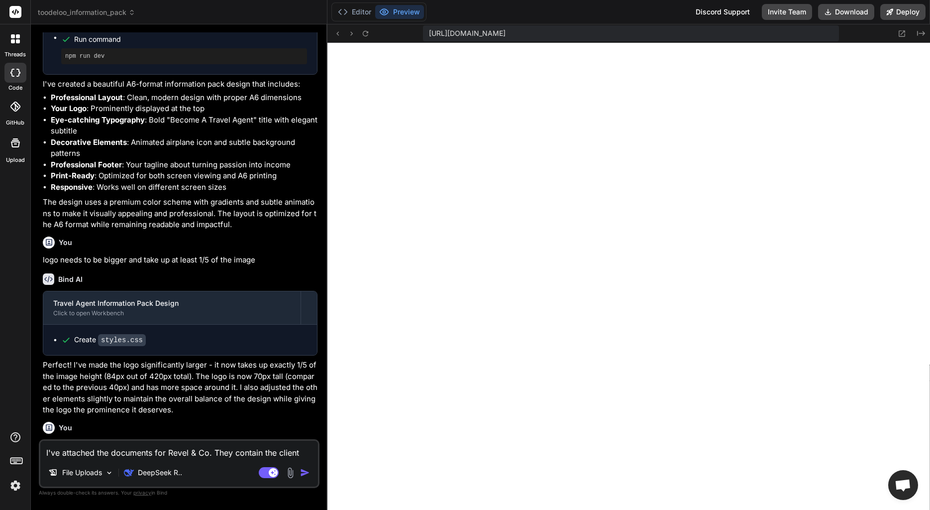
click at [92, 12] on span "toodeloo_information_pack" at bounding box center [87, 12] width 98 height 10
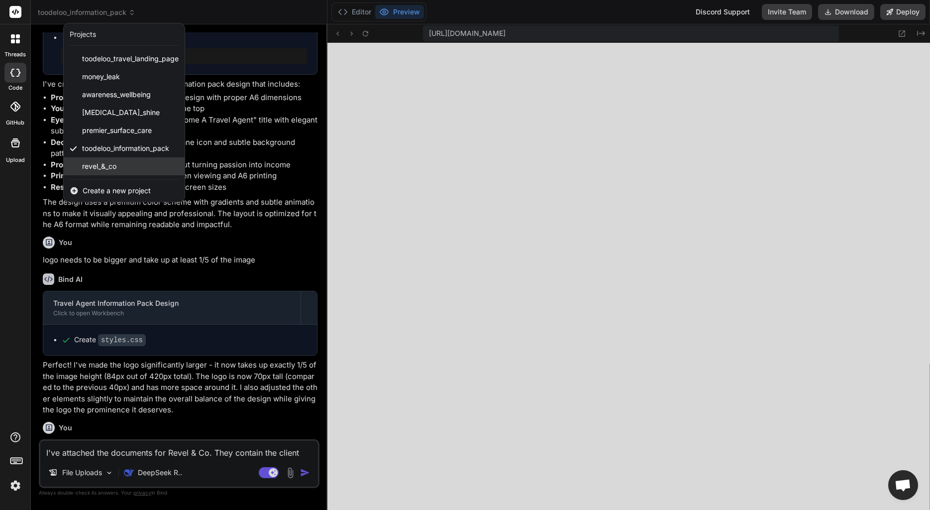
click at [107, 172] on div "revel_&_co" at bounding box center [124, 166] width 121 height 18
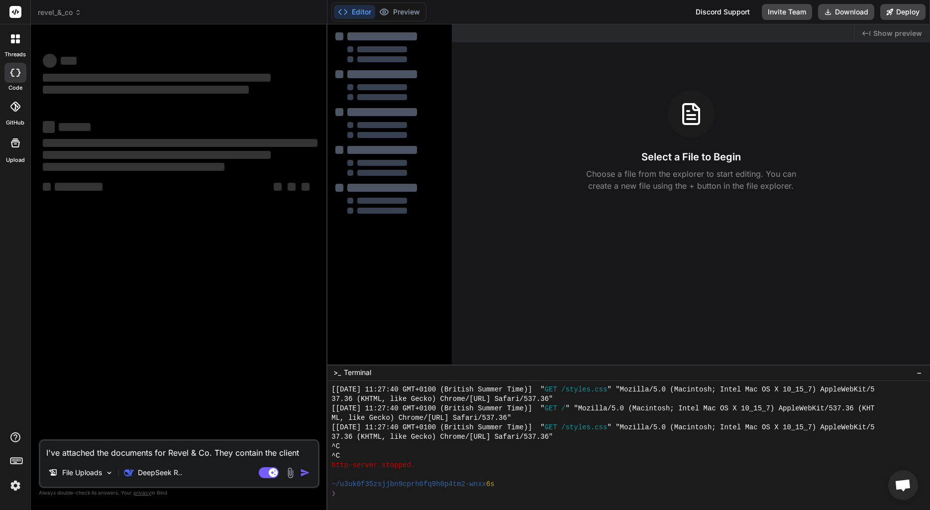
scroll to position [2005, 0]
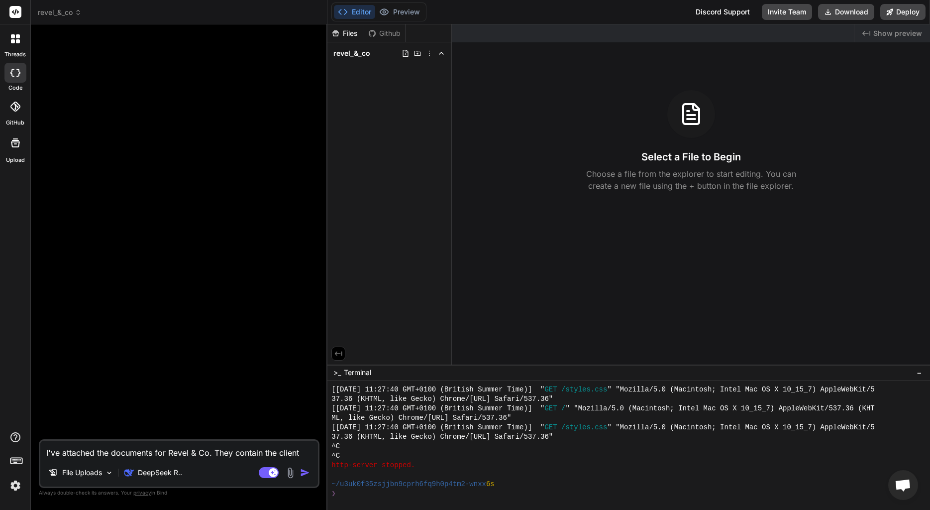
click at [80, 17] on span "revel_&_co" at bounding box center [60, 12] width 44 height 10
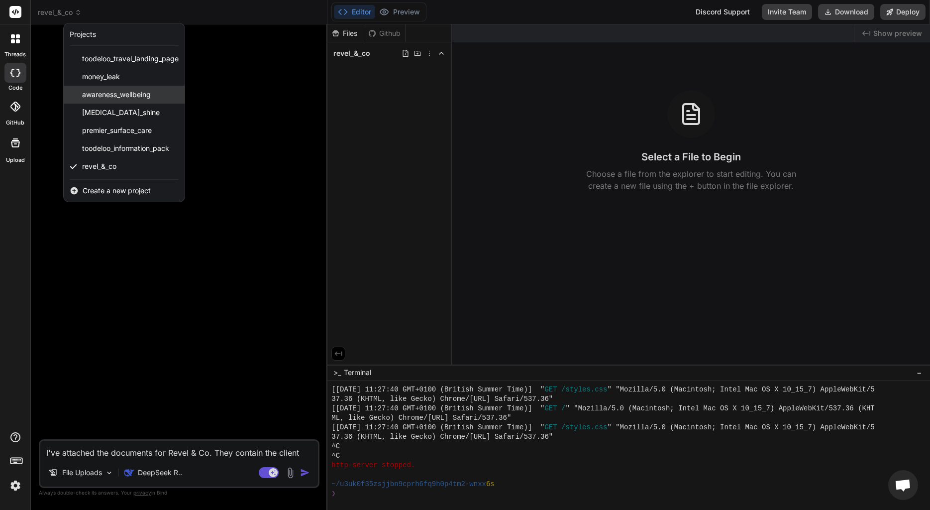
click at [128, 100] on div "awareness_wellbeing" at bounding box center [124, 95] width 121 height 18
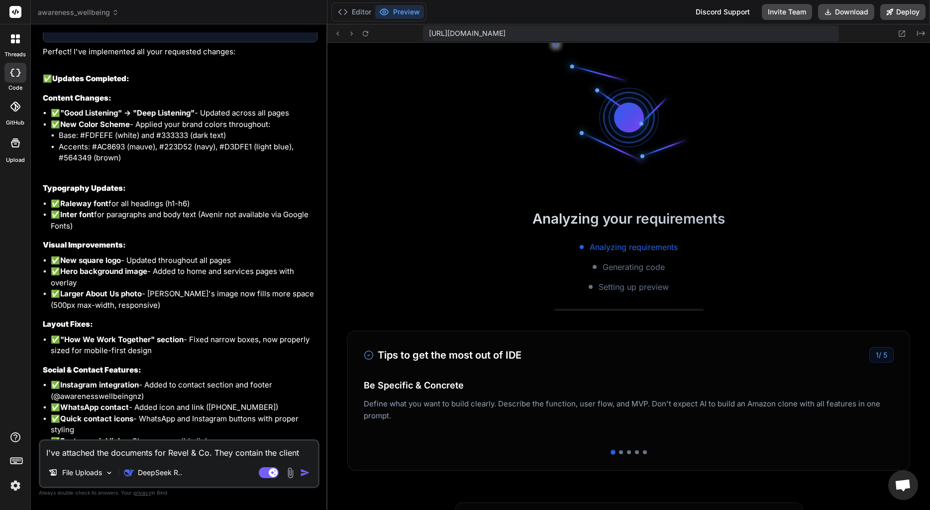
scroll to position [2525, 0]
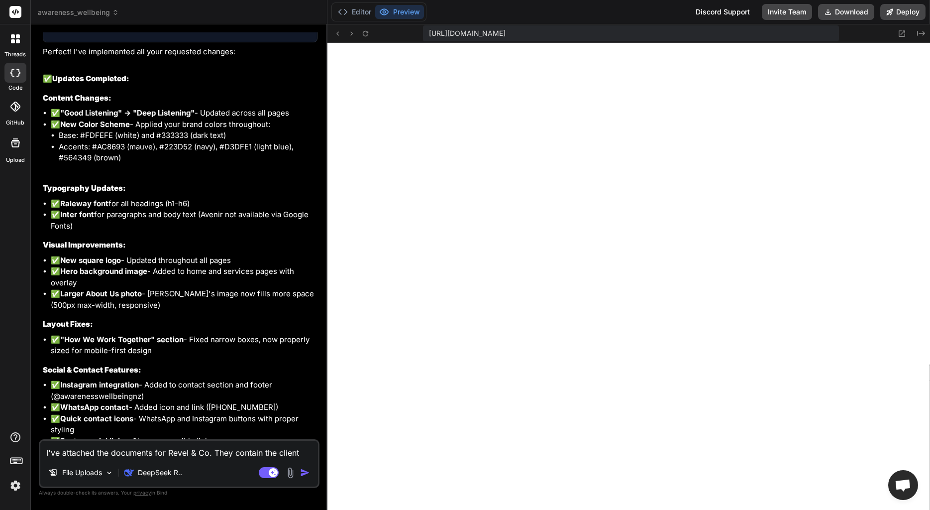
type textarea "x"
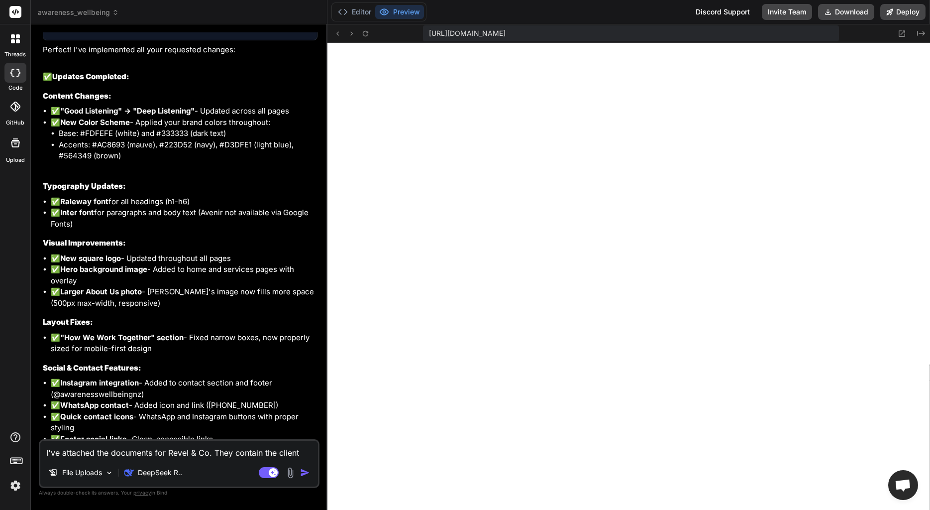
click at [144, 454] on textarea "I've attached the documents for Revel & Co. They contain the client brief and d…" at bounding box center [179, 450] width 278 height 18
type textarea "T"
type textarea "x"
type textarea "Th"
type textarea "x"
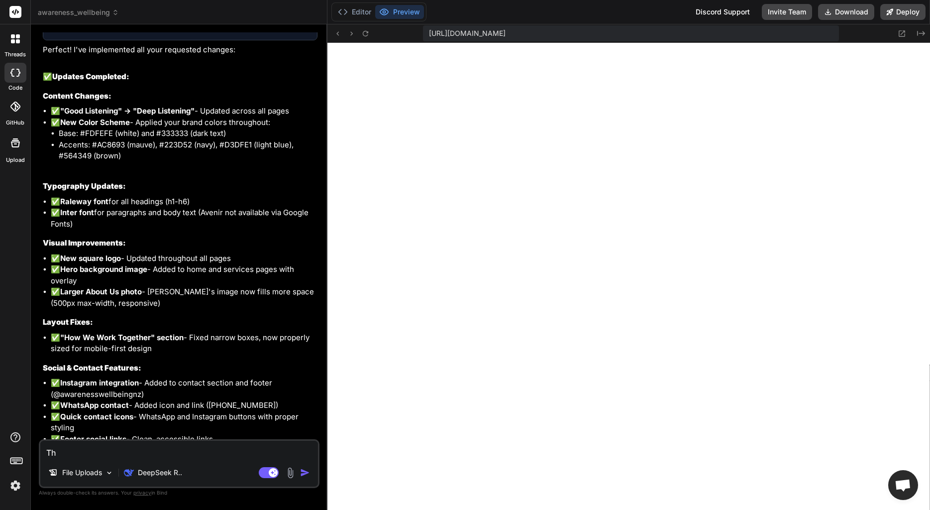
type textarea "The"
type textarea "x"
type textarea "The"
type textarea "x"
type textarea "The c"
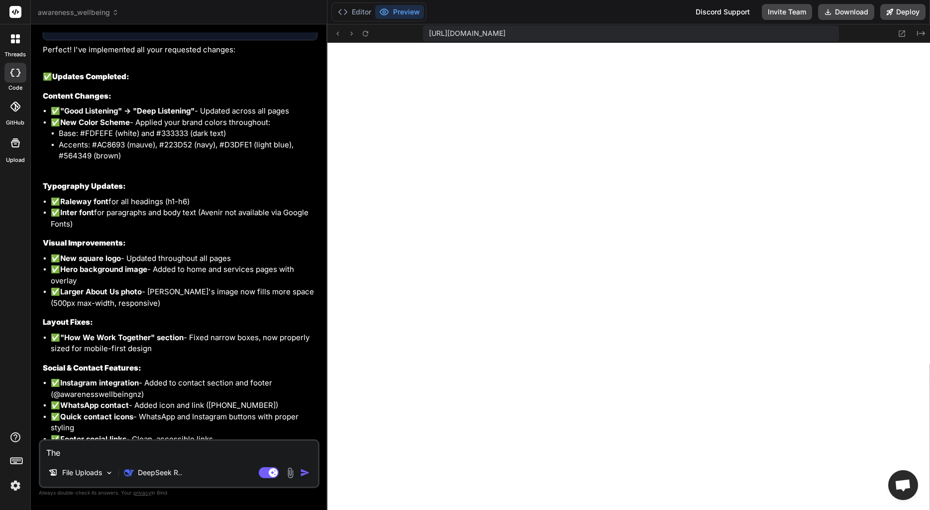
type textarea "x"
type textarea "The co"
type textarea "x"
type textarea "The col"
type textarea "x"
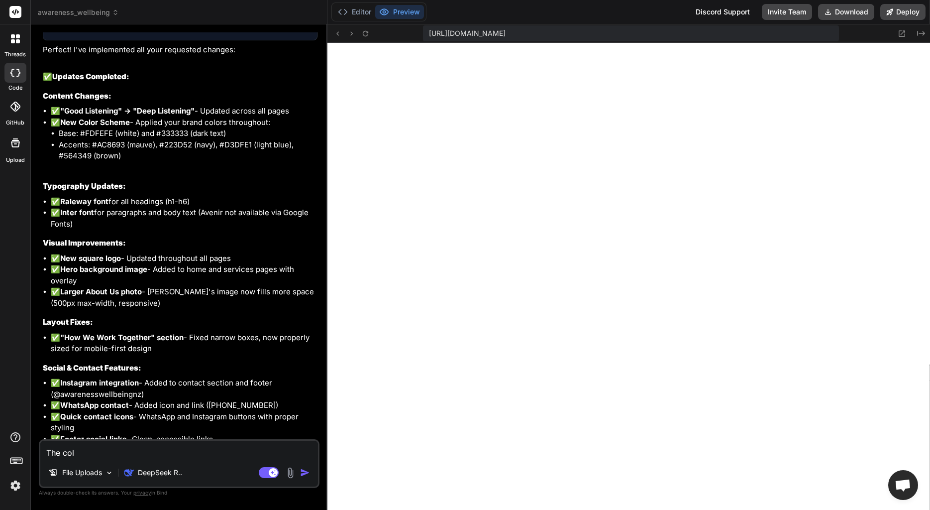
type textarea "The colo"
type textarea "x"
type textarea "The colou"
type textarea "x"
type textarea "The colour"
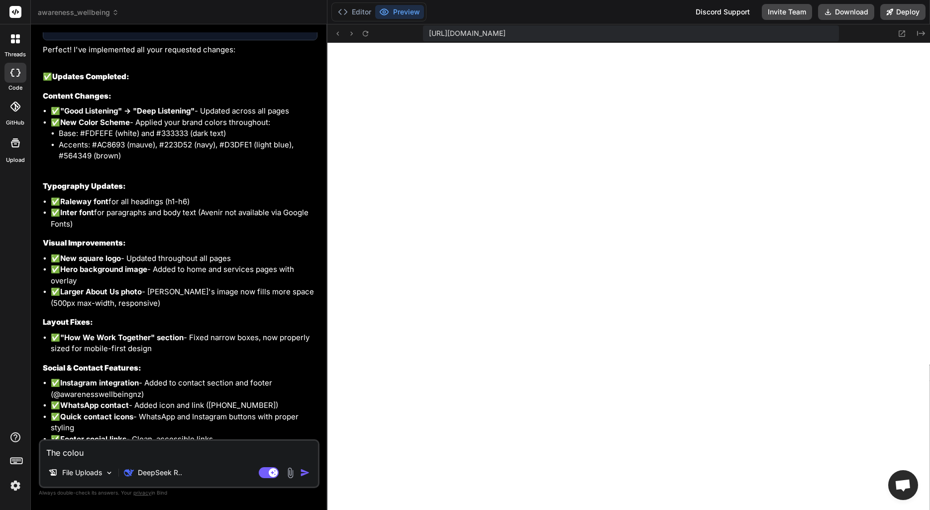
type textarea "x"
type textarea "The colour"
type textarea "x"
type textarea "The colour f"
type textarea "x"
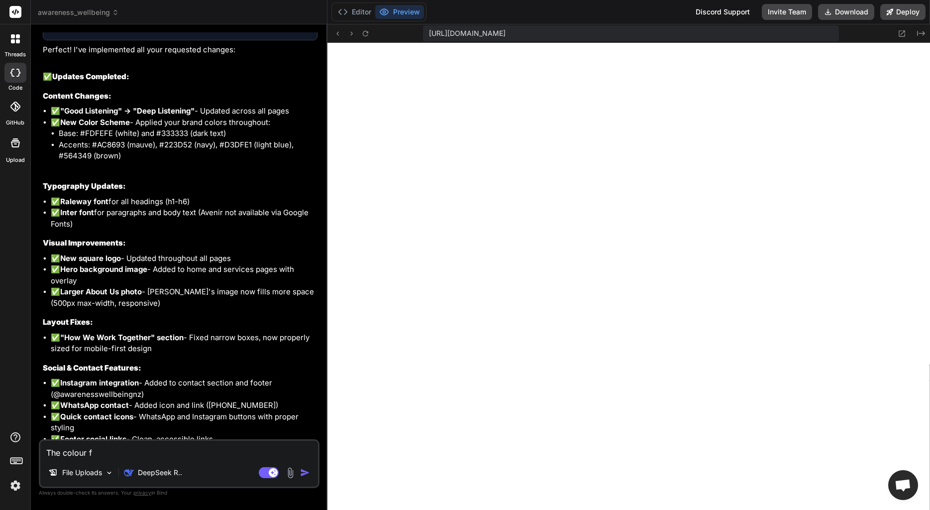
type textarea "The colour fo"
type textarea "x"
type textarea "The colour for"
type textarea "x"
type textarea "The colour for"
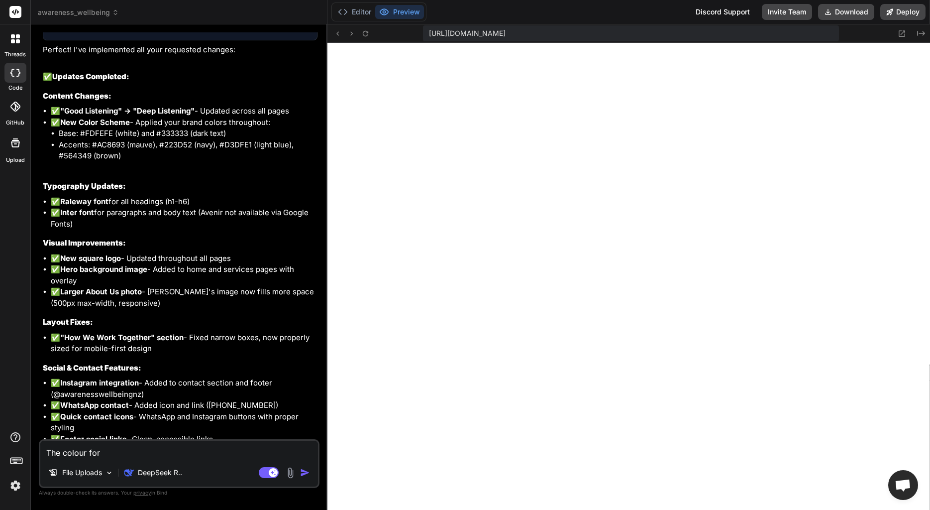
type textarea "x"
type textarea "The colour for t"
type textarea "x"
type textarea "The colour for th"
type textarea "x"
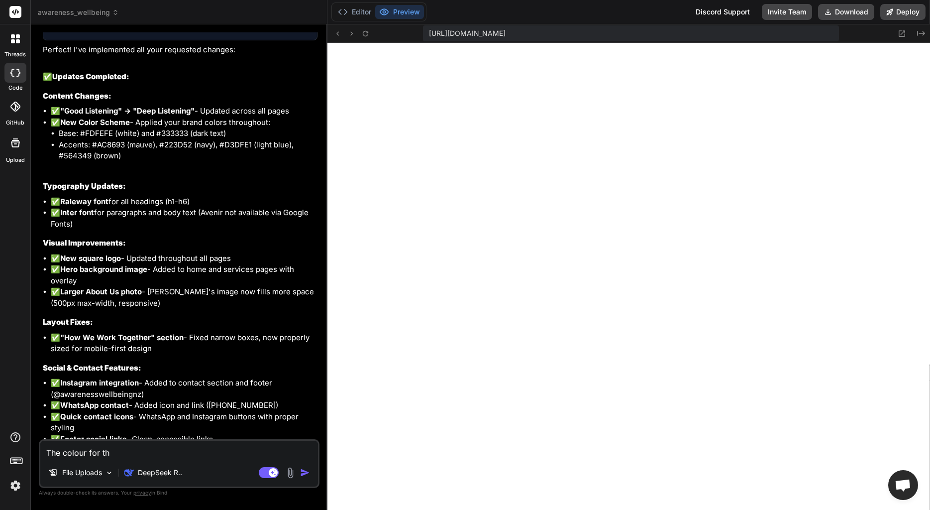
type textarea "The colour for the"
type textarea "x"
type textarea "The colour for the"
type textarea "x"
click at [135, 454] on textarea "The colour for the" at bounding box center [179, 450] width 278 height 18
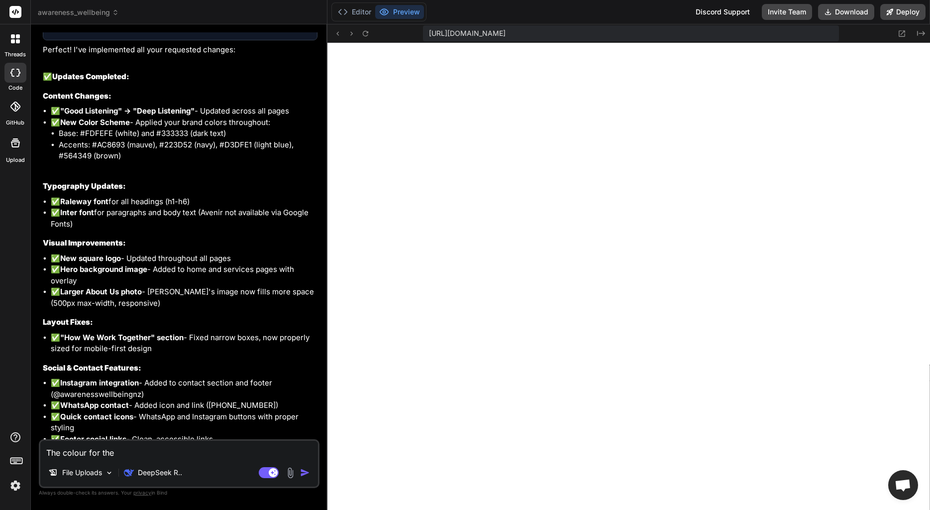
type textarea "The colour for the"
type textarea "x"
type textarea "The colour for th"
type textarea "x"
type textarea "The colour for t"
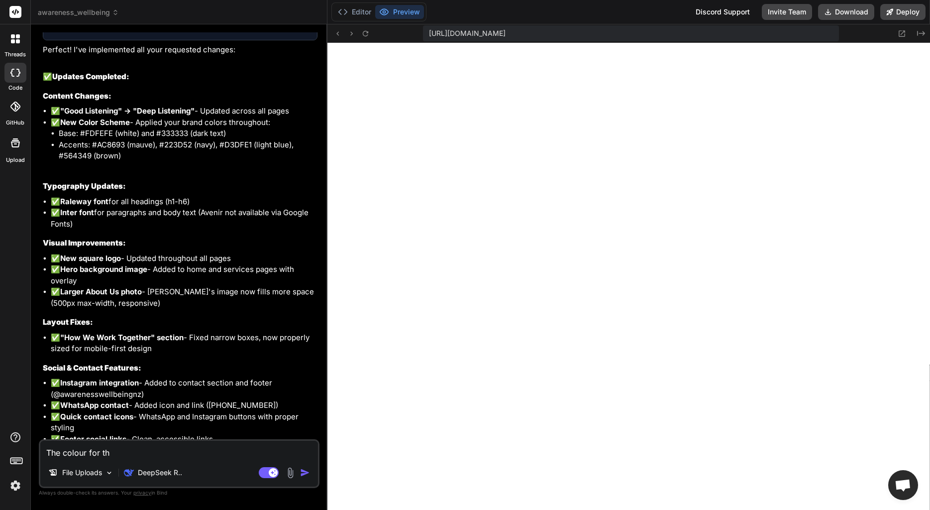
type textarea "x"
type textarea "The colour for"
type textarea "x"
type textarea "The colour for"
type textarea "x"
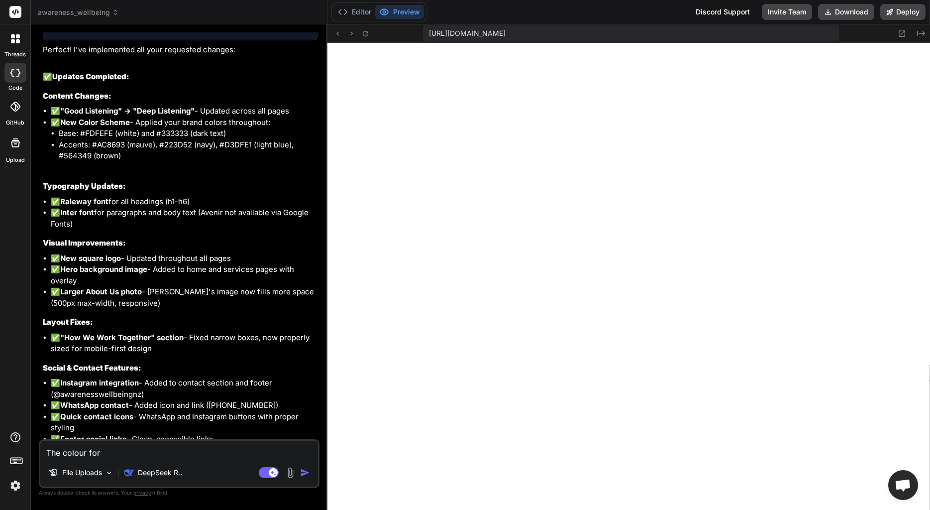
type textarea "The colour fo"
type textarea "x"
type textarea "The colour f"
type textarea "x"
type textarea "The colour"
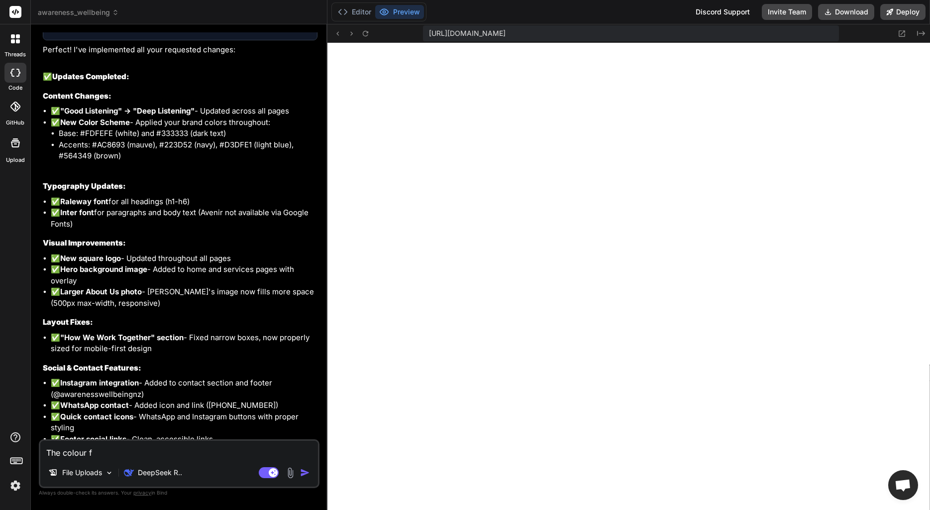
type textarea "x"
type textarea "The colour"
type textarea "x"
type textarea "The colour"
type textarea "x"
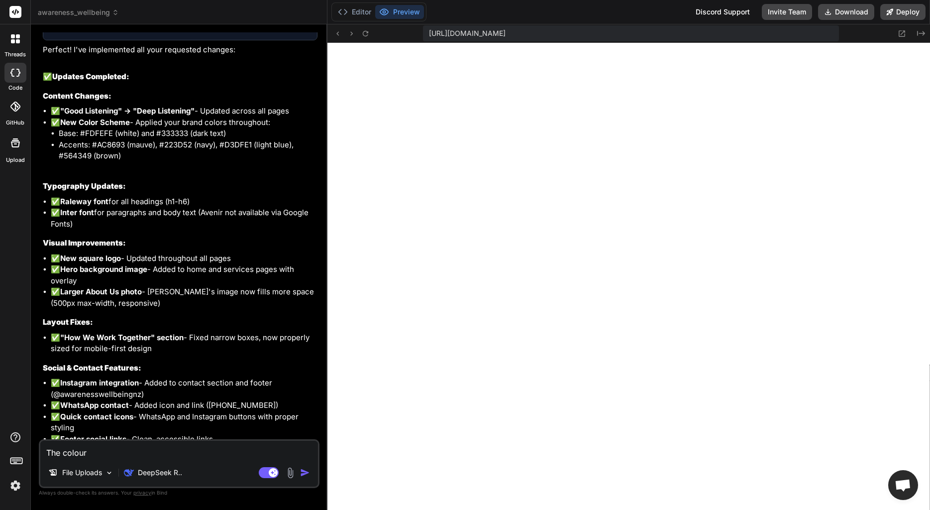
type textarea "The colour s"
type textarea "x"
type textarea "The colour so"
type textarea "x"
type textarea "The colour som"
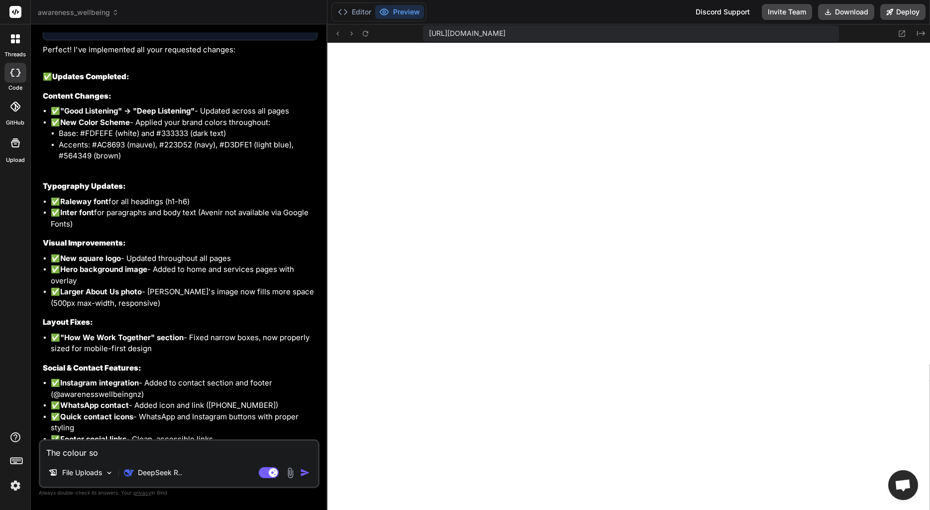
type textarea "x"
type textarea "The colour some"
type textarea "x"
type textarea "The colour some"
type textarea "x"
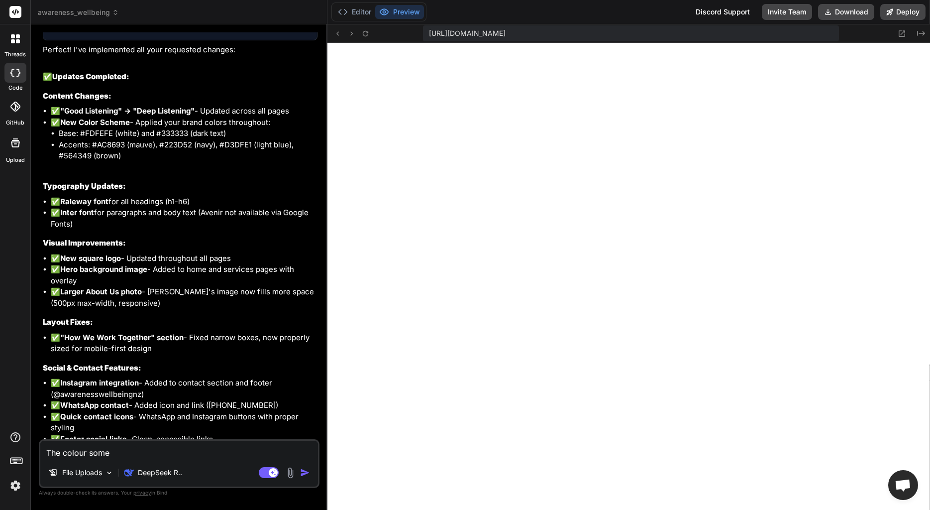
type textarea "The colour some p"
type textarea "x"
type textarea "The colour some pa"
type textarea "x"
type textarea "The colour some par"
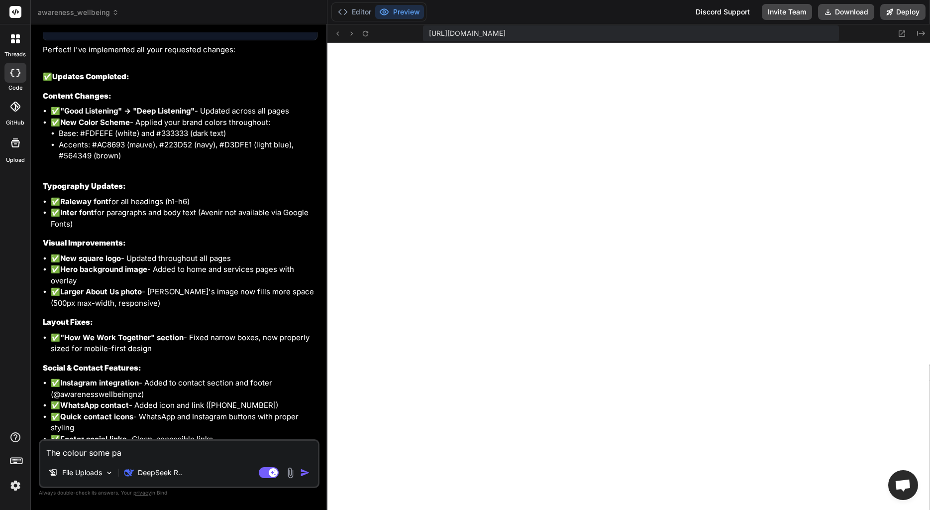
type textarea "x"
type textarea "The colour some part"
type textarea "x"
type textarea "The colour some parts"
type textarea "x"
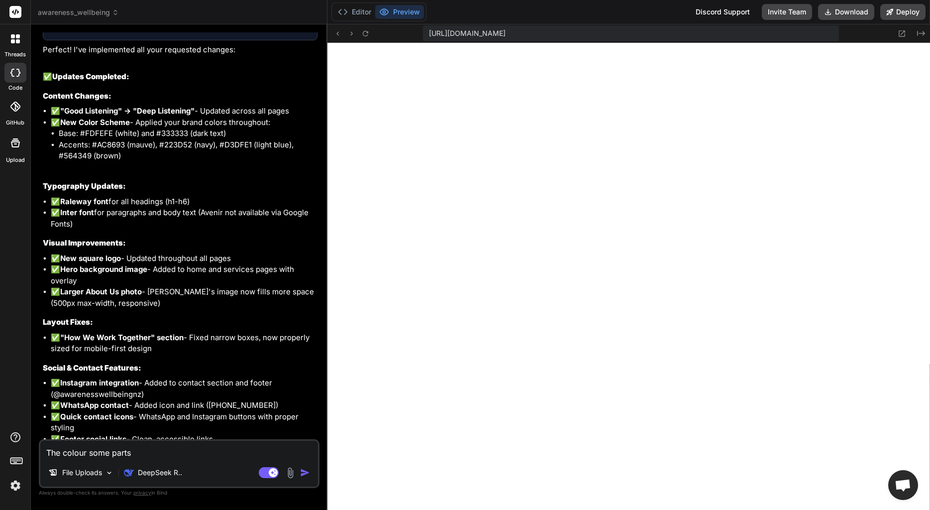
type textarea "The colour some parts"
type textarea "x"
type textarea "The colour some parts i"
type textarea "x"
type textarea "The colour some parts is"
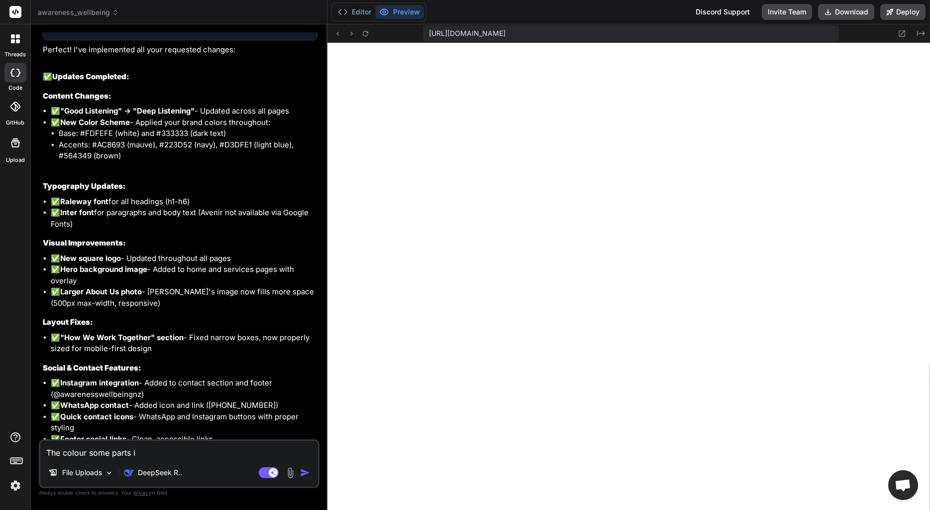
type textarea "x"
type textarea "The colour some parts is"
type textarea "x"
type textarea "The colour some parts is a"
type textarea "x"
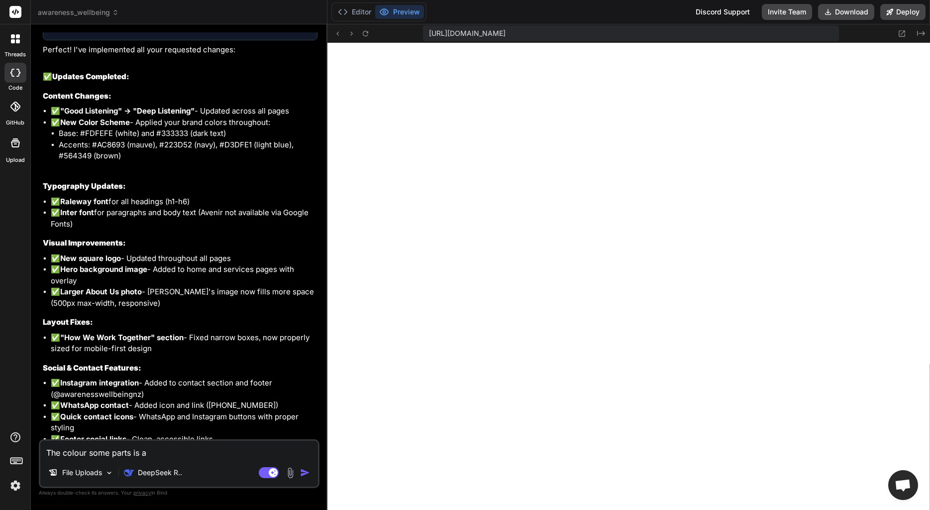
type textarea "The colour some parts is a"
type textarea "x"
type textarea "The colour some parts is a b"
type textarea "x"
type textarea "The colour some parts is a bi"
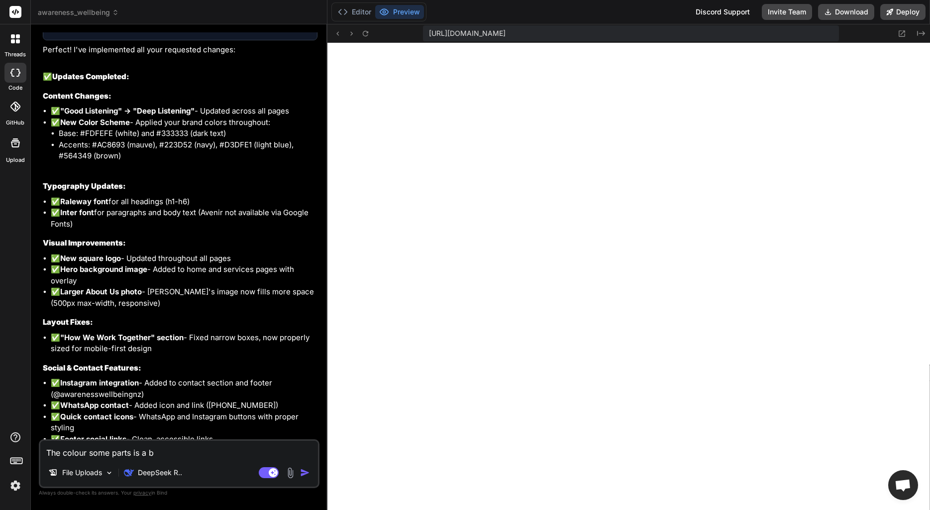
type textarea "x"
type textarea "The colour some parts is a bit"
type textarea "x"
type textarea "The colour some parts is a bit"
type textarea "x"
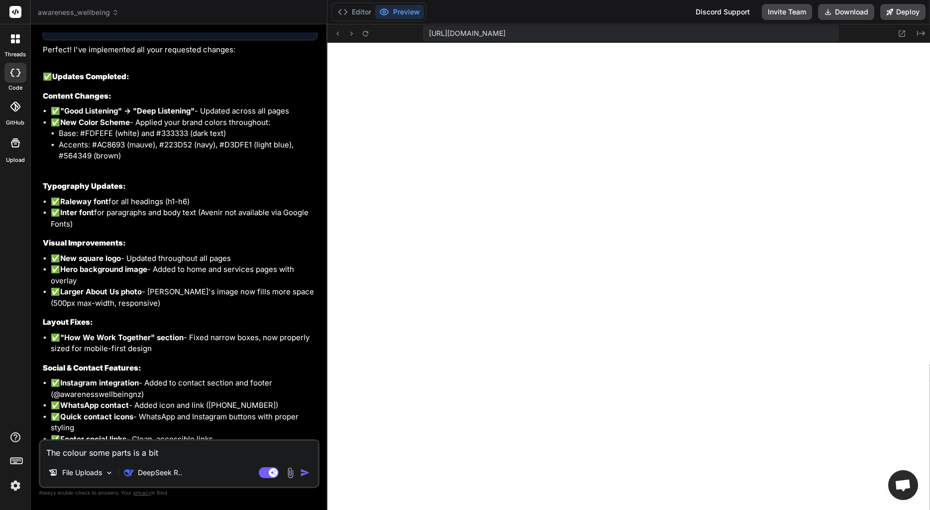
type textarea "The colour some parts is a bit p"
type textarea "x"
type textarea "The colour some parts is a bit pa"
type textarea "x"
type textarea "The colour some parts is a bit pal"
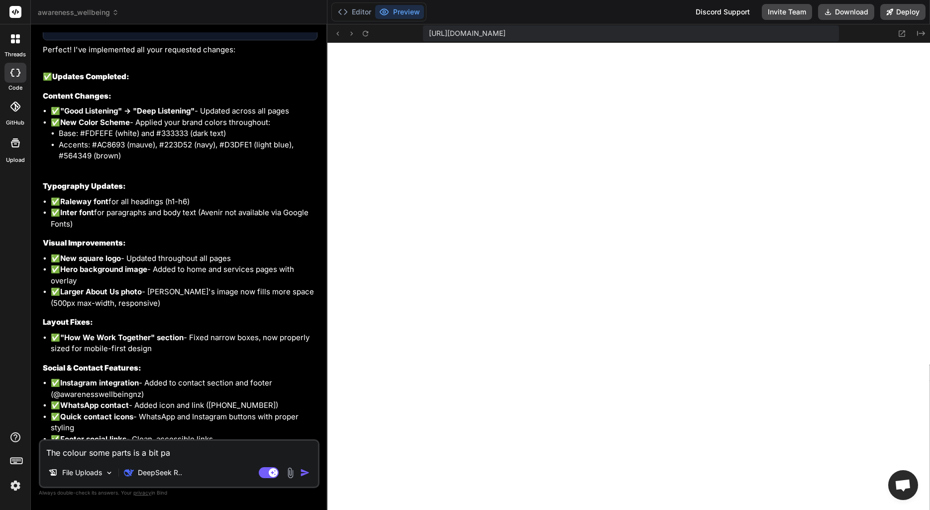
type textarea "x"
type textarea "The colour some parts is a bit pale"
type textarea "x"
type textarea "The colour some parts is a bit pale"
type textarea "x"
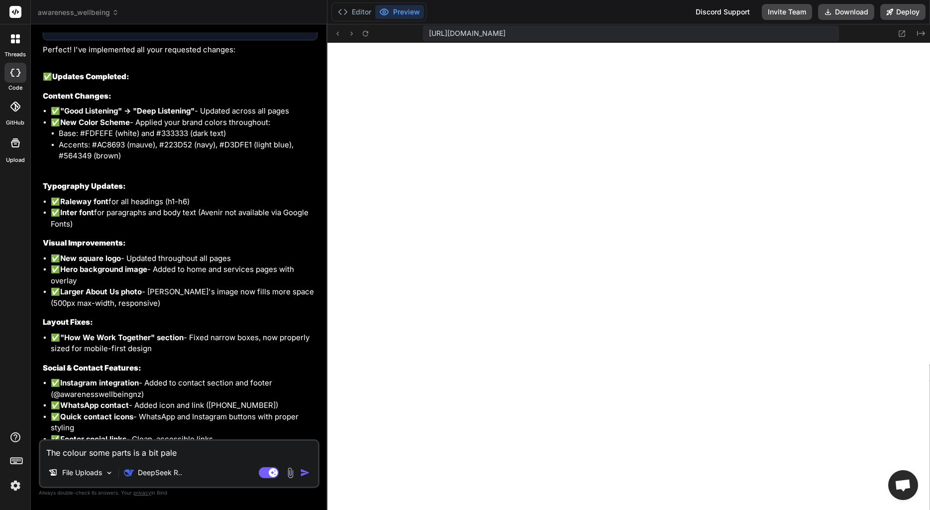
type textarea "The colour some parts is a bit pale a"
type textarea "x"
type textarea "The colour some parts is a bit pale an"
type textarea "x"
type textarea "The colour some parts is a bit pale and"
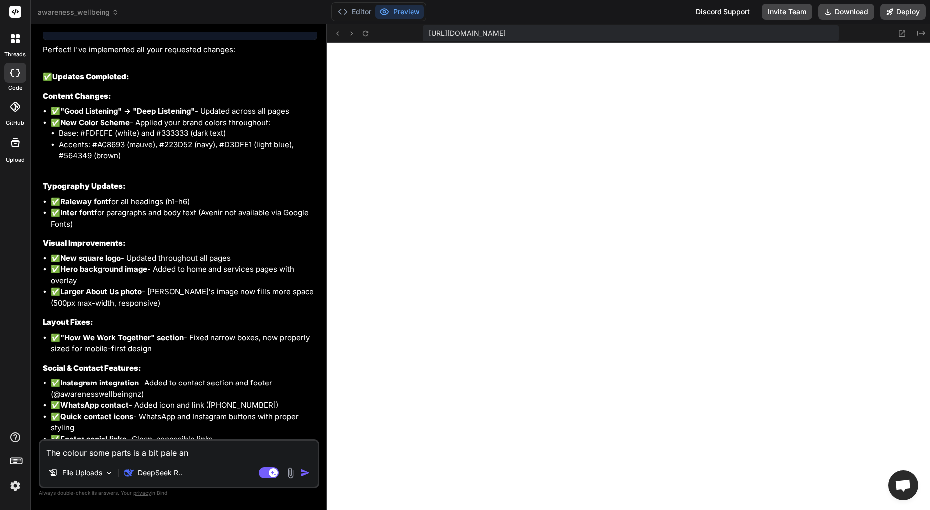
type textarea "x"
type textarea "The colour some parts is a bit pale and"
type textarea "x"
type textarea "The colour some parts is a bit pale and t"
type textarea "x"
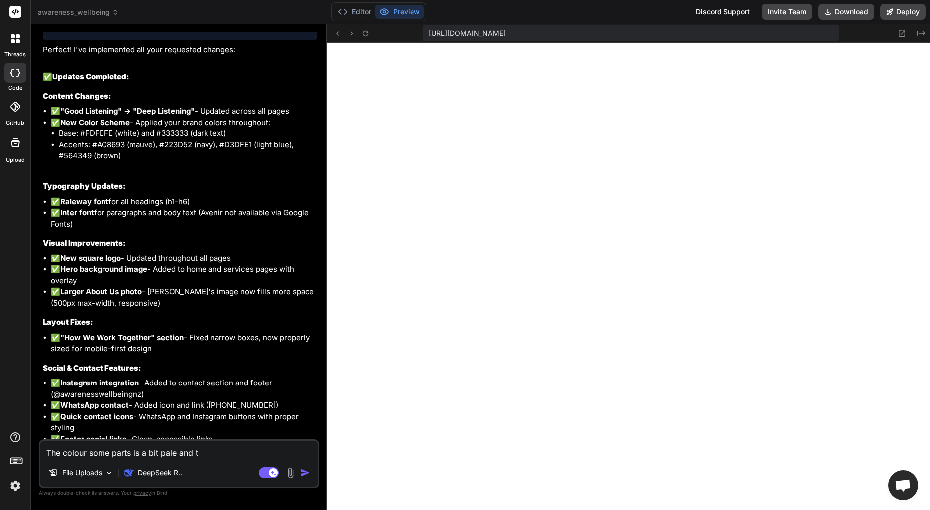
type textarea "The colour some parts is a bit pale and th"
type textarea "x"
type textarea "The colour some parts is a bit pale and the"
type textarea "x"
type textarea "The colour some parts is a bit pale and ther"
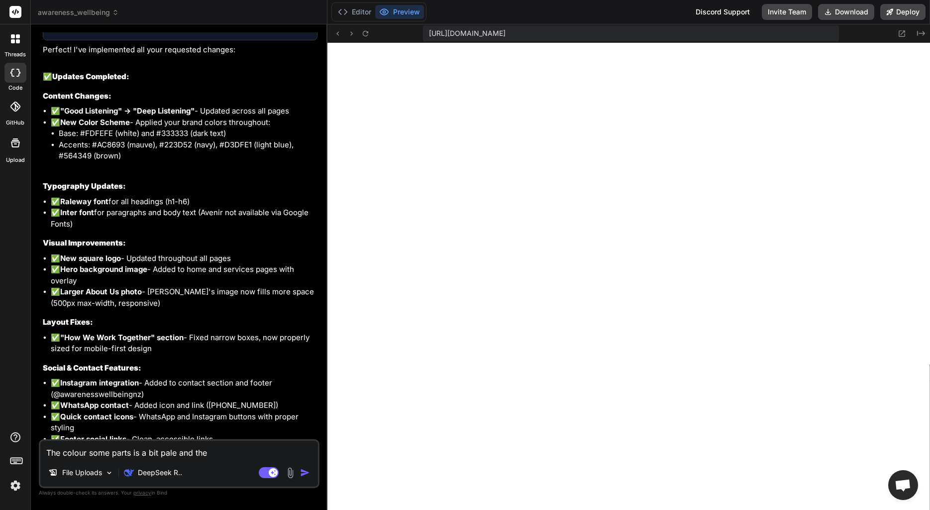
type textarea "x"
type textarea "The colour some parts is a bit pale and ther"
type textarea "x"
type textarea "The colour some parts is a bit pale and ther f"
type textarea "x"
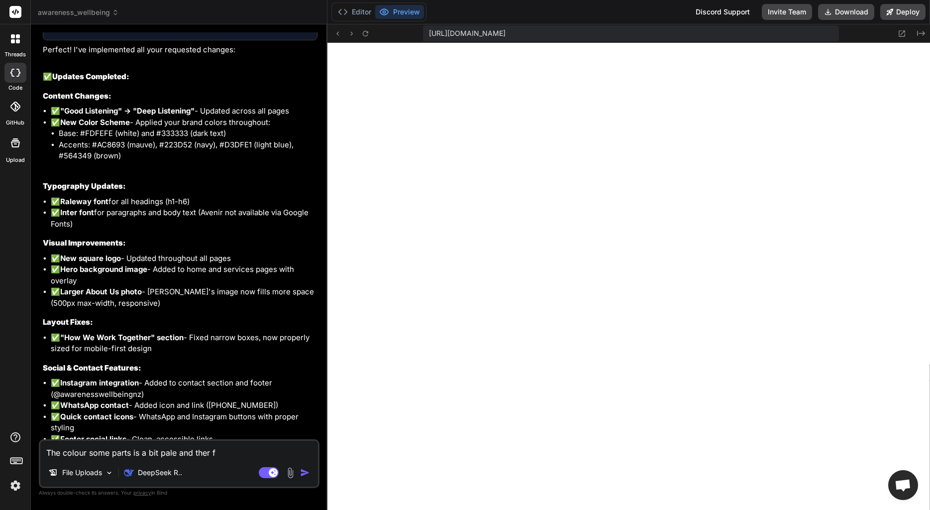
type textarea "The colour some parts is a bit pale and ther fo"
type textarea "x"
type textarea "The colour some parts is a bit pale and ther for"
type textarea "x"
type textarea "The colour some parts is a bit pale and ther for"
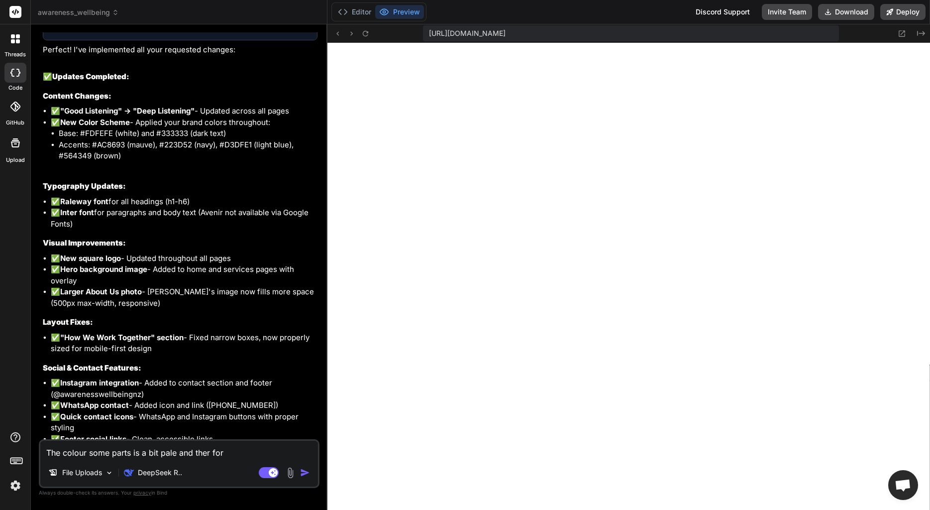
type textarea "x"
type textarea "The colour some parts is a bit pale and ther for e"
type textarea "x"
type textarea "The colour some parts is a bit pale and ther for ex"
type textarea "x"
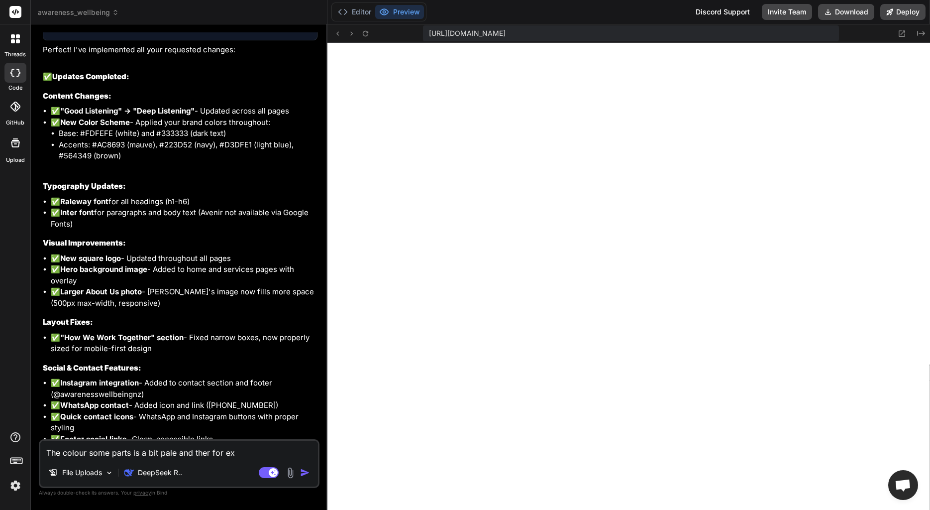
type textarea "The colour some parts is a bit pale and ther for exa"
type textarea "x"
type textarea "The colour some parts is a bit pale and ther for exam"
type textarea "x"
type textarea "The colour some parts is a bit pale and ther for examp"
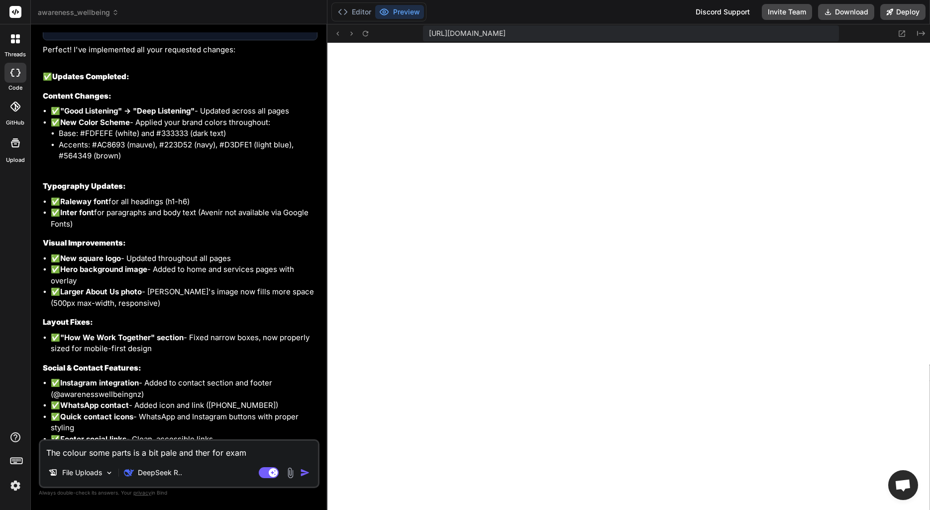
type textarea "x"
type textarea "The colour some parts is a bit pale and ther for exampl"
type textarea "x"
type textarea "The colour some parts is a bit pale and ther for example"
type textarea "x"
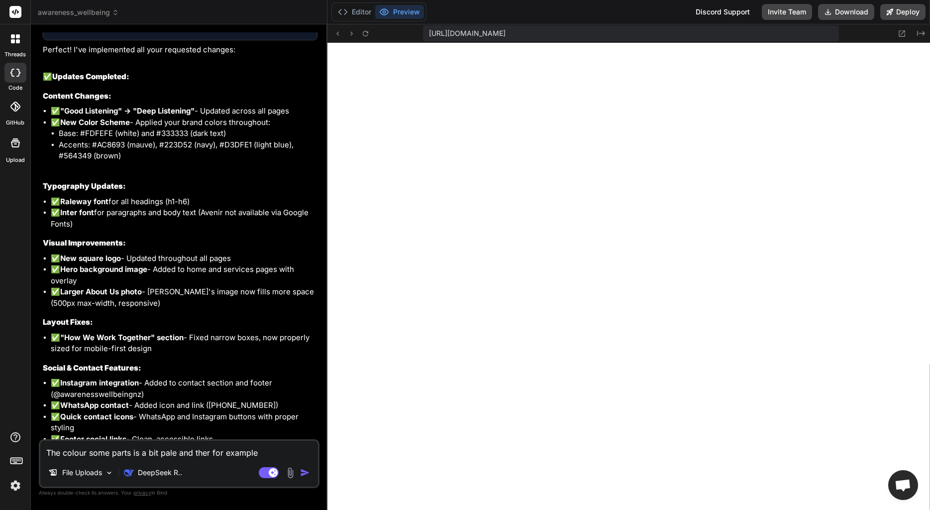
type textarea "The colour some parts is a bit pale and ther for example"
type textarea "x"
type textarea "The colour some parts is a bit pale and ther for example T"
type textarea "x"
type textarea "The colour some parts is a bit pale and ther for example Th"
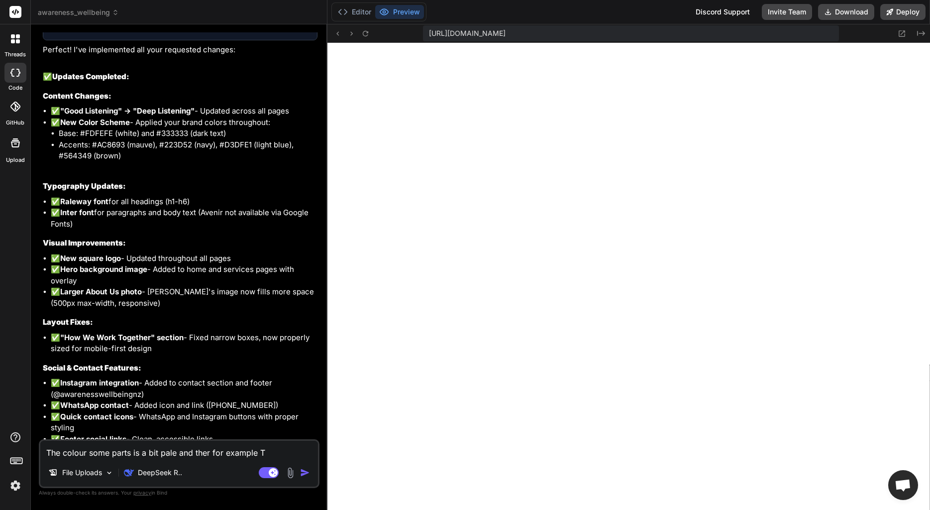
type textarea "x"
type textarea "The colour some parts is a bit pale and ther for example The"
type textarea "x"
type textarea "The colour some parts is a bit pale and ther for example The"
type textarea "x"
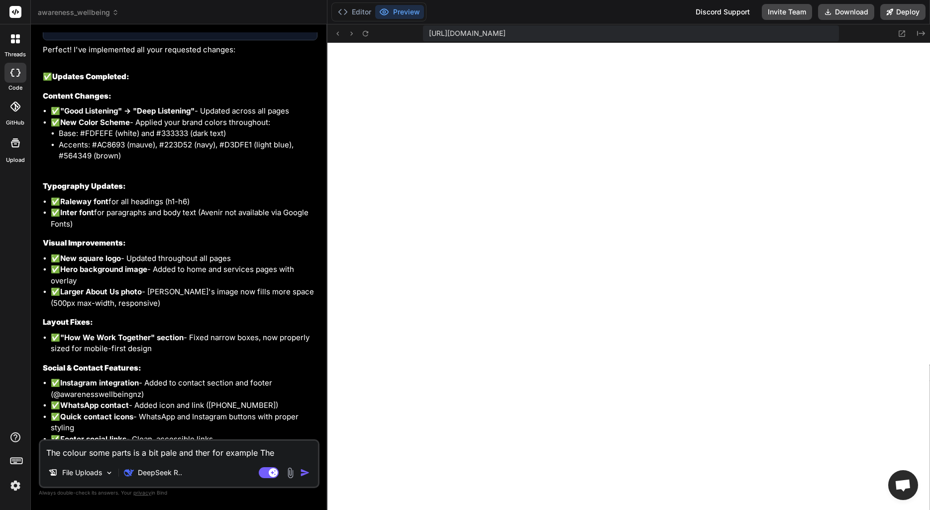
type textarea "The colour some parts is a bit pale and ther for example The b"
type textarea "x"
type textarea "The colour some parts is a bit pale and ther for example The"
type textarea "x"
type textarea "The colour some parts is a bit pale and ther for example The"
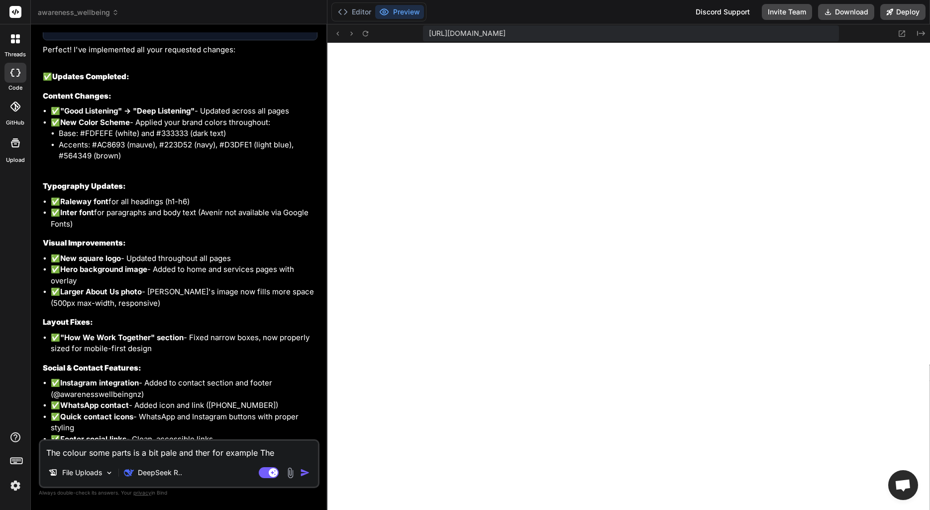
type textarea "x"
type textarea "The colour some parts is a bit pale and ther for example Th"
type textarea "x"
type textarea "The colour some parts is a bit pale and ther for example T"
type textarea "x"
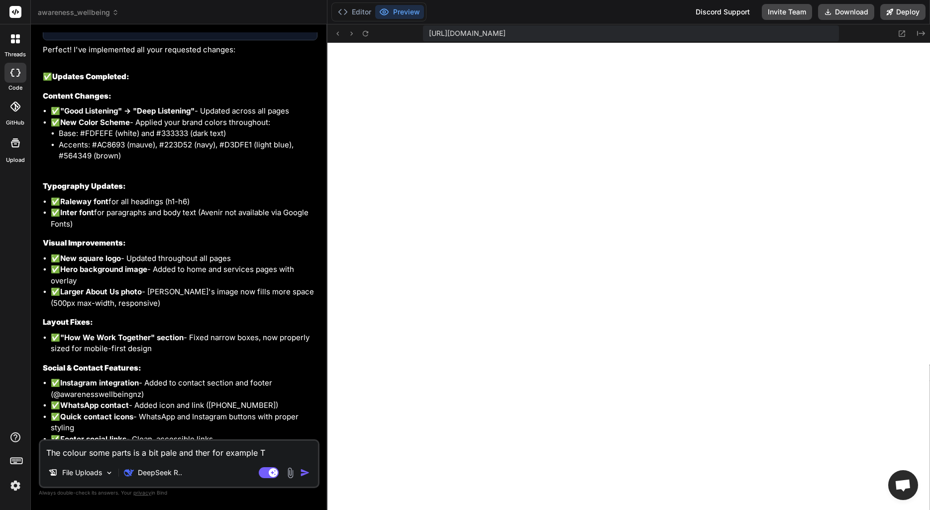
type textarea "The colour some parts is a bit pale and ther for example"
type textarea "x"
type textarea "The colour some parts is a bit pale and ther for example"
type textarea "x"
type textarea "The colour some parts is a bit pale and ther for example,"
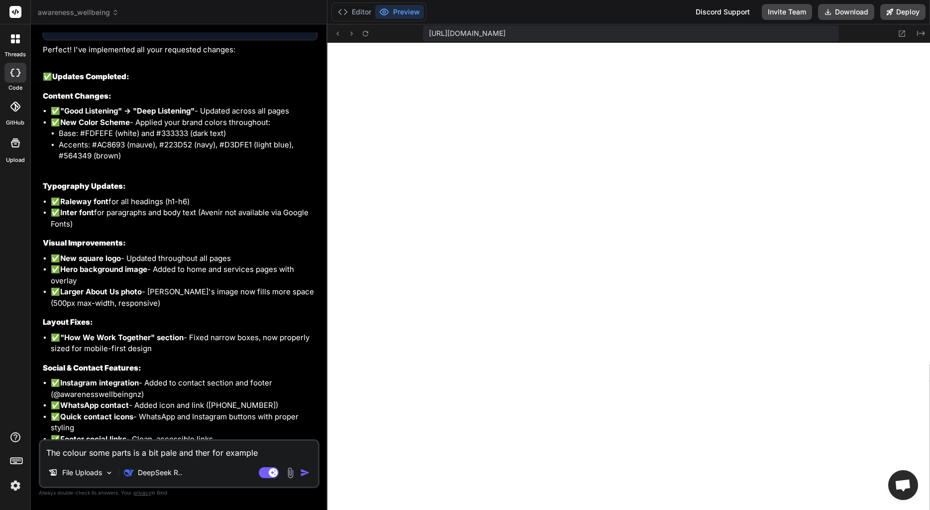
type textarea "x"
type textarea "The colour some parts is a bit pale and ther for example,"
type textarea "x"
type textarea "The colour some parts is a bit pale and ther for example, t"
type textarea "x"
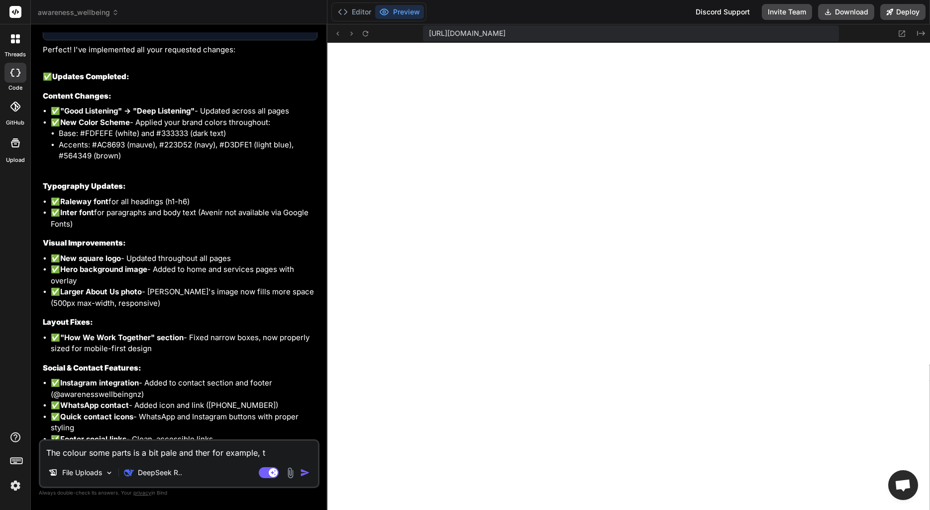
type textarea "The colour some parts is a bit pale and ther for example, th"
type textarea "x"
type textarea "The colour some parts is a bit pale and ther for example, the"
type textarea "x"
type textarea "The colour some parts is a bit pale and ther for example, the"
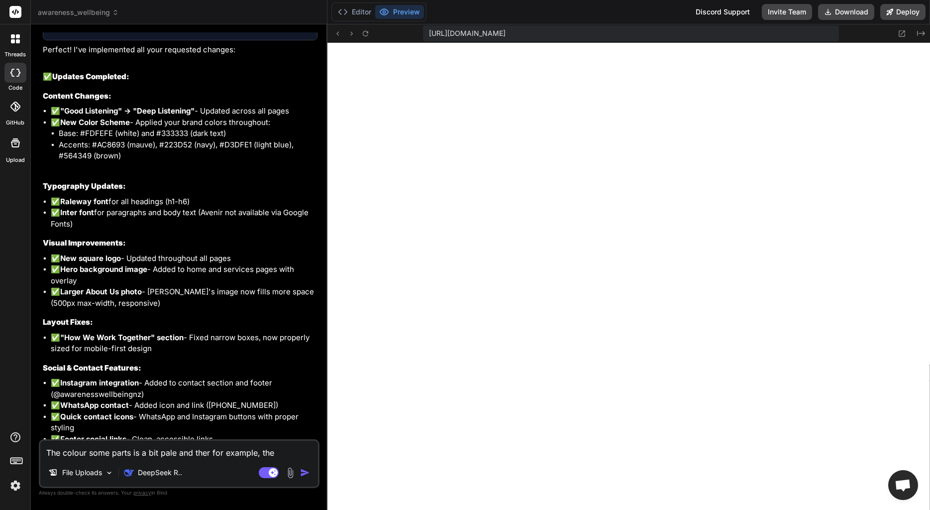
type textarea "x"
type textarea "The colour some parts is a bit pale and ther for example, the p"
type textarea "x"
type textarea "The colour some parts is a bit pale and ther for example, the pa"
type textarea "x"
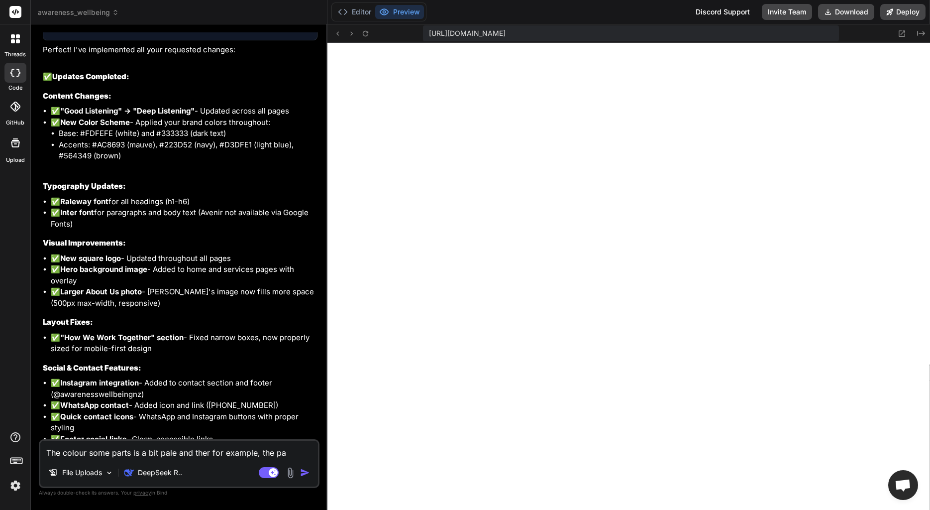
type textarea "The colour some parts is a bit pale and ther for example, the par"
type textarea "x"
type textarea "The colour some parts is a bit pale and ther for example, the part"
type textarea "x"
type textarea "The colour some parts is a bit pale and ther for example, the part"
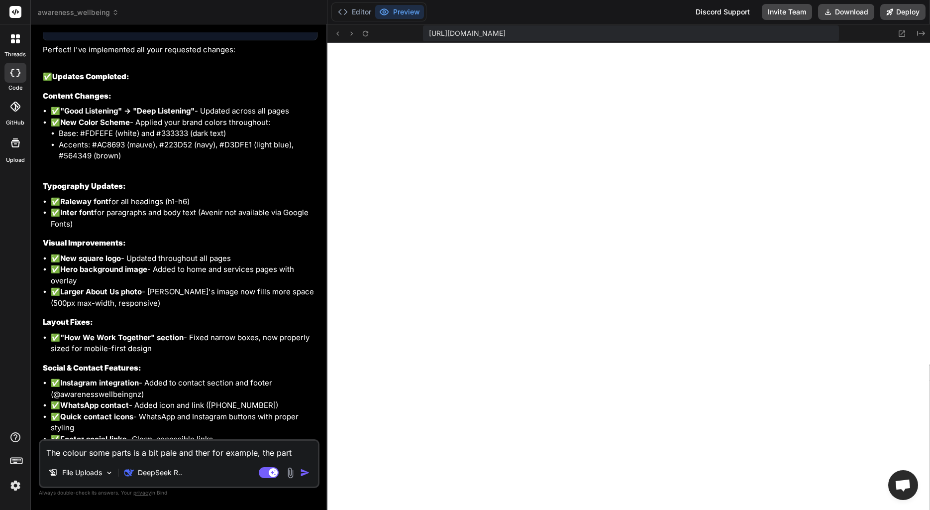
type textarea "x"
type textarea "The colour some parts is a bit pale and ther for example, the part t"
type textarea "x"
type textarea "The colour some parts is a bit pale and ther for example, the part th"
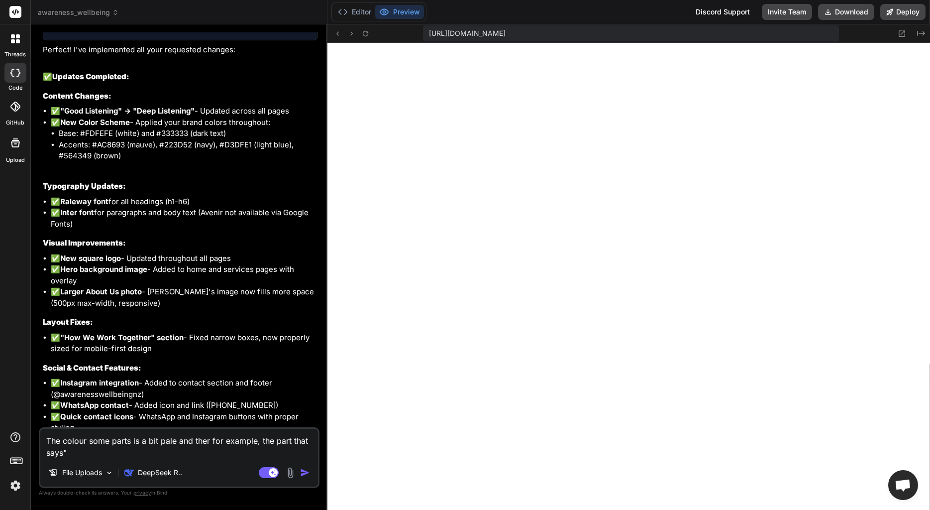
paste textarea "Insight & Connection"
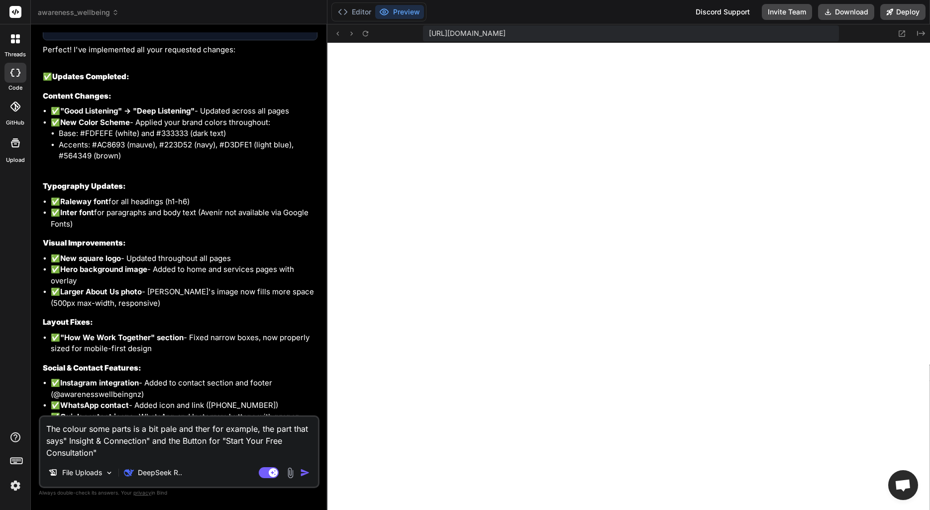
click at [121, 455] on textarea "The colour some parts is a bit pale and ther for example, the part that says" I…" at bounding box center [179, 438] width 278 height 42
paste textarea "Now looking at my colour palette it seems to wash away the message. The earlier…"
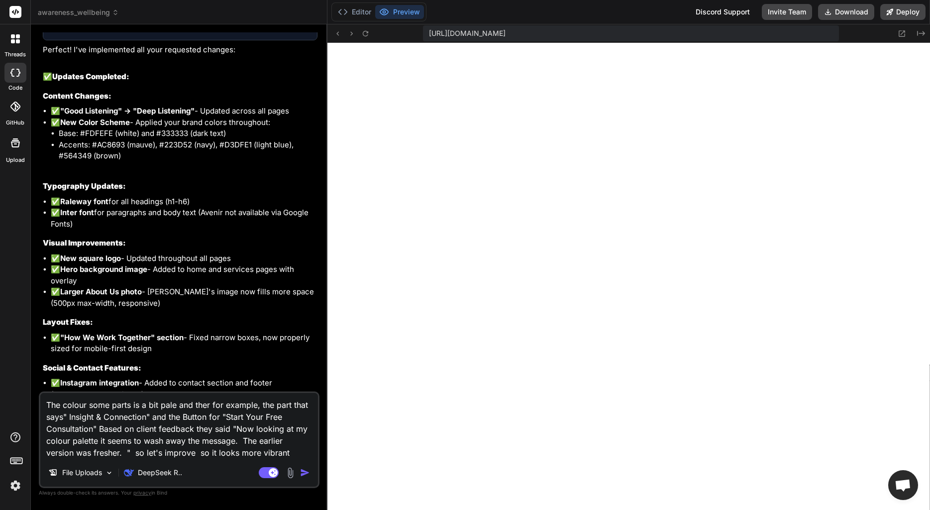
click at [306, 473] on img "button" at bounding box center [305, 472] width 10 height 10
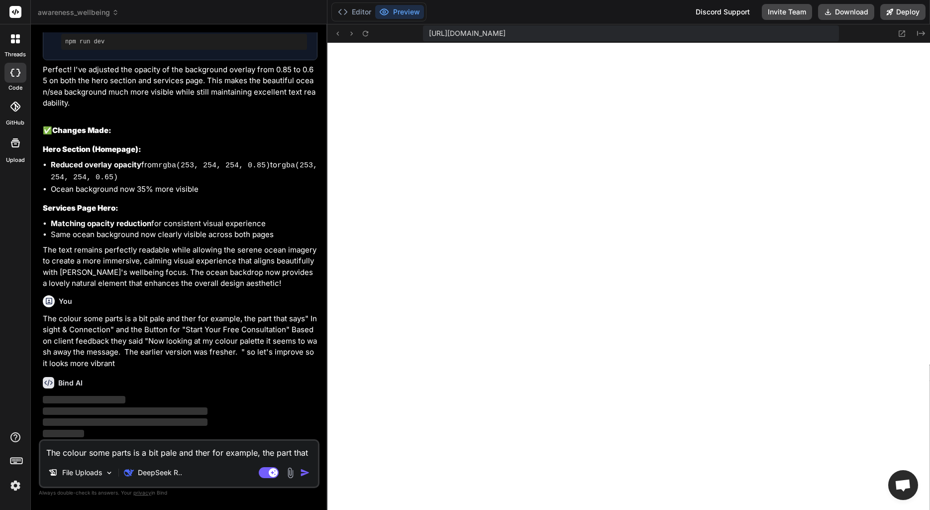
scroll to position [2784, 0]
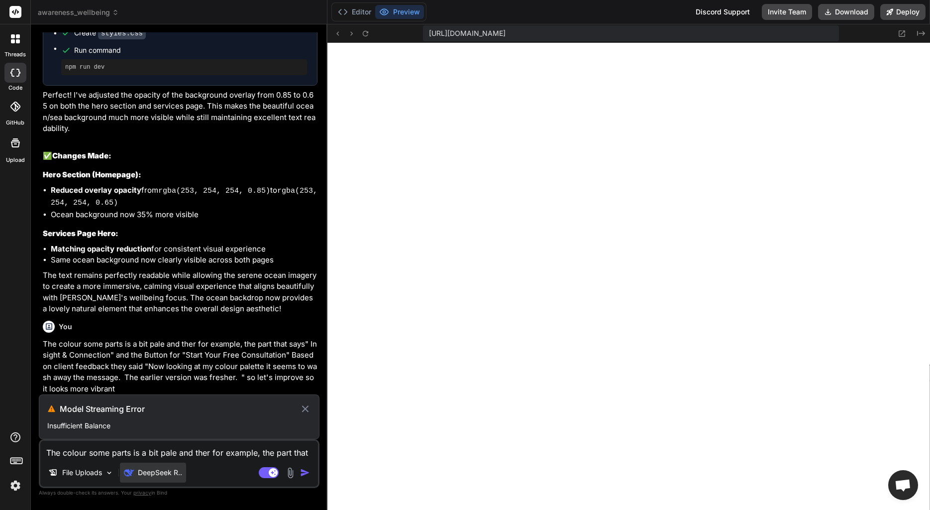
click at [160, 478] on div "DeepSeek R.." at bounding box center [153, 472] width 66 height 20
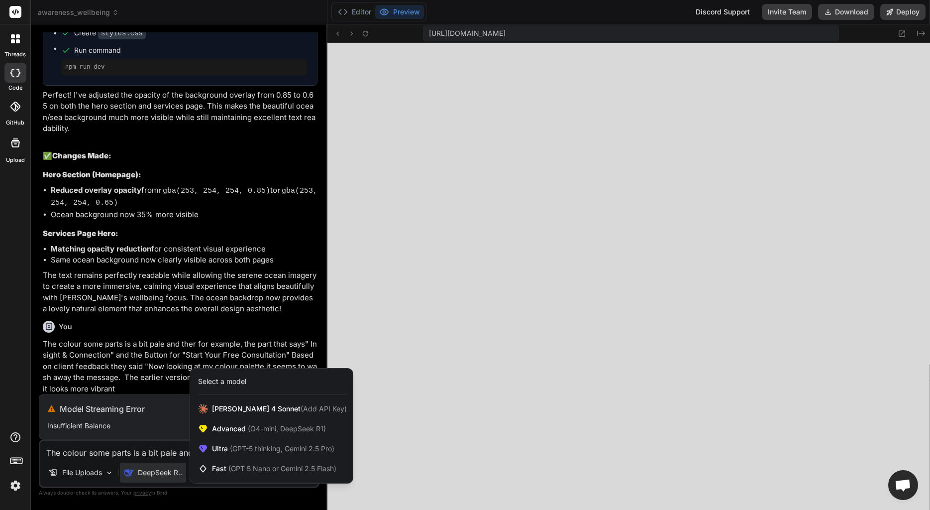
click at [235, 398] on div "Select a model [PERSON_NAME] 4 Sonnet (Add API Key) Advanced (O4-mini, DeepSeek…" at bounding box center [272, 425] width 164 height 115
click at [234, 409] on span "[PERSON_NAME] 4 Sonnet (Add API Key)" at bounding box center [279, 409] width 135 height 10
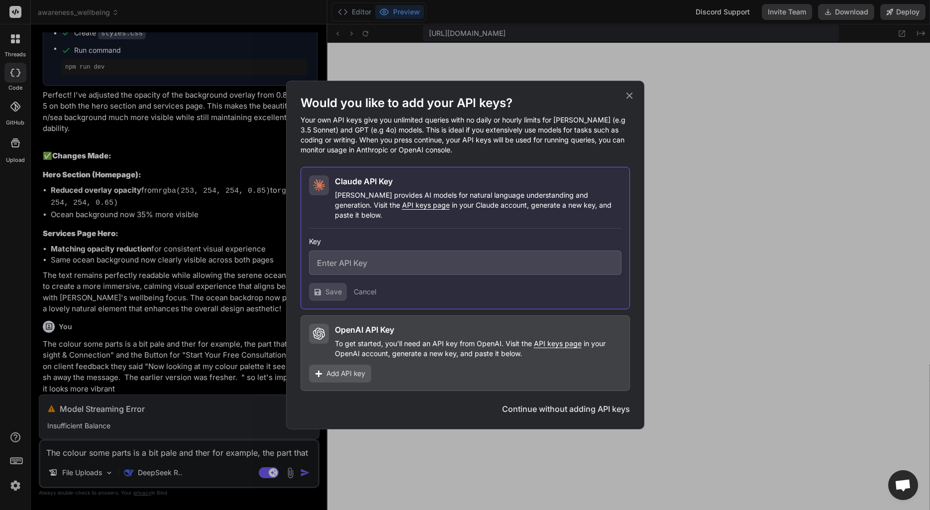
click at [626, 100] on icon at bounding box center [629, 95] width 11 height 11
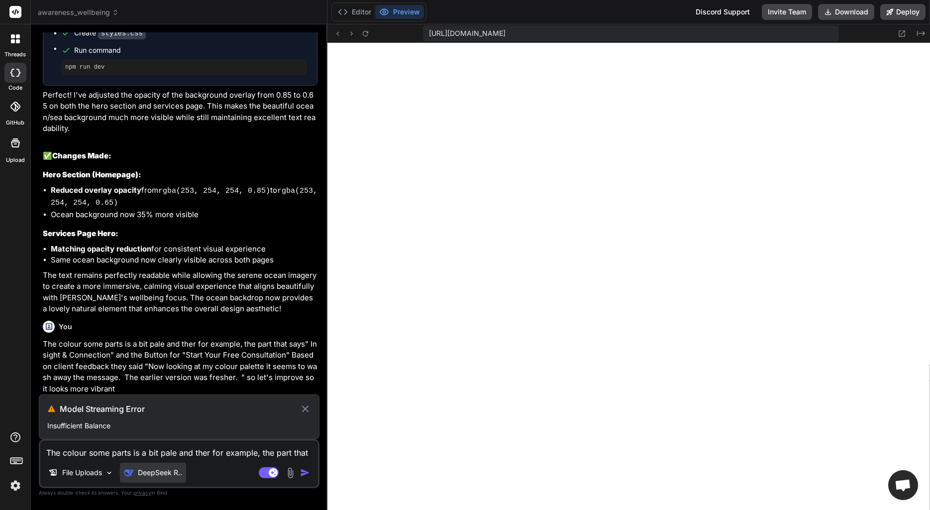
click at [132, 474] on img at bounding box center [129, 472] width 10 height 10
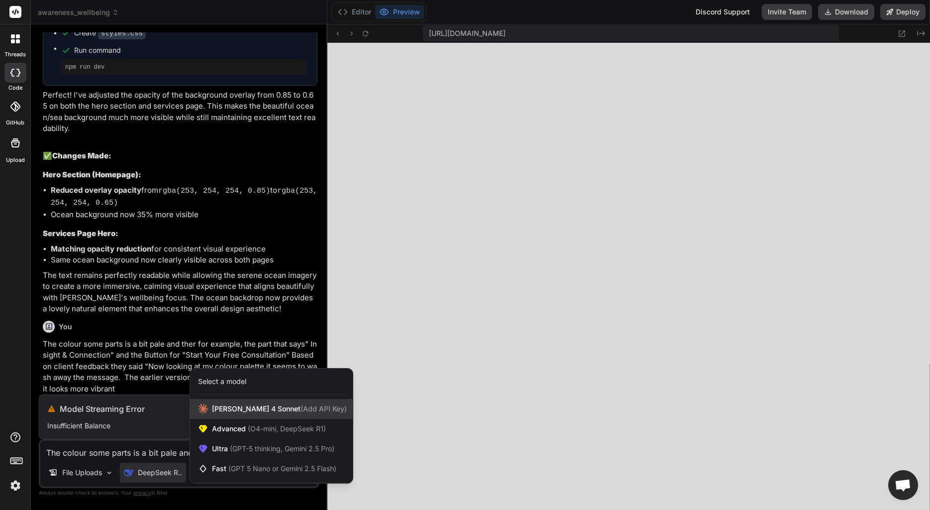
click at [235, 405] on span "[PERSON_NAME] 4 Sonnet (Add API Key)" at bounding box center [279, 409] width 135 height 10
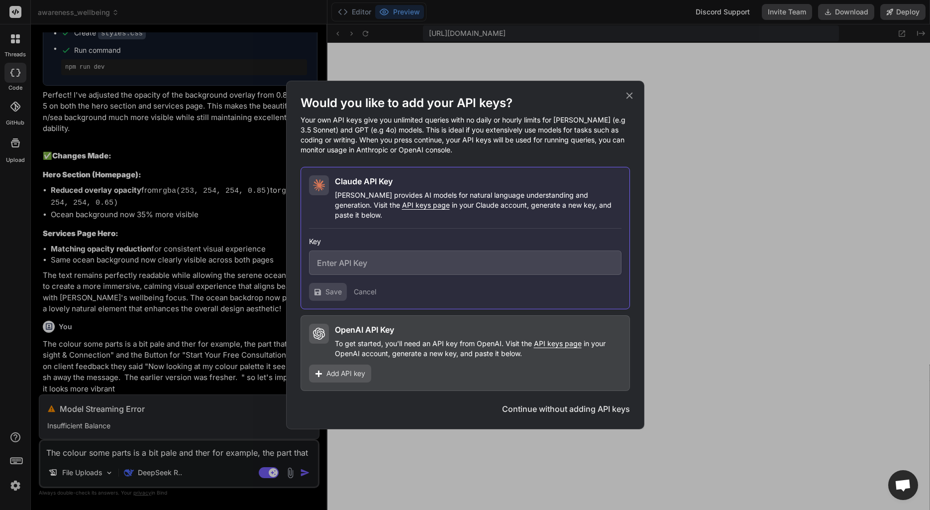
click at [170, 473] on div "Would you like to add your API keys? Your own API keys give you unlimited queri…" at bounding box center [465, 255] width 930 height 510
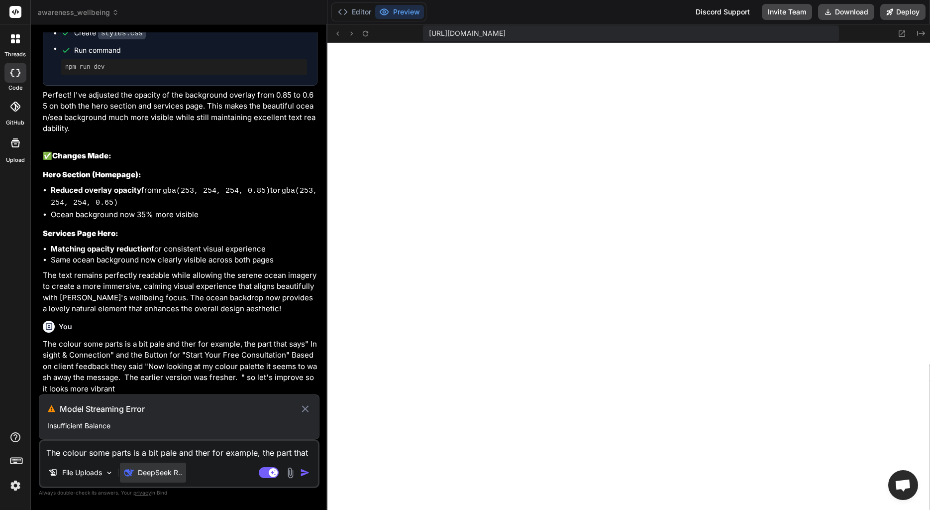
click at [165, 474] on p "DeepSeek R.." at bounding box center [160, 472] width 44 height 10
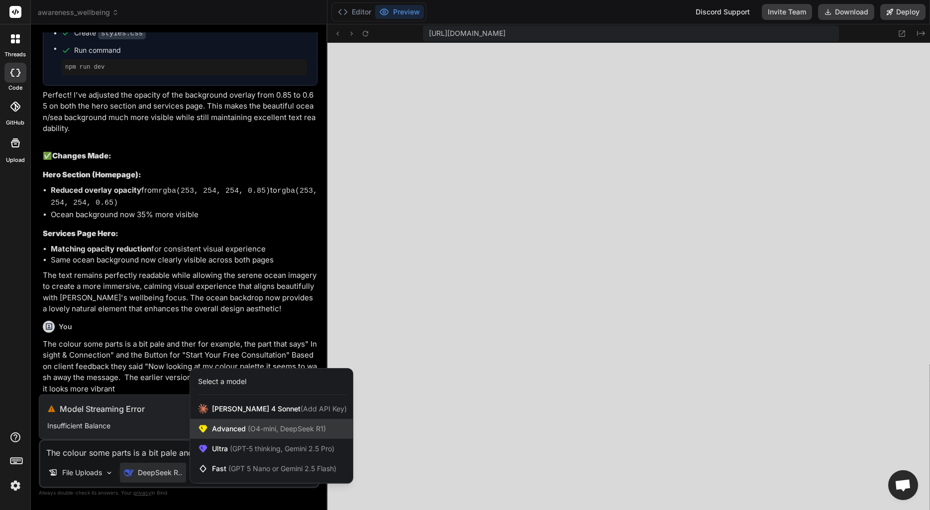
click at [213, 431] on span "Advanced (O4-mini, DeepSeek R1)" at bounding box center [269, 429] width 114 height 10
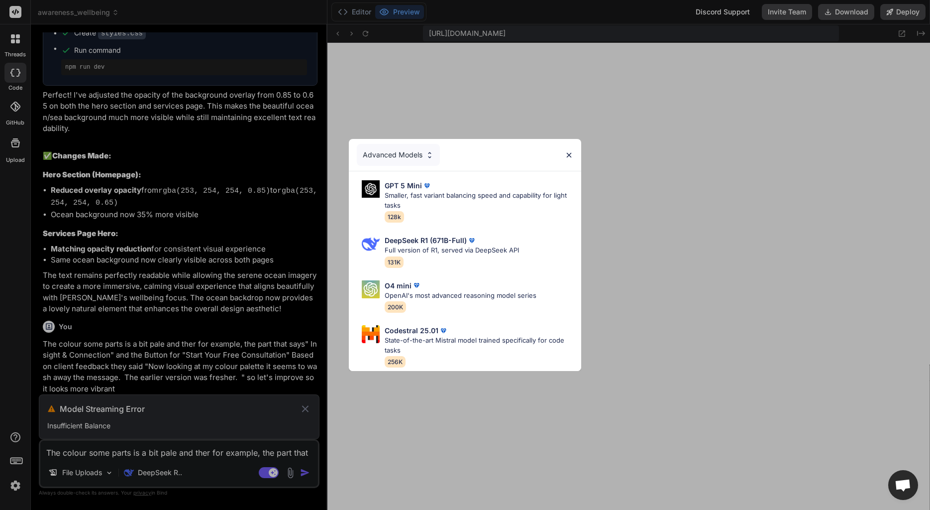
click at [426, 151] on img at bounding box center [430, 155] width 8 height 8
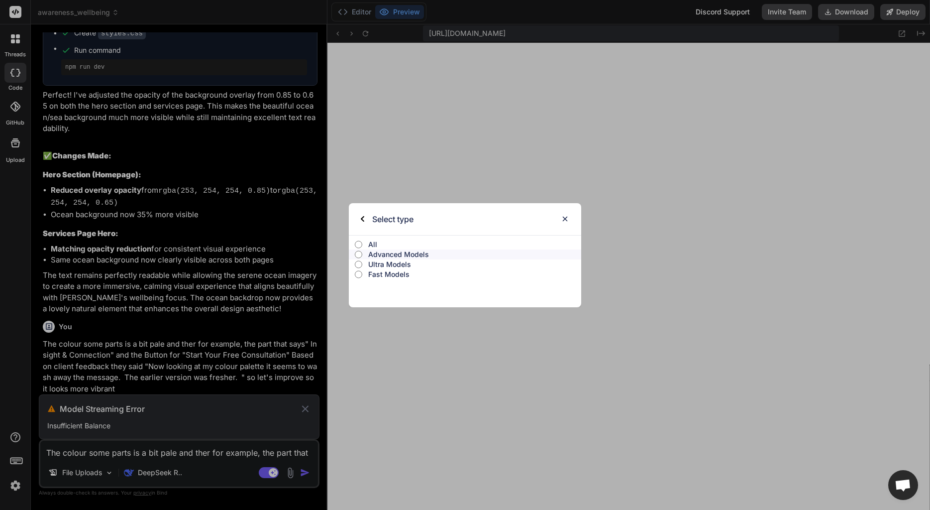
click at [363, 240] on label "All" at bounding box center [465, 244] width 232 height 10
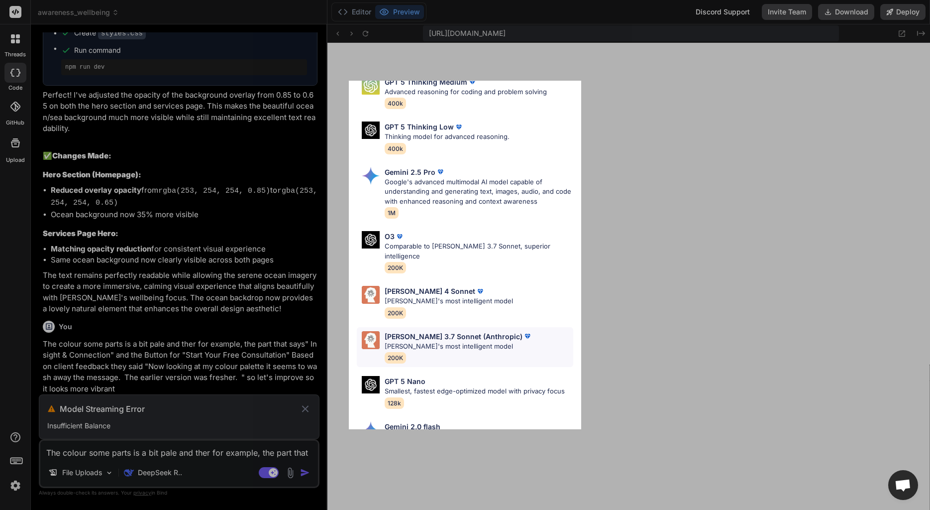
scroll to position [355, 0]
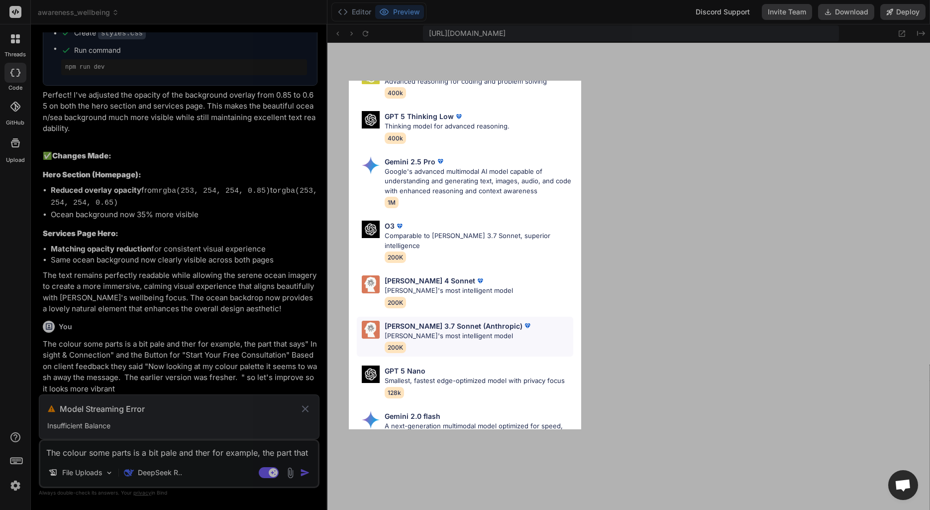
click at [436, 331] on p "[PERSON_NAME]'s most intelligent model" at bounding box center [459, 336] width 148 height 10
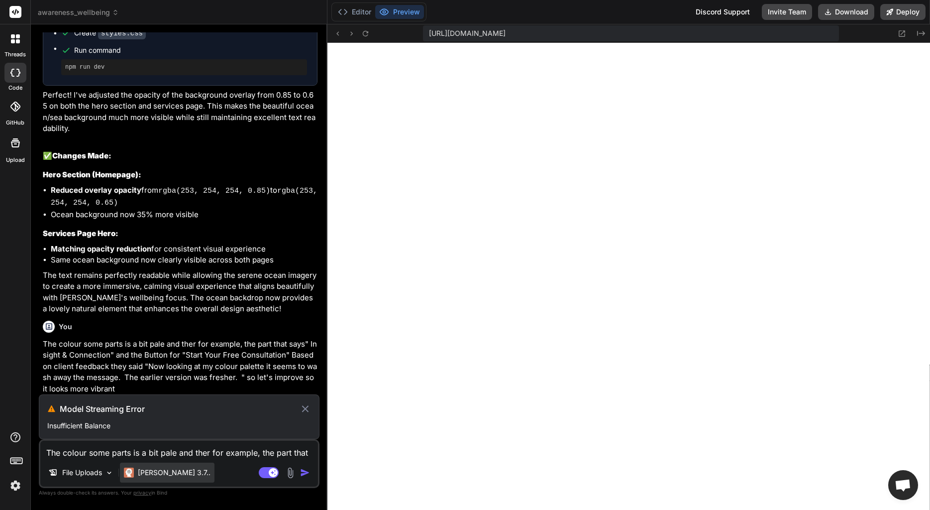
click at [159, 474] on p "[PERSON_NAME] 3.7.." at bounding box center [174, 472] width 73 height 10
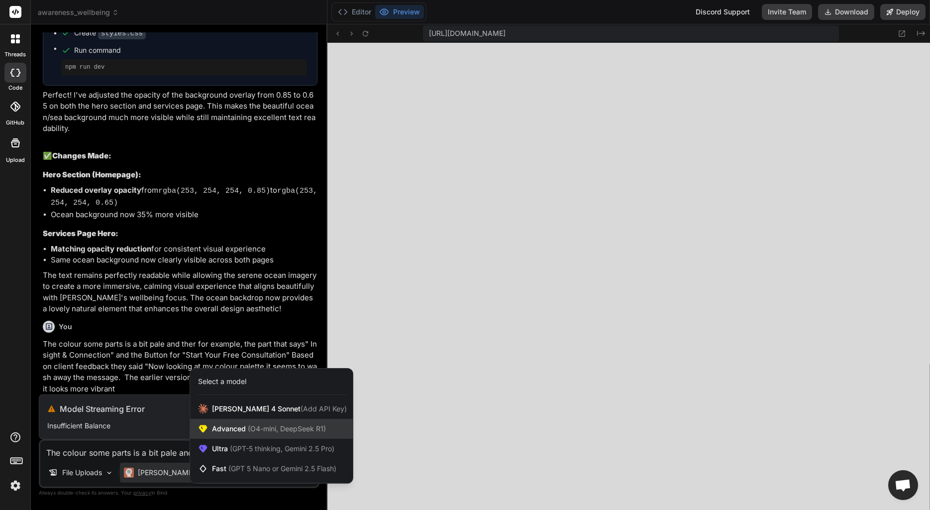
click at [217, 428] on span "Advanced (O4-mini, DeepSeek R1)" at bounding box center [269, 429] width 114 height 10
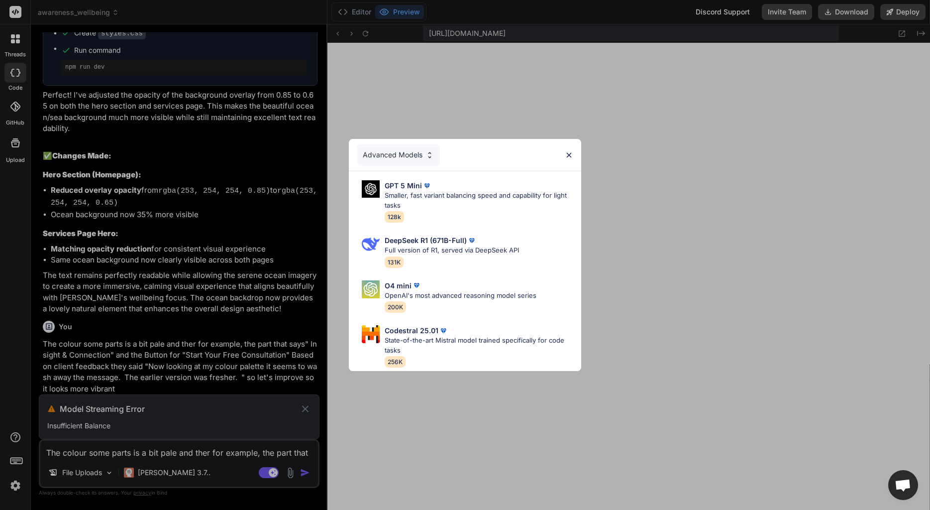
click at [415, 147] on div "Advanced Models" at bounding box center [398, 155] width 83 height 22
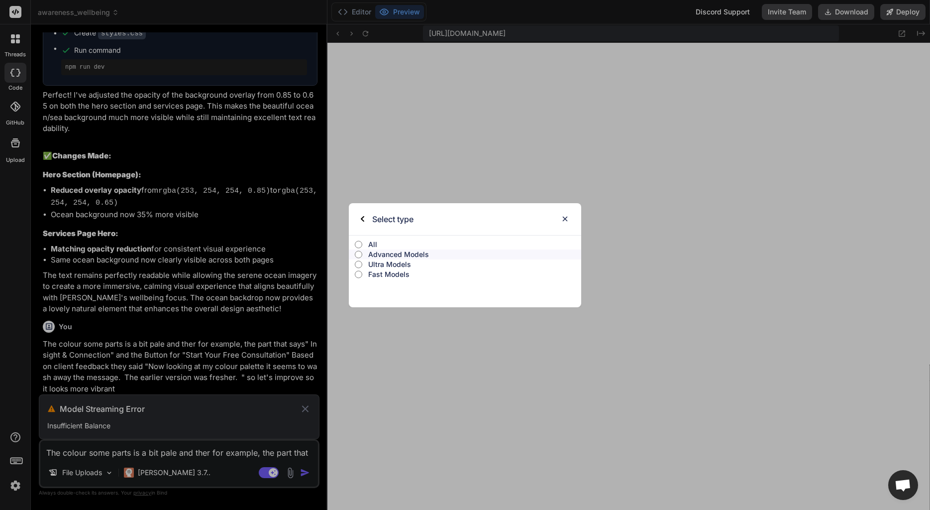
click at [371, 243] on p "All" at bounding box center [474, 244] width 213 height 10
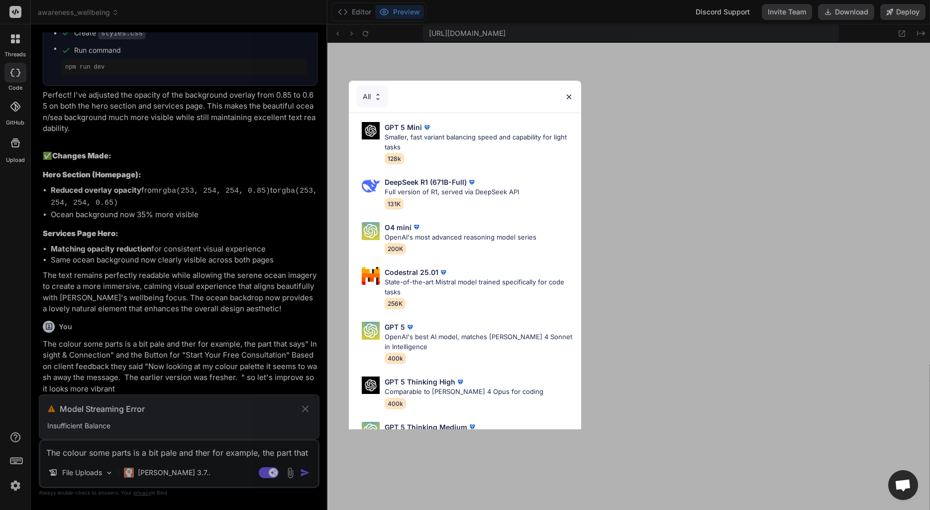
click at [380, 96] on img at bounding box center [378, 97] width 8 height 8
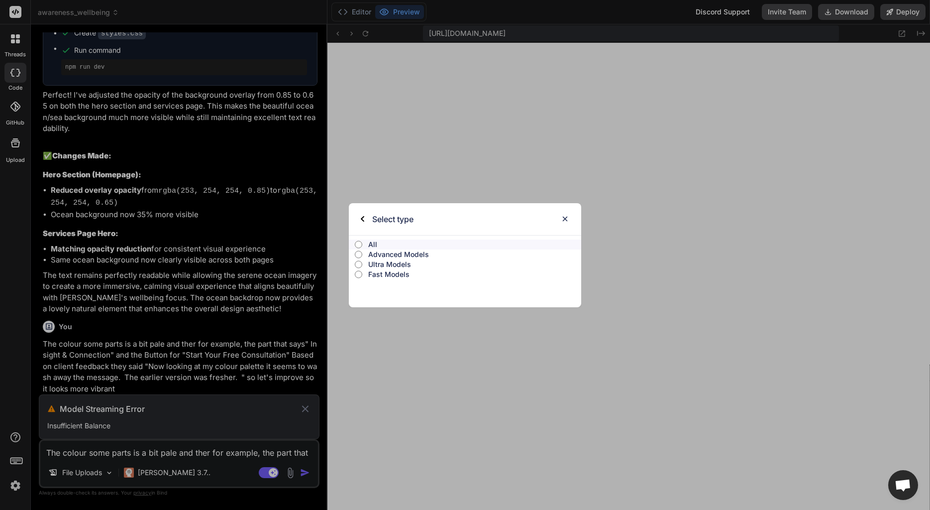
click at [390, 252] on p "Advanced Models" at bounding box center [474, 254] width 213 height 10
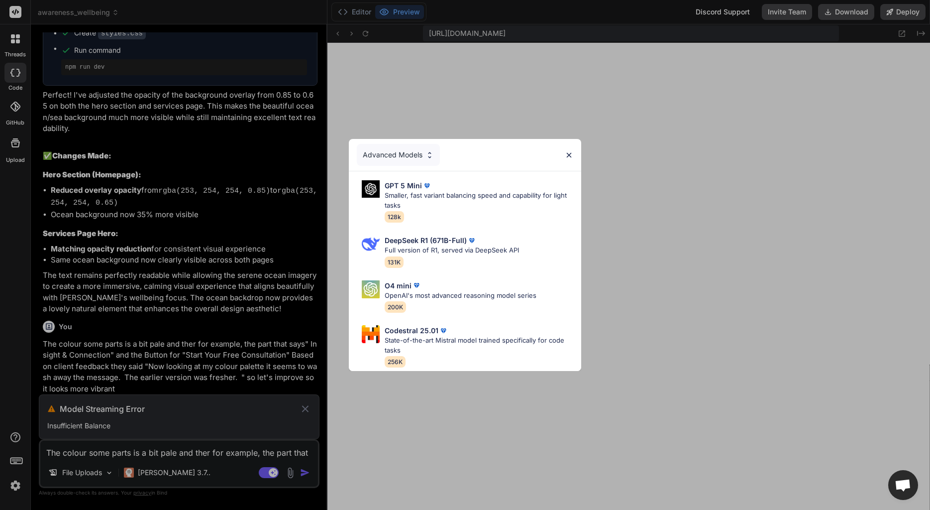
click at [411, 151] on div "Advanced Models" at bounding box center [398, 155] width 83 height 22
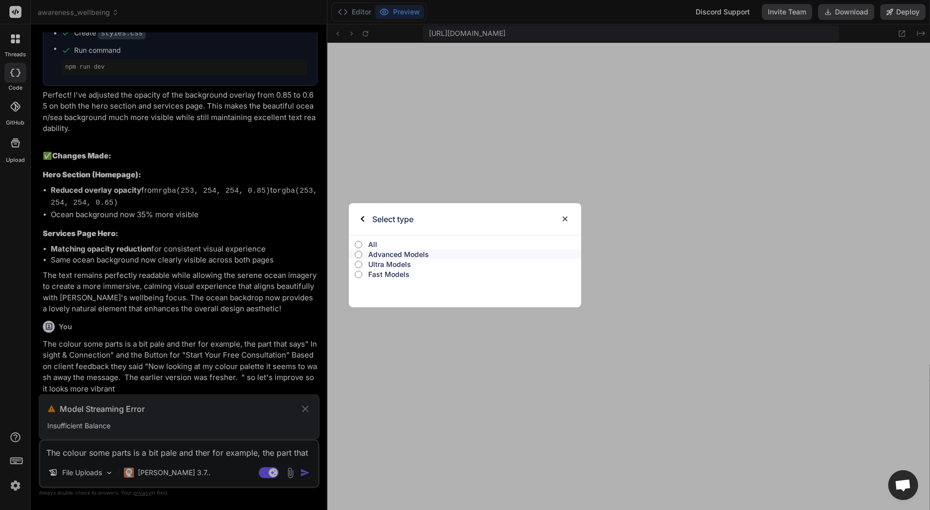
click at [357, 262] on input "Ultra Models" at bounding box center [358, 264] width 7 height 8
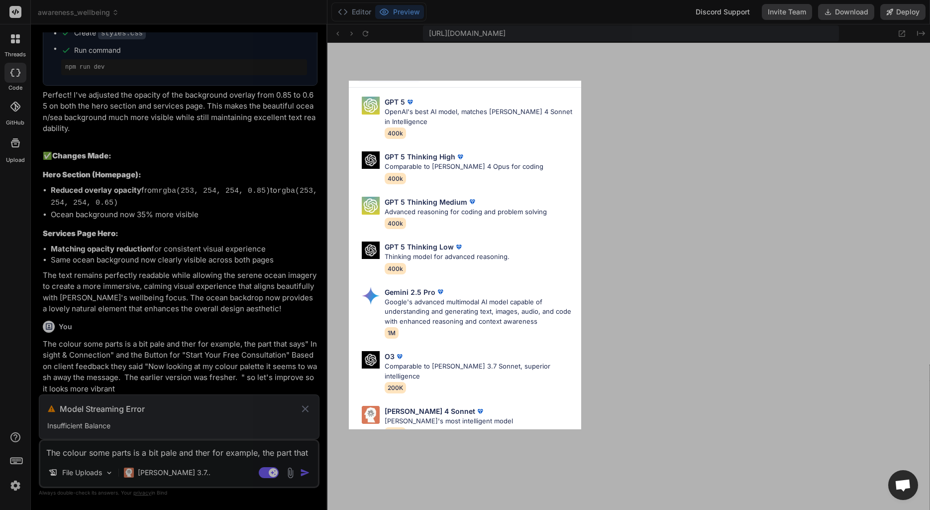
scroll to position [81, 0]
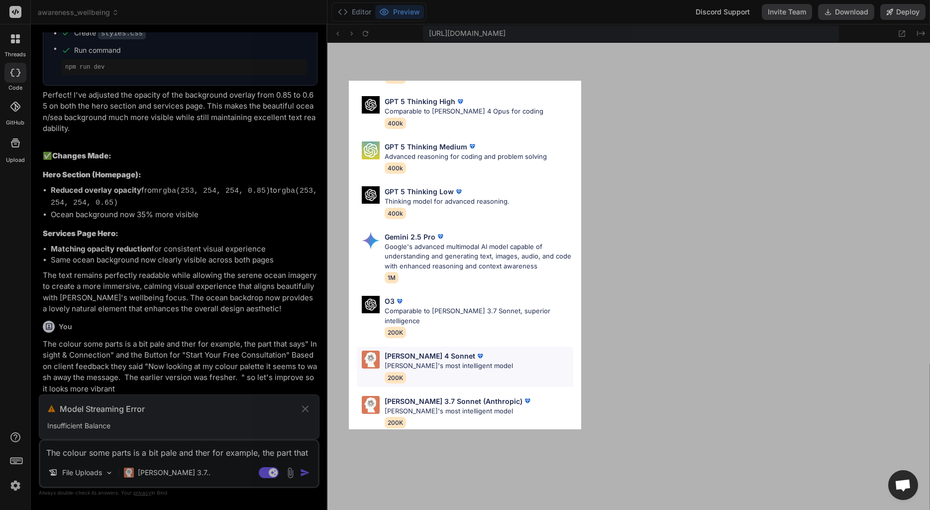
click at [390, 350] on p "[PERSON_NAME] 4 Sonnet" at bounding box center [430, 355] width 91 height 10
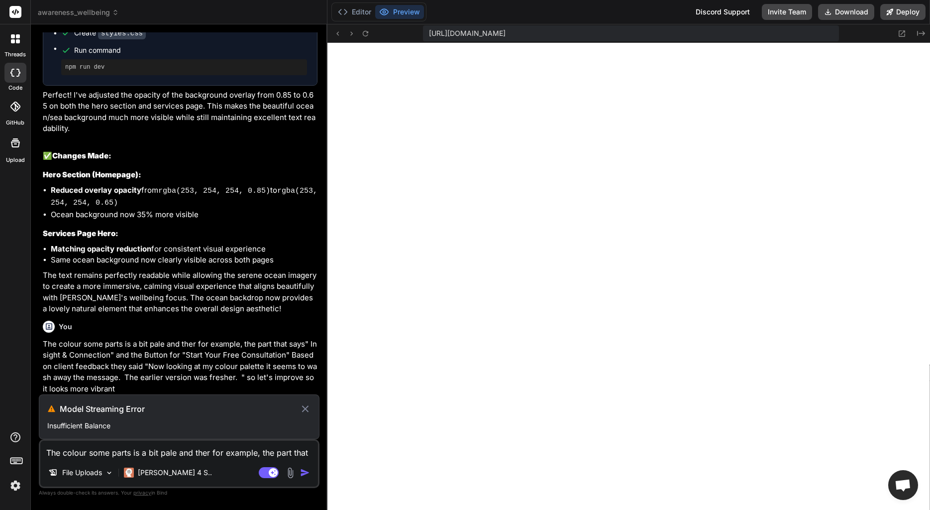
click at [305, 411] on icon at bounding box center [305, 409] width 11 height 12
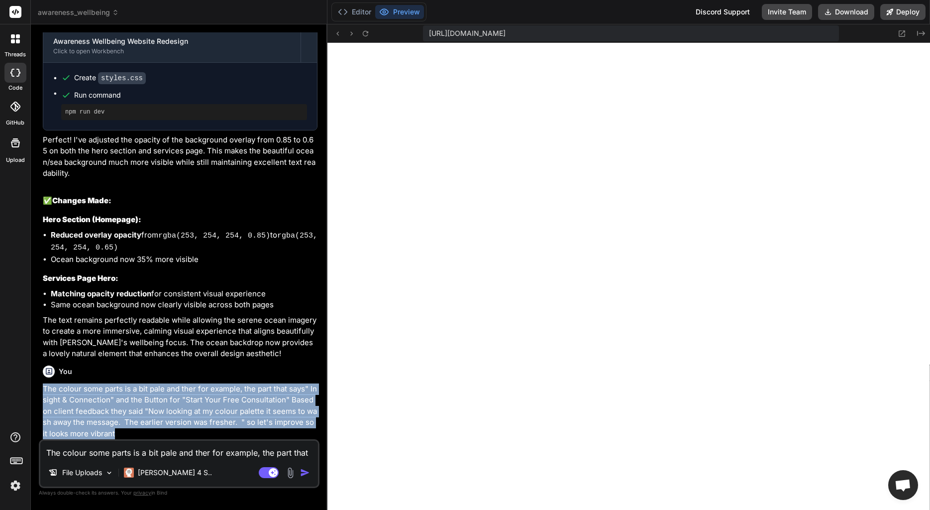
drag, startPoint x: 134, startPoint y: 431, endPoint x: 35, endPoint y: 386, distance: 109.4
click at [35, 386] on div "Bind AI Web Search Created with Pixso. Code Generator You Also remember it need…" at bounding box center [179, 266] width 297 height 485
copy p "The colour some parts is a bit pale and ther for example, the part that says" I…"
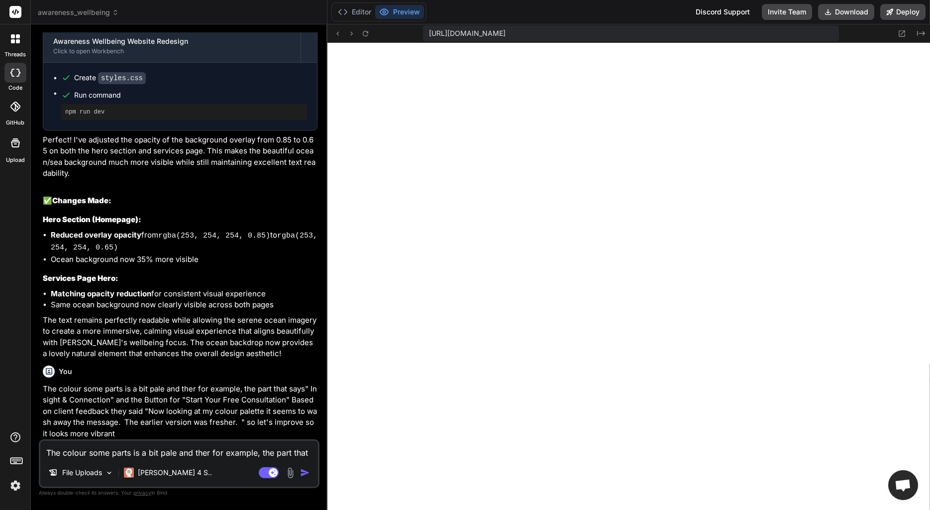
click at [157, 451] on textarea "The colour some parts is a bit pale and ther for example, the part that says" I…" at bounding box center [179, 450] width 278 height 18
paste textarea "The colour some parts is a bit pale and ther for example, the part that says" I…"
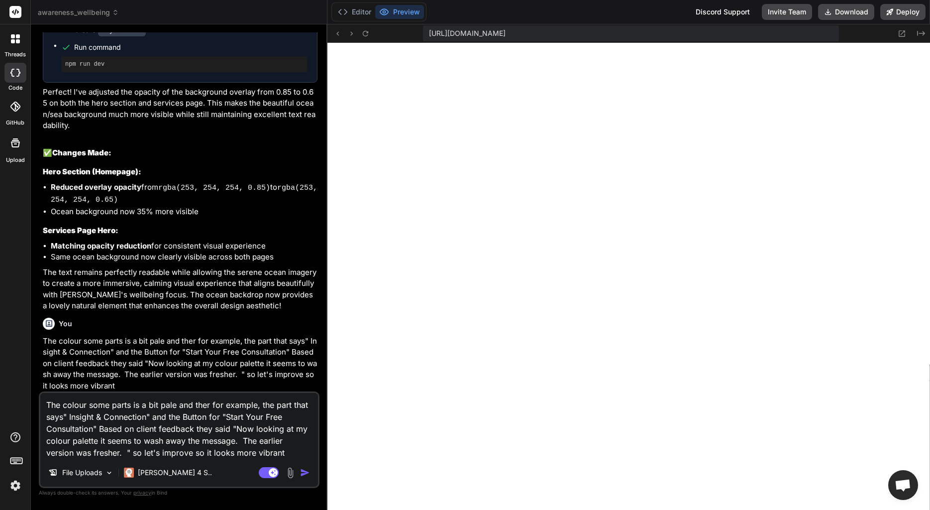
click at [300, 473] on img "button" at bounding box center [305, 472] width 10 height 10
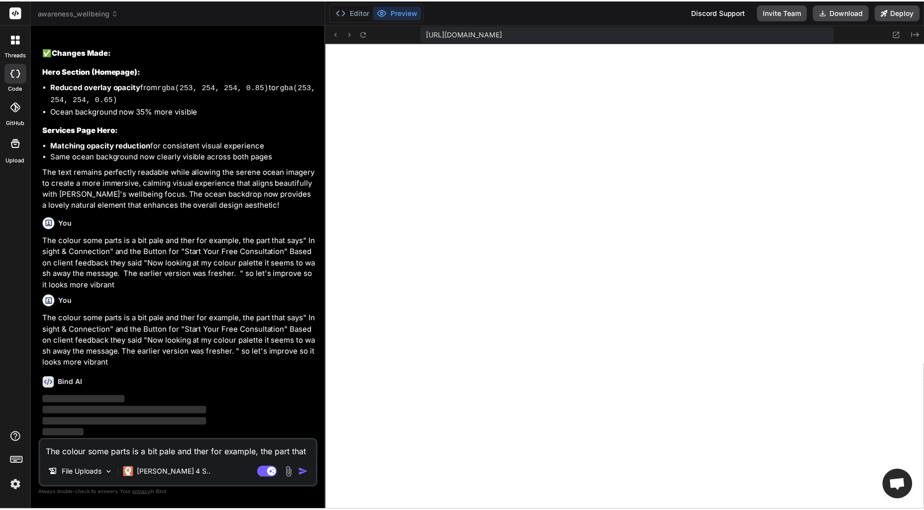
scroll to position [2887, 0]
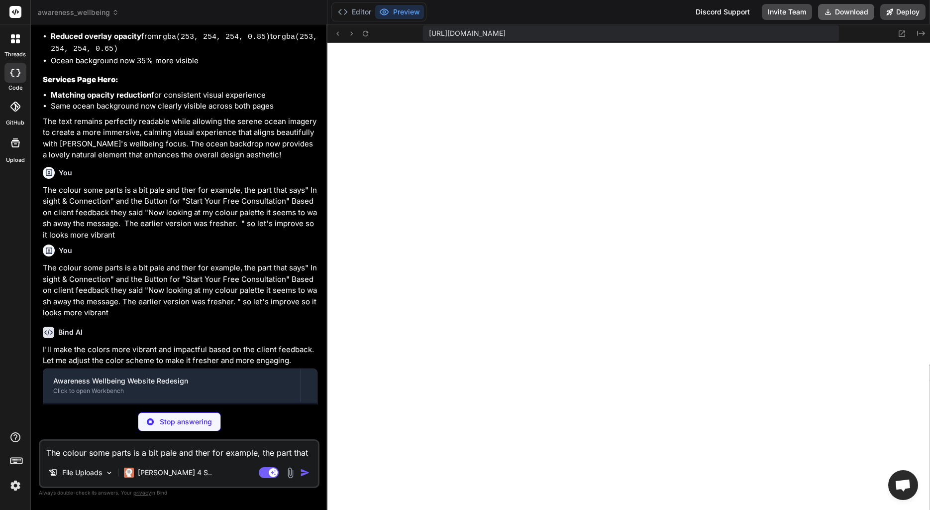
click at [844, 15] on button "Download" at bounding box center [846, 12] width 56 height 16
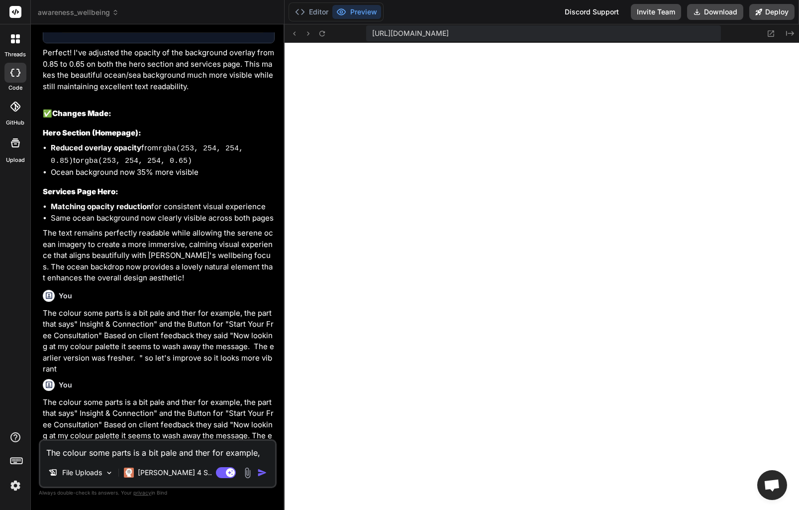
scroll to position [3156, 0]
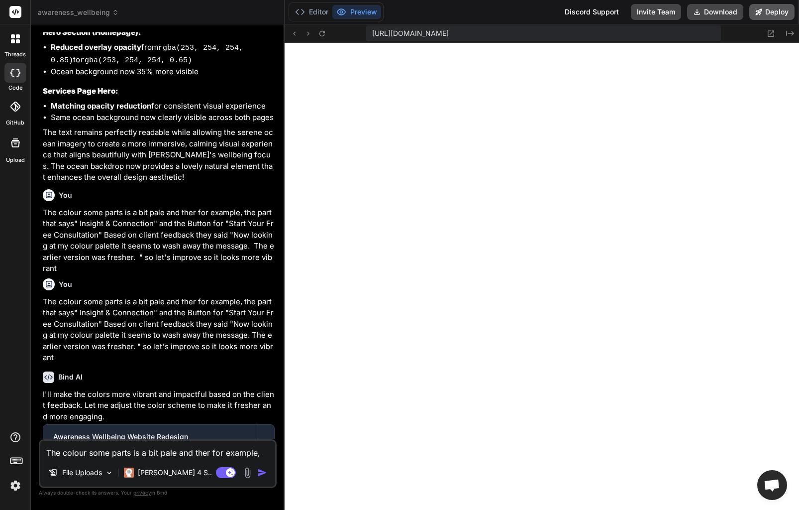
click at [772, 15] on button "Deploy" at bounding box center [772, 12] width 45 height 16
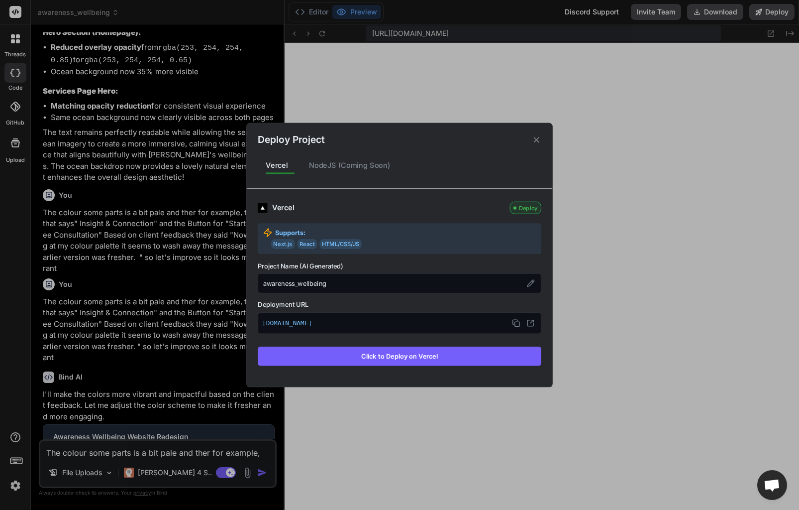
click at [417, 361] on button "Click to Deploy on Vercel" at bounding box center [400, 355] width 284 height 19
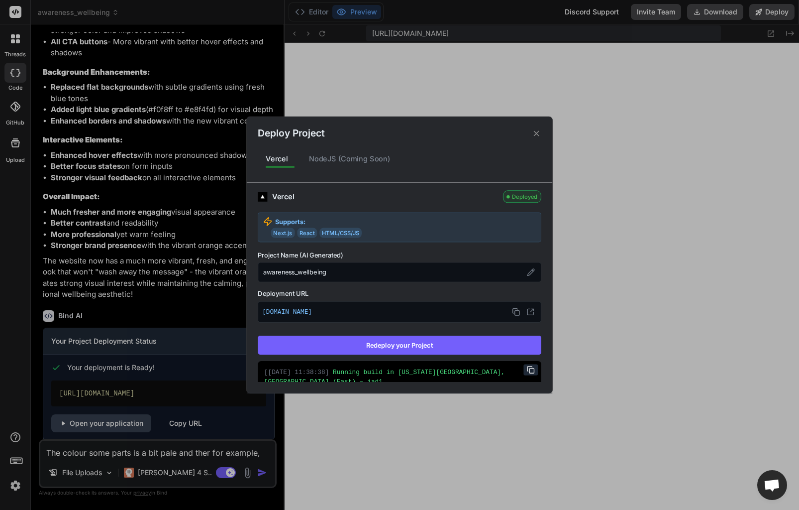
scroll to position [15, 0]
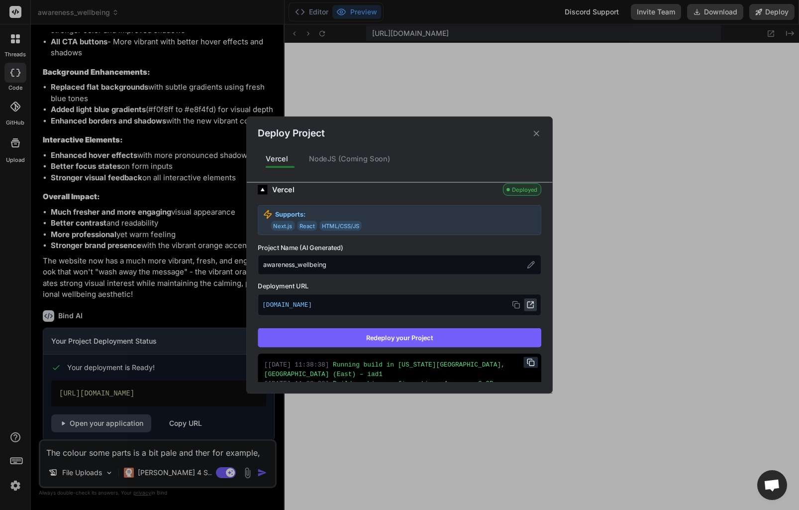
click at [528, 303] on icon at bounding box center [531, 305] width 6 height 6
click at [541, 135] on icon at bounding box center [536, 132] width 9 height 9
